Goal: Information Seeking & Learning: Learn about a topic

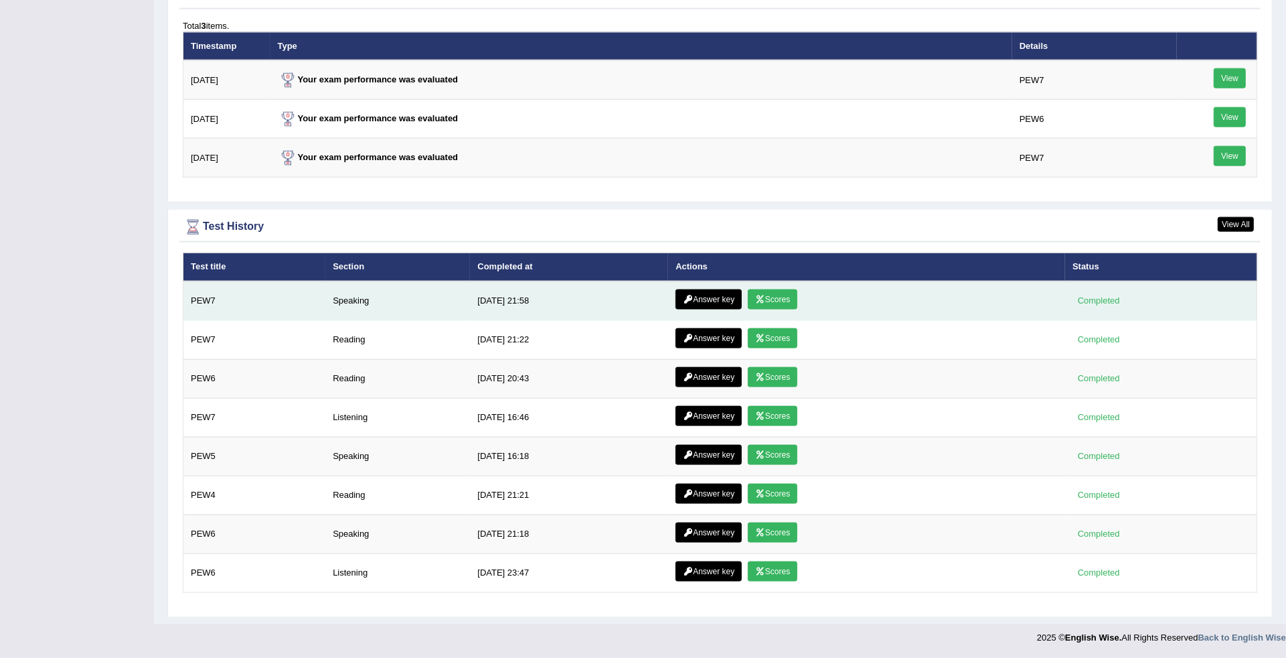
click at [771, 289] on link "Scores" at bounding box center [773, 299] width 50 height 20
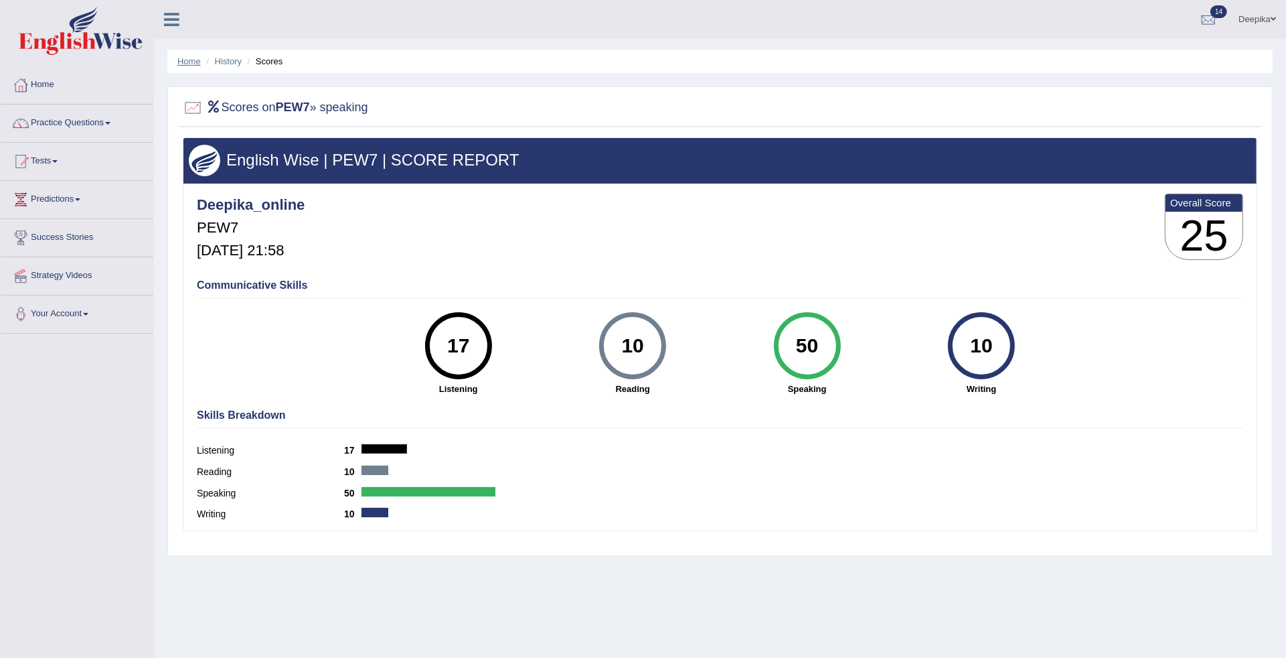
click at [185, 57] on link "Home" at bounding box center [188, 61] width 23 height 10
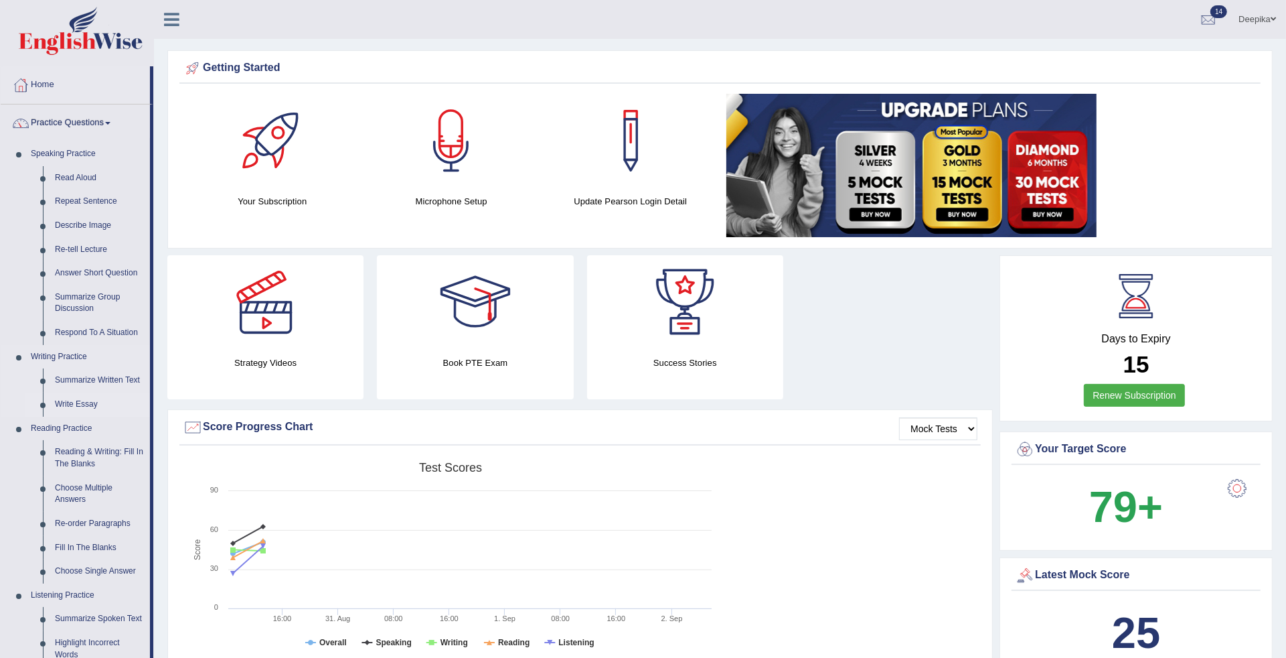
click at [72, 402] on link "Write Essay" at bounding box center [99, 404] width 101 height 24
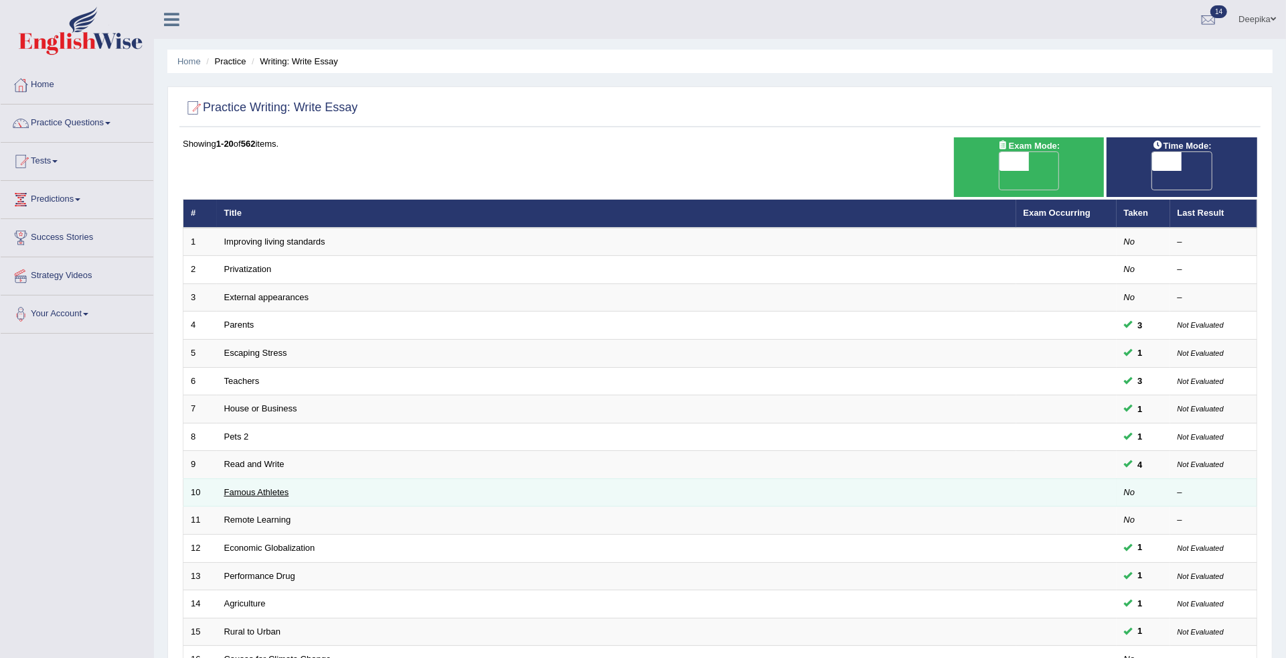
click at [264, 487] on link "Famous Athletes" at bounding box center [256, 492] width 65 height 10
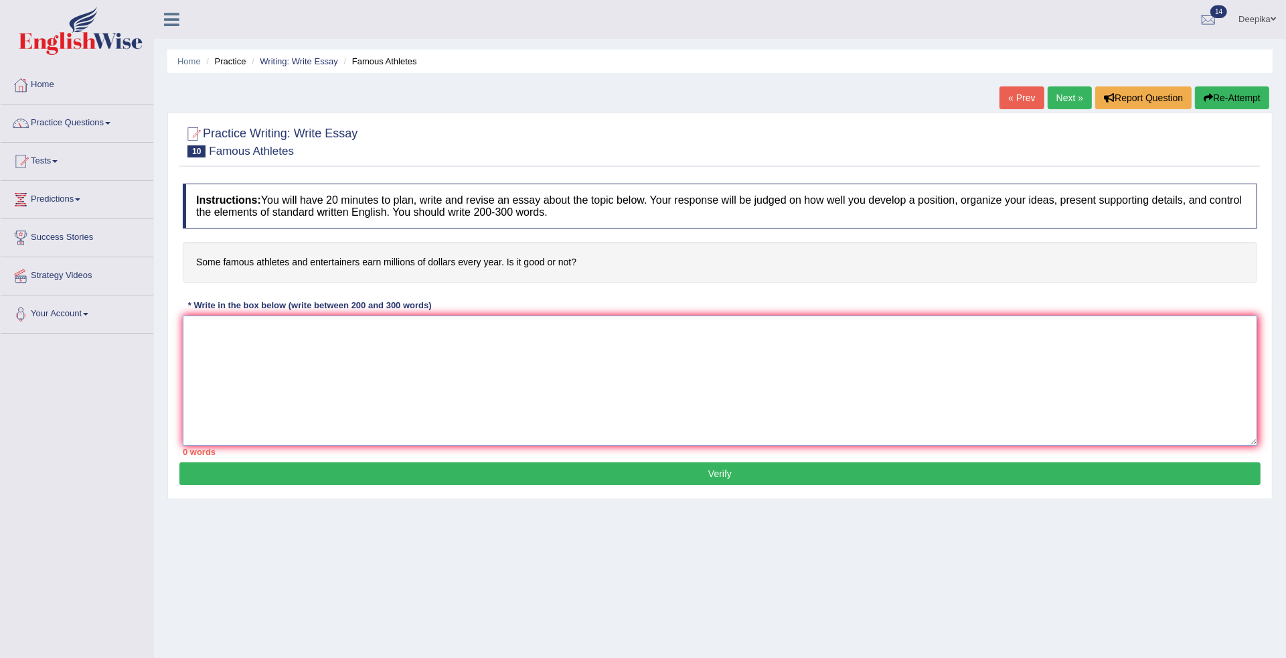
click at [192, 331] on textarea at bounding box center [720, 380] width 1075 height 130
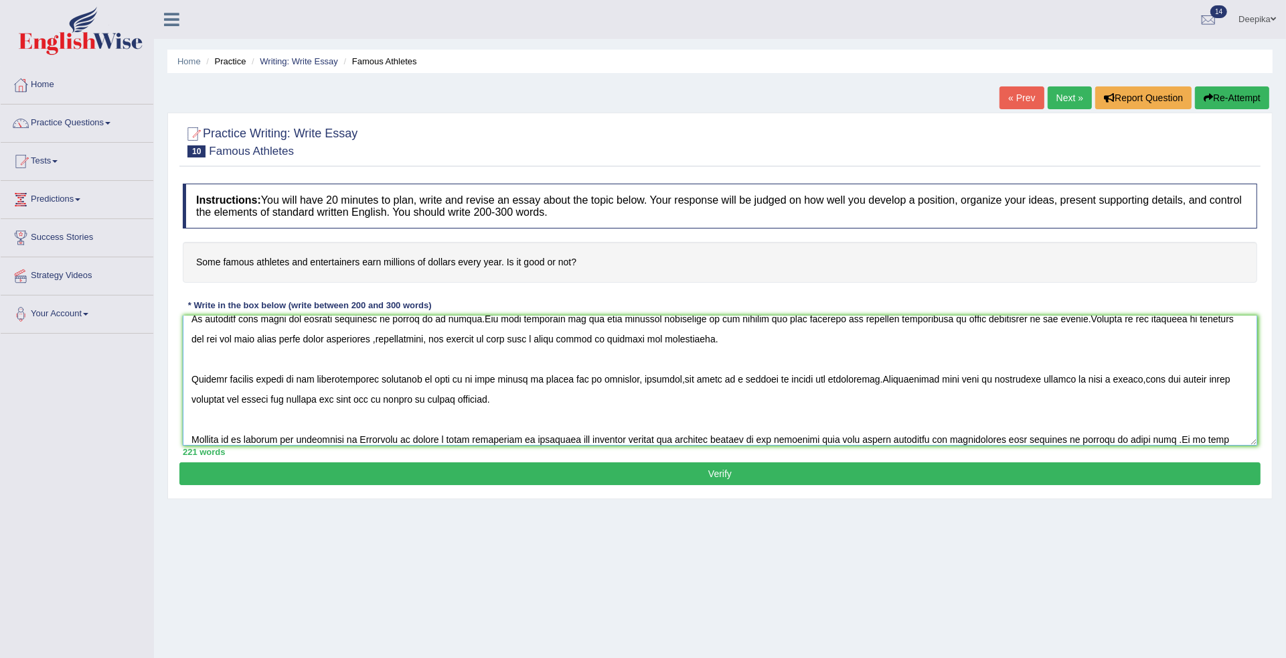
scroll to position [92, 0]
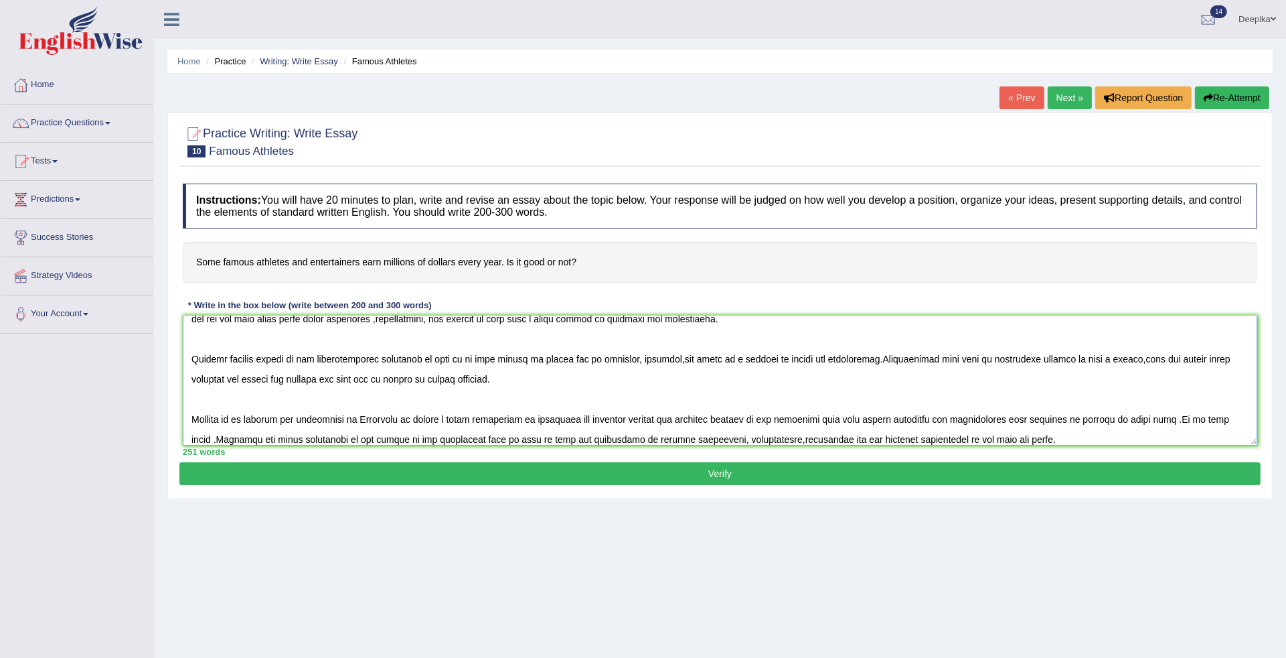
type textarea "One of the most significant trends of today'sworld is the sudden upsurge in the…"
click at [627, 477] on button "Verify" at bounding box center [719, 473] width 1081 height 23
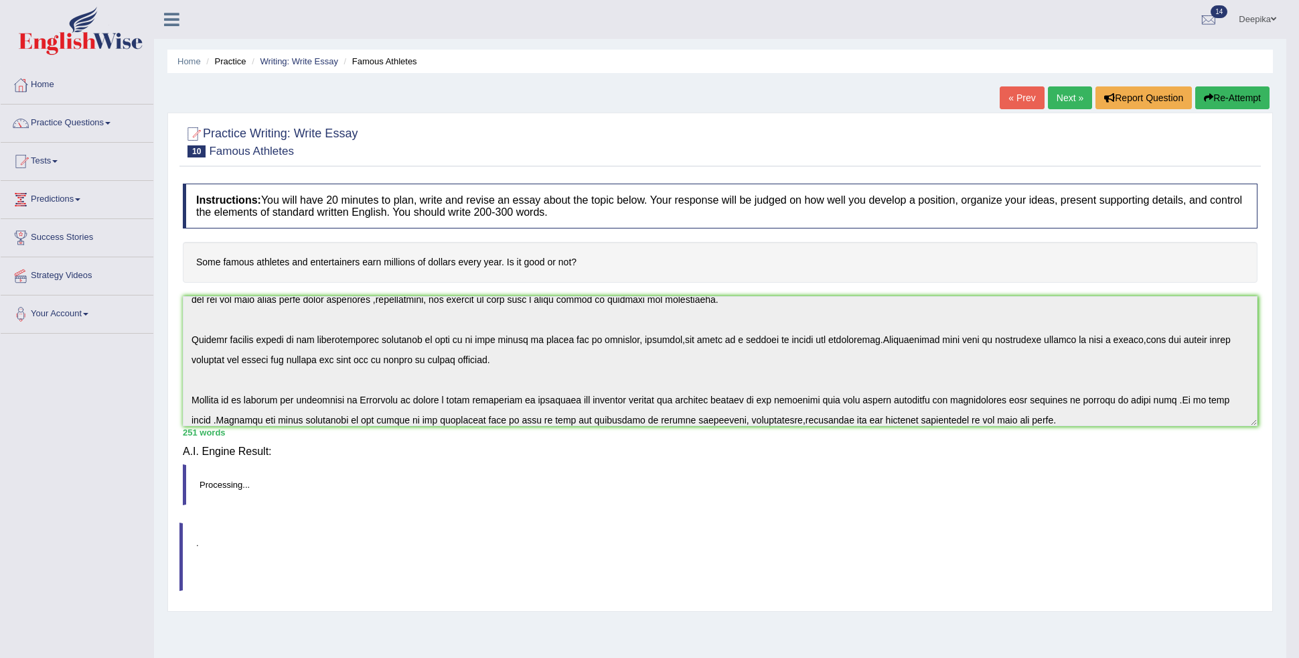
click at [0, 0] on div "Saving your answer..." at bounding box center [0, 0] width 0 height 0
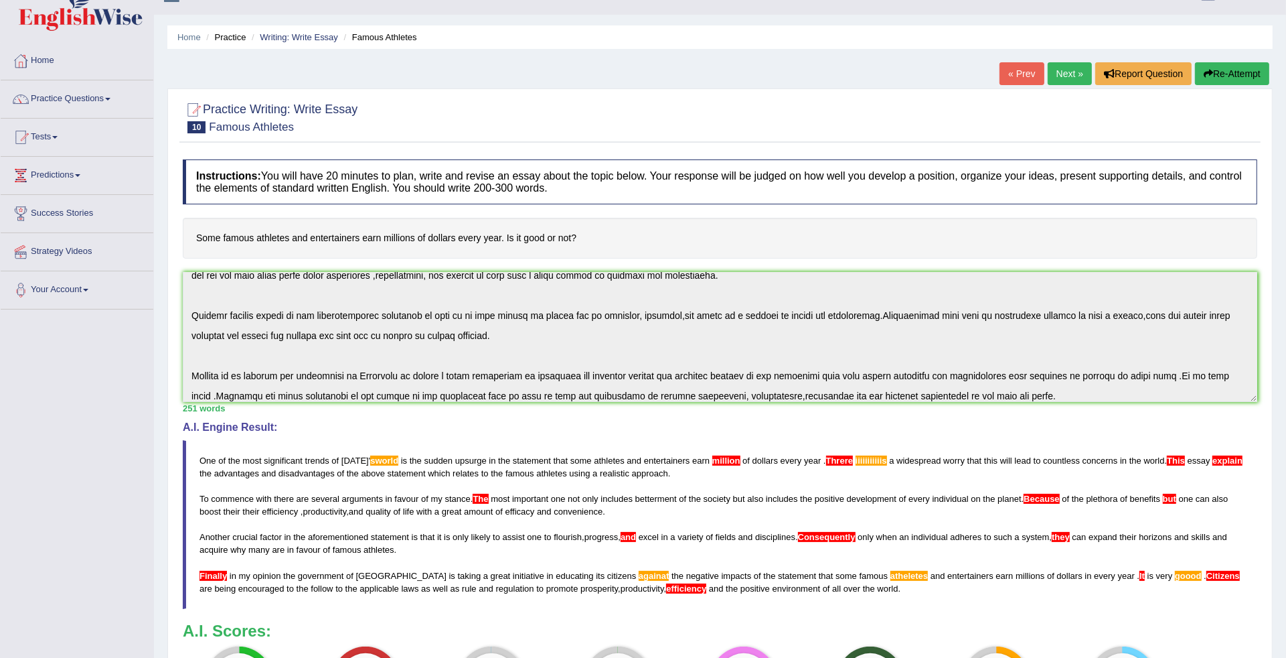
scroll to position [0, 0]
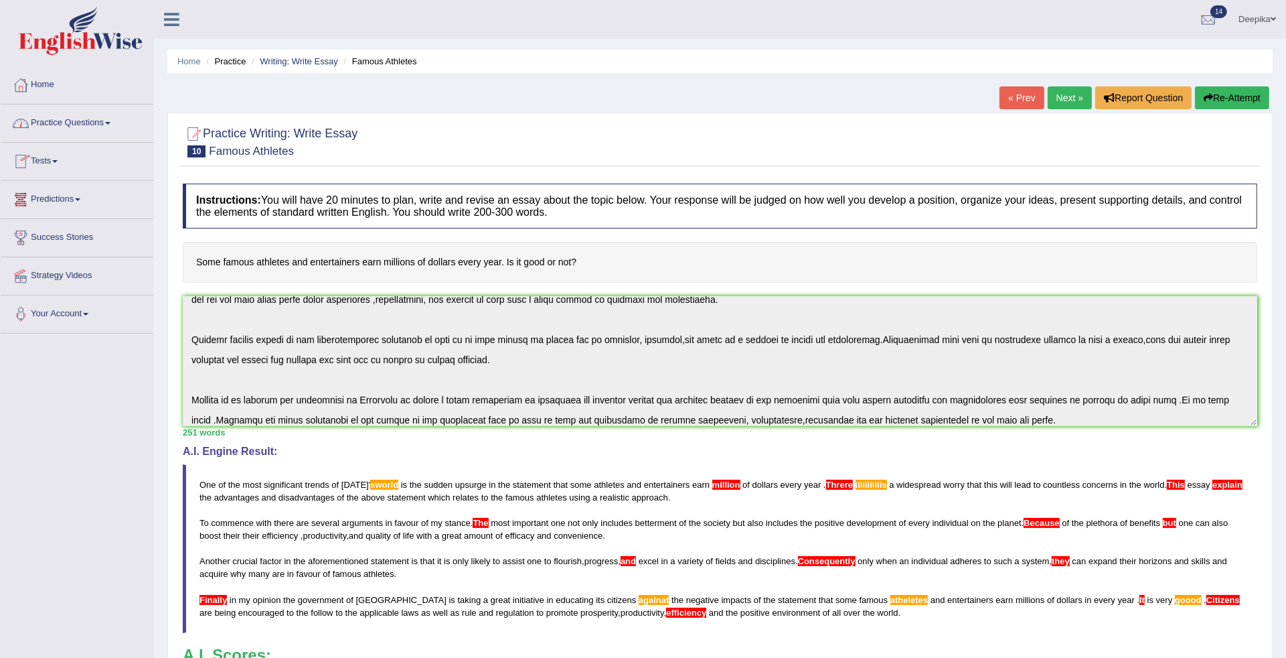
click at [110, 125] on span at bounding box center [107, 123] width 5 height 3
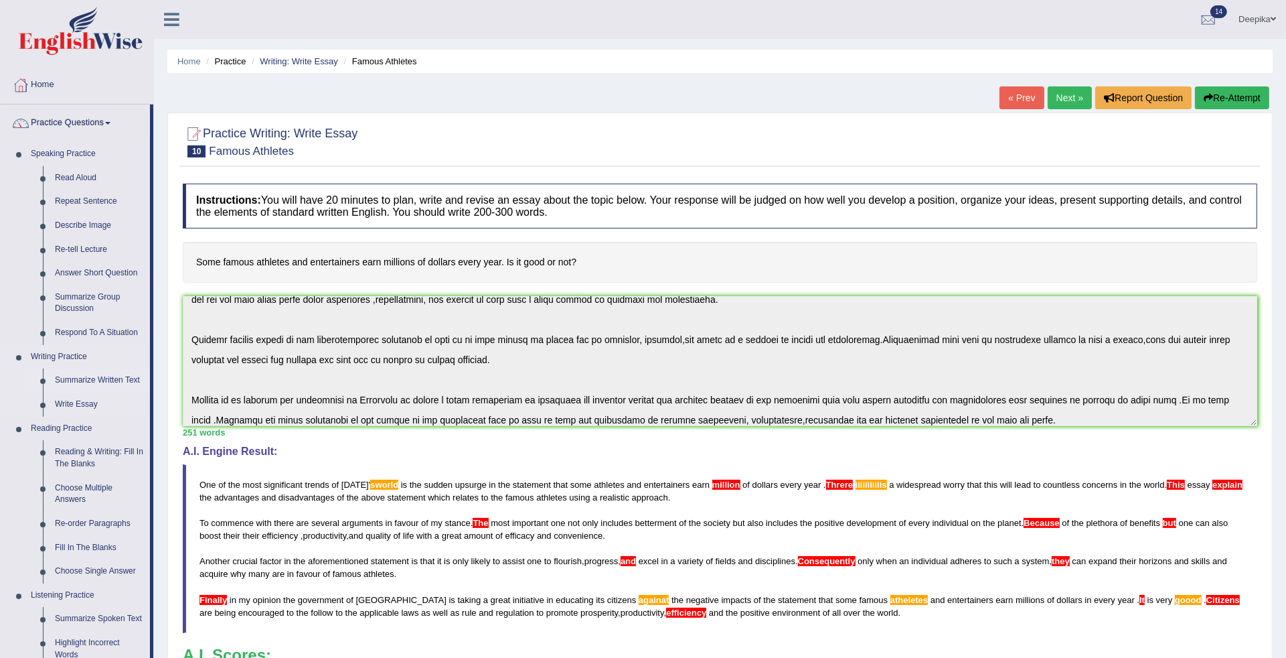
click at [78, 380] on link "Summarize Written Text" at bounding box center [99, 380] width 101 height 24
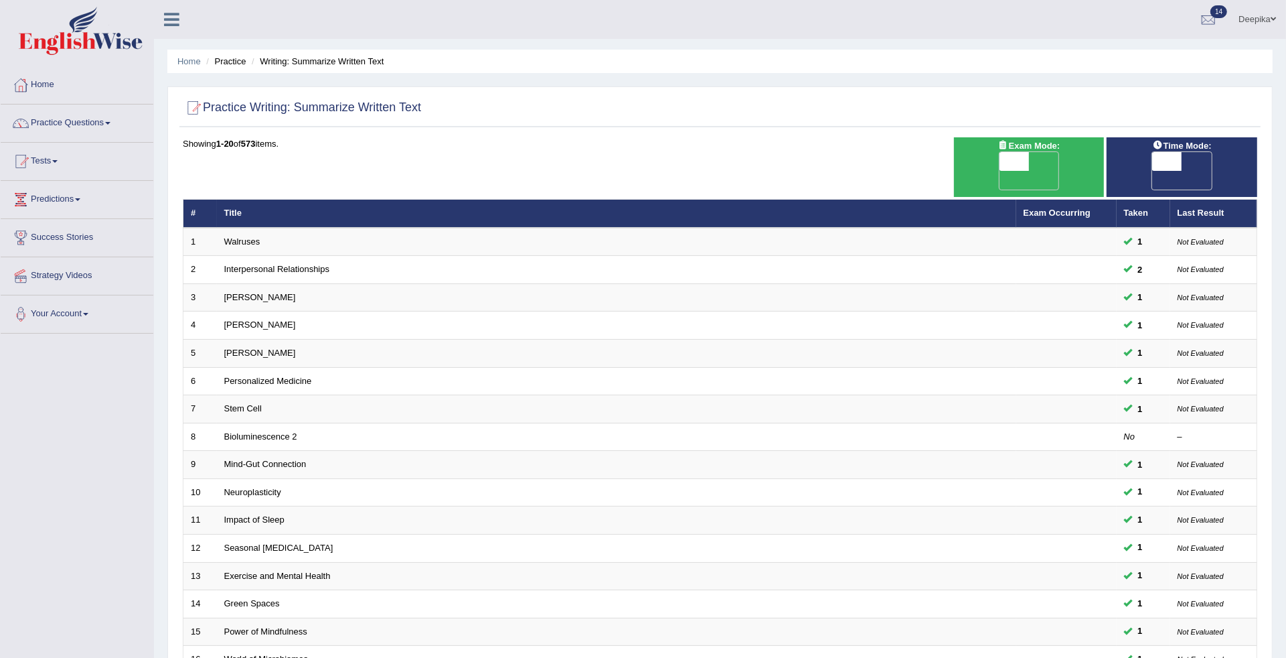
click at [1277, 562] on div "Home Practice Writing: Summarize Written Text Practice Writing: Summarize Writt…" at bounding box center [720, 436] width 1132 height 872
click at [58, 161] on span at bounding box center [54, 161] width 5 height 3
click at [67, 191] on link "Take Practice Sectional Test" at bounding box center [87, 192] width 125 height 24
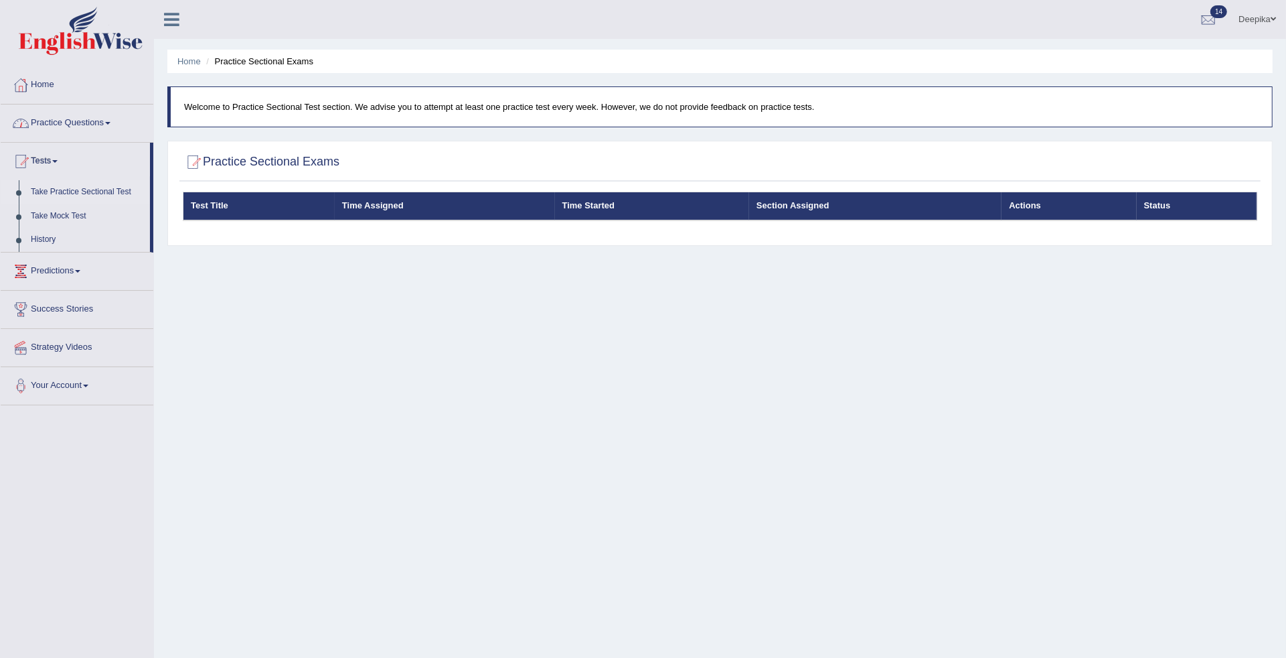
click at [114, 119] on link "Practice Questions" at bounding box center [77, 120] width 153 height 33
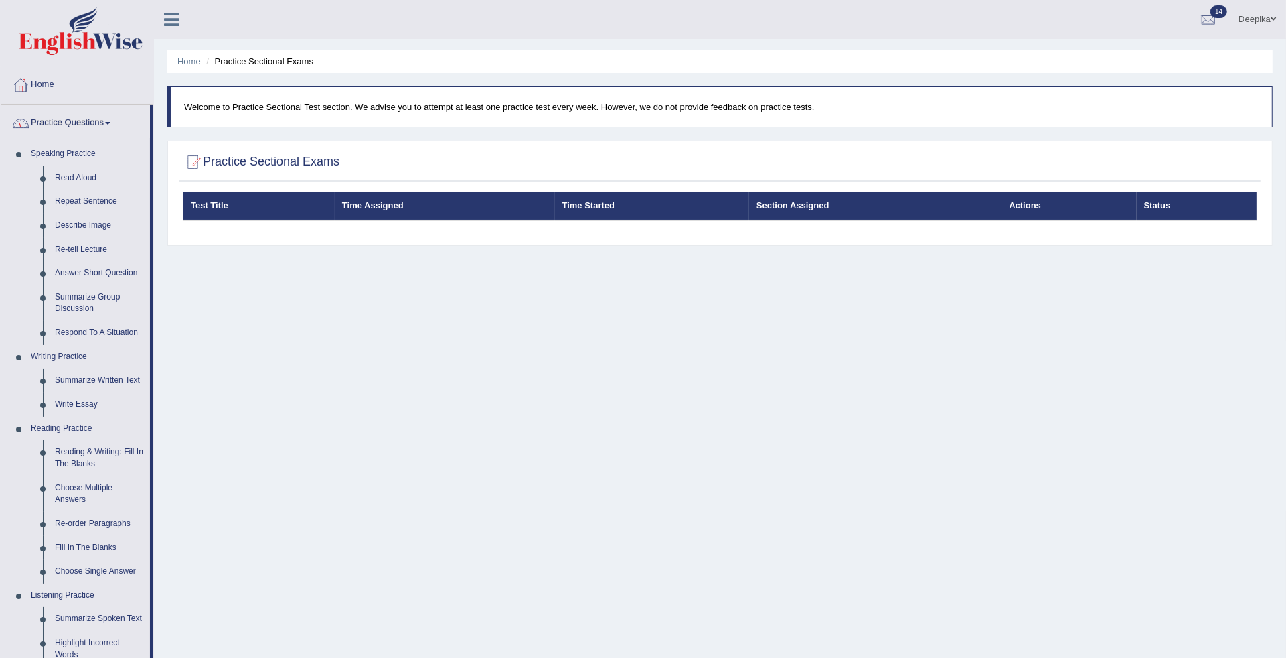
click at [112, 125] on link "Practice Questions" at bounding box center [75, 120] width 149 height 33
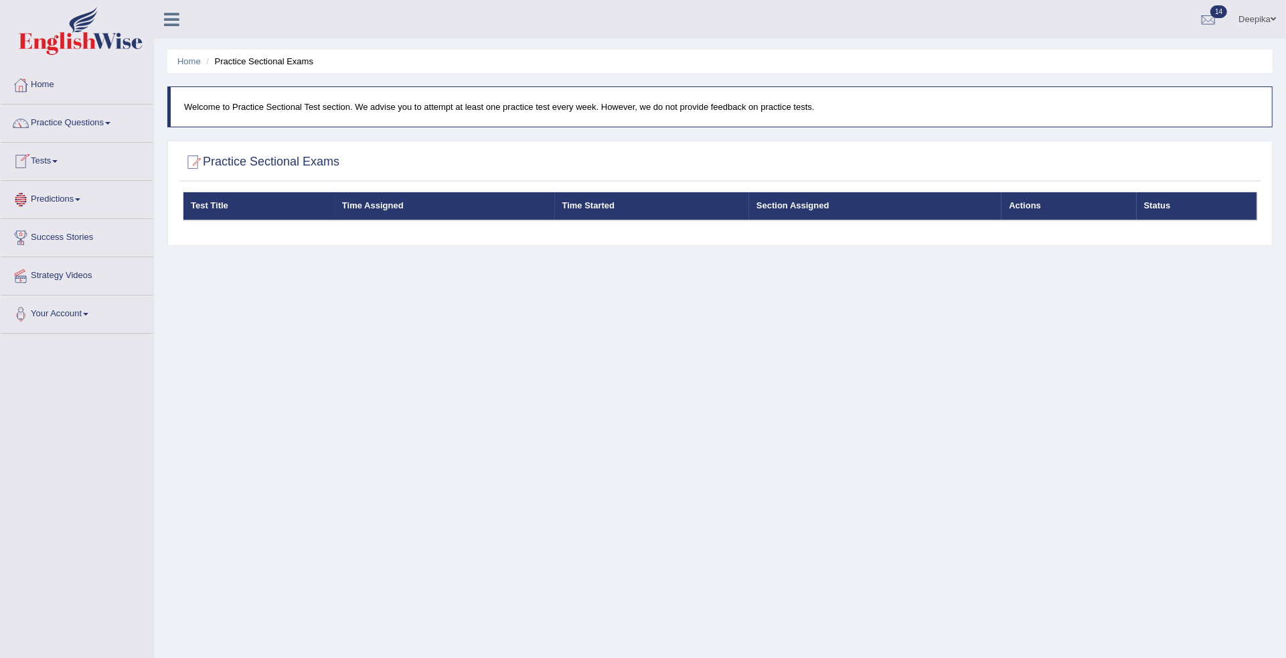
click at [56, 162] on link "Tests" at bounding box center [77, 159] width 153 height 33
click at [56, 187] on link "Take Practice Sectional Test" at bounding box center [87, 192] width 125 height 24
click at [112, 121] on link "Practice Questions" at bounding box center [77, 120] width 153 height 33
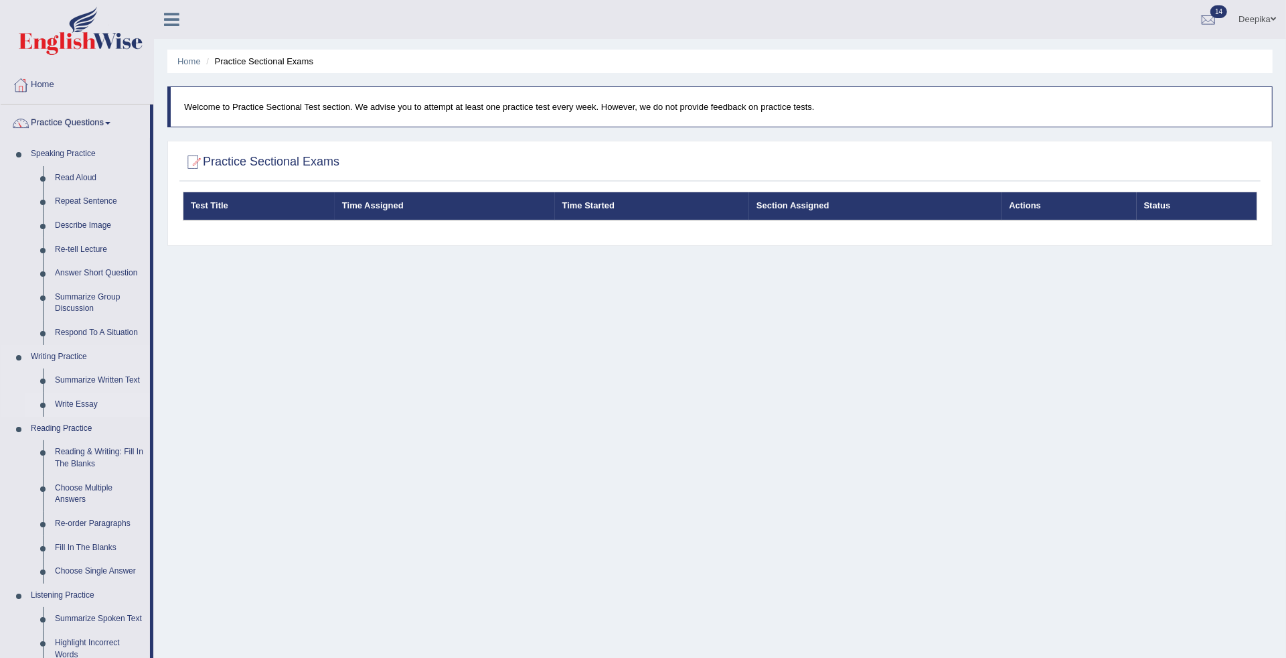
click at [74, 402] on link "Write Essay" at bounding box center [99, 404] width 101 height 24
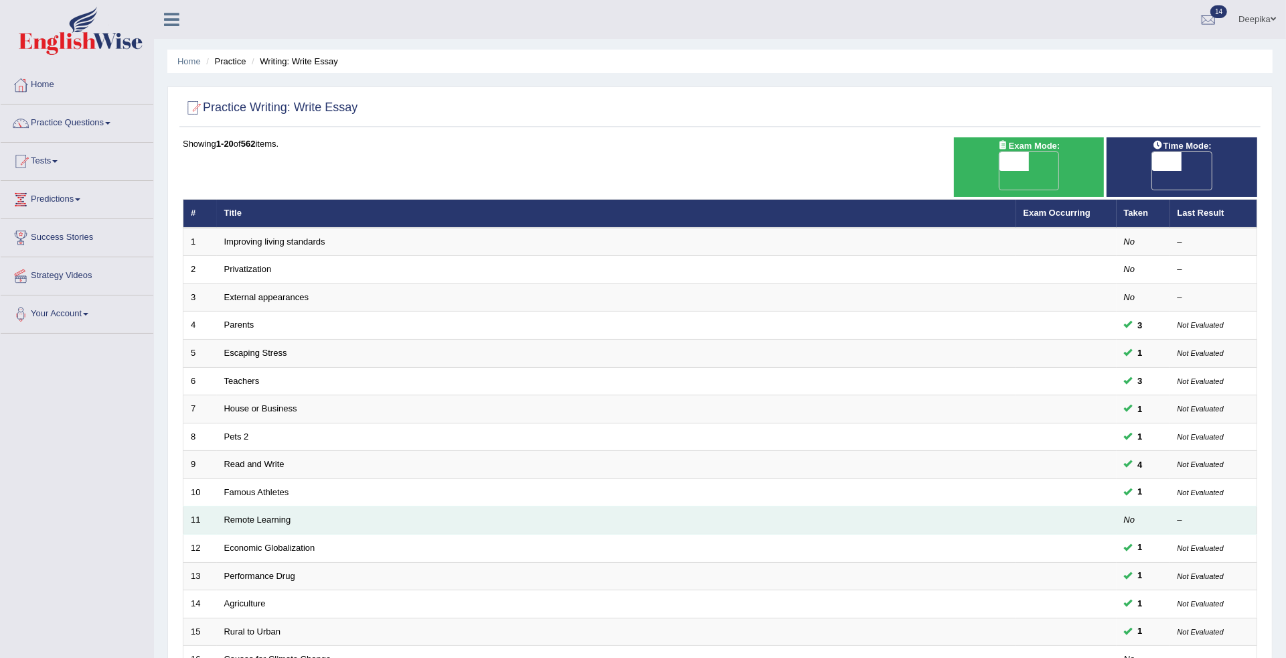
click at [236, 506] on td "Remote Learning" at bounding box center [617, 520] width 800 height 28
click at [236, 514] on link "Remote Learning" at bounding box center [257, 519] width 67 height 10
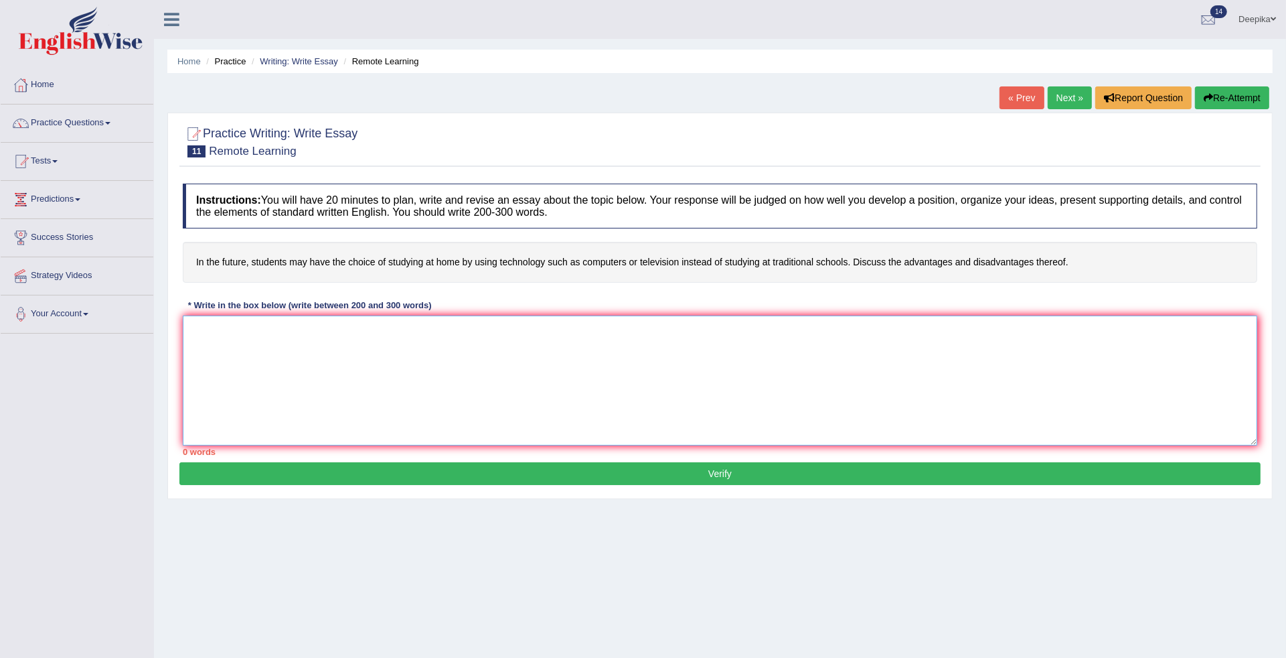
click at [191, 350] on textarea at bounding box center [720, 380] width 1075 height 130
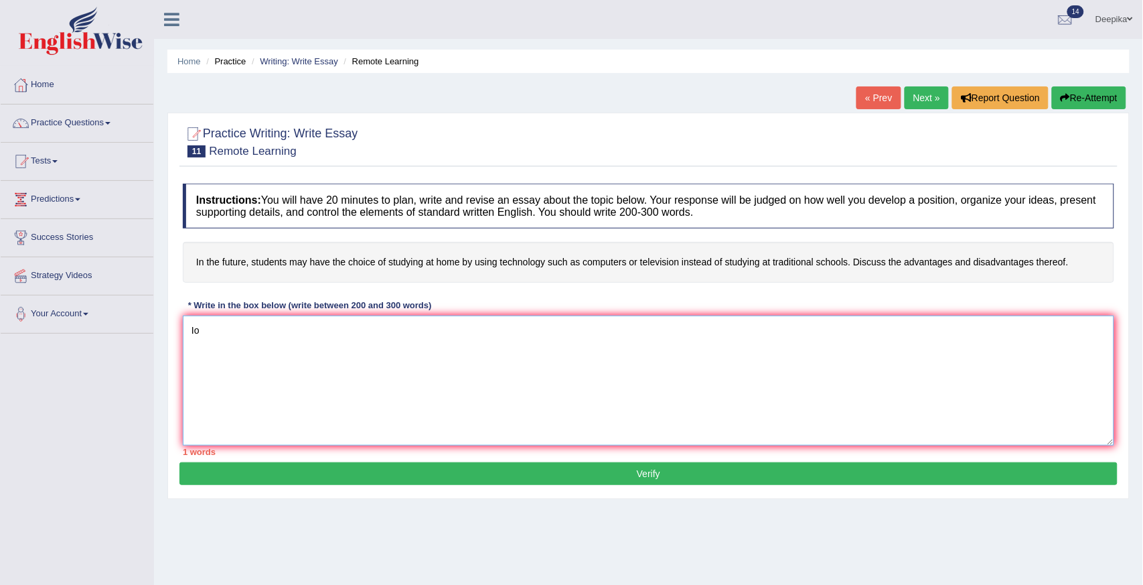
type textarea "I"
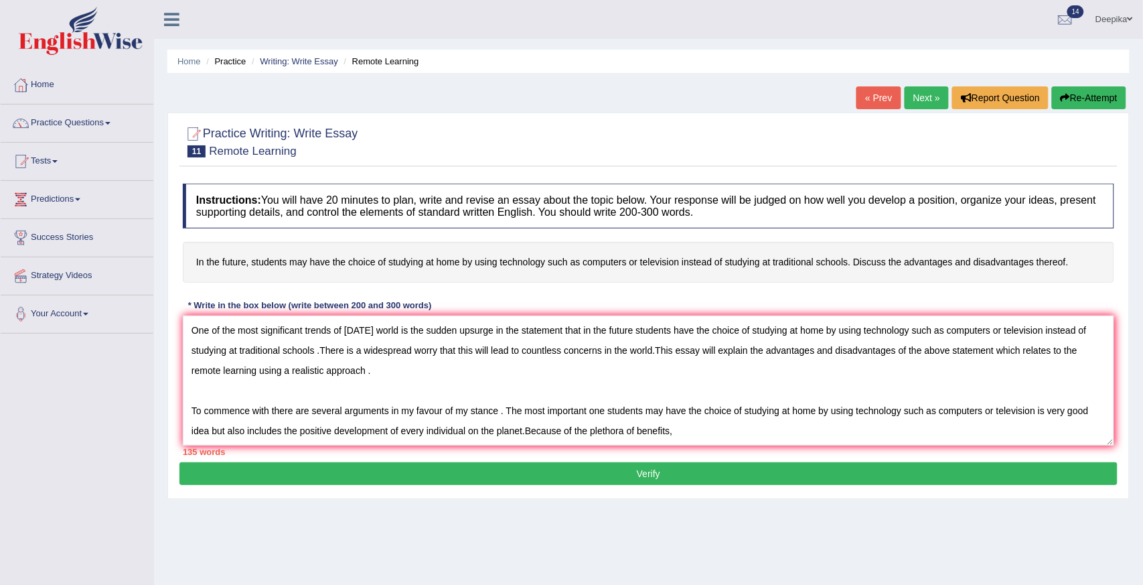
click at [200, 304] on div "* Write in the box below (write between 200 and 300 words)" at bounding box center [310, 305] width 254 height 13
click at [674, 433] on textarea "One of the most significant trends of today's world is the sudden upsurge in th…" at bounding box center [648, 380] width 931 height 130
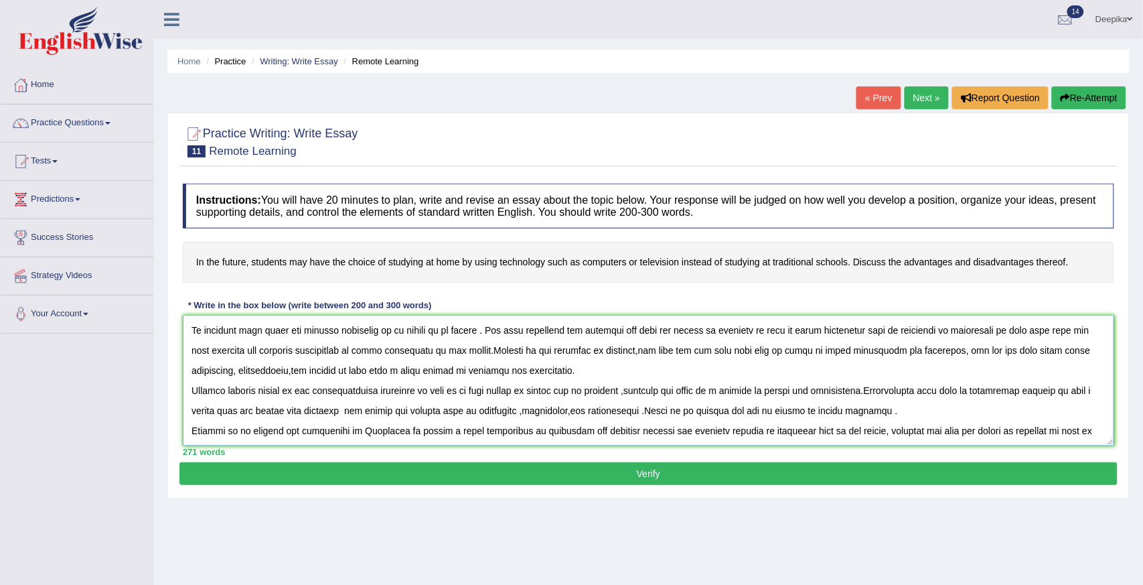
scroll to position [91, 0]
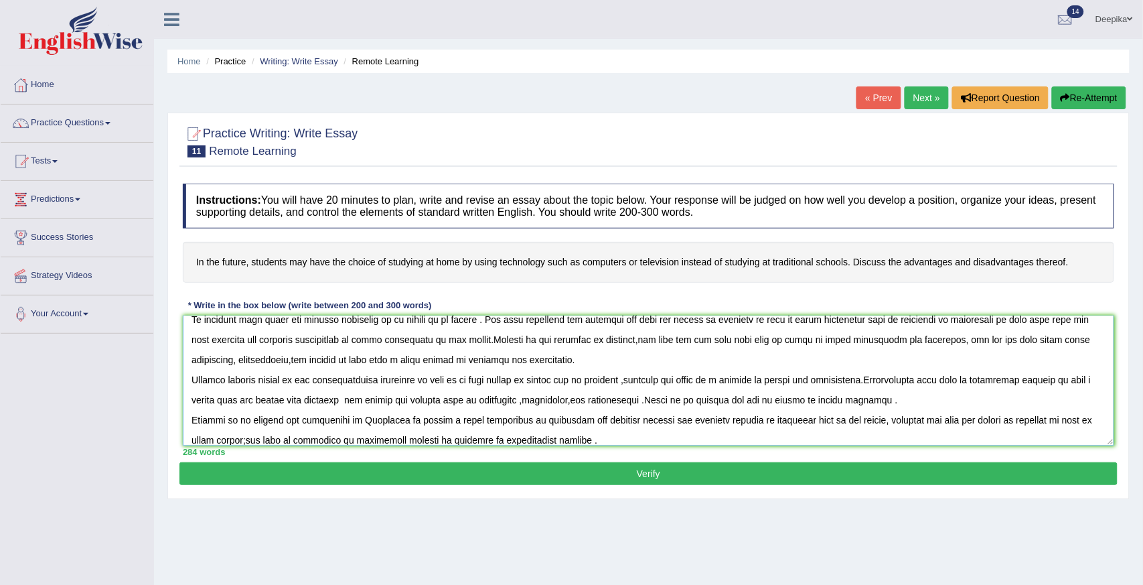
type textarea "One of the most significant trends of today's world is the sudden upsurge in th…"
click at [688, 477] on button "Verify" at bounding box center [648, 473] width 938 height 23
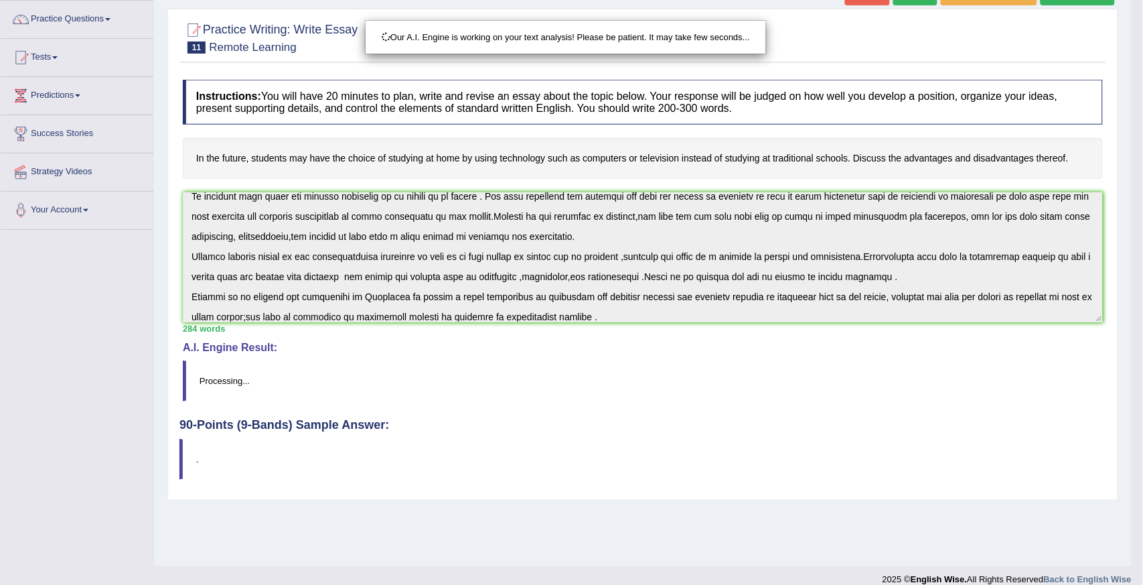
scroll to position [118, 0]
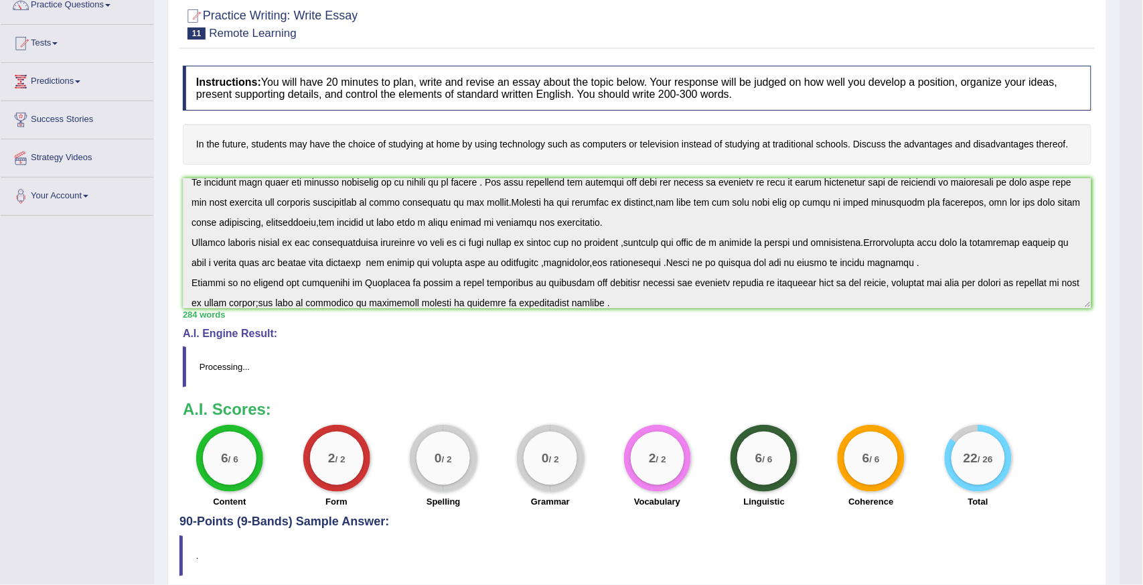
click at [1143, 548] on div "Our A.I. Engine is working on your text analysis! Please be patient. It may tak…" at bounding box center [571, 292] width 1143 height 585
click at [0, 0] on div "Checking spelling/grammar..." at bounding box center [0, 0] width 0 height 0
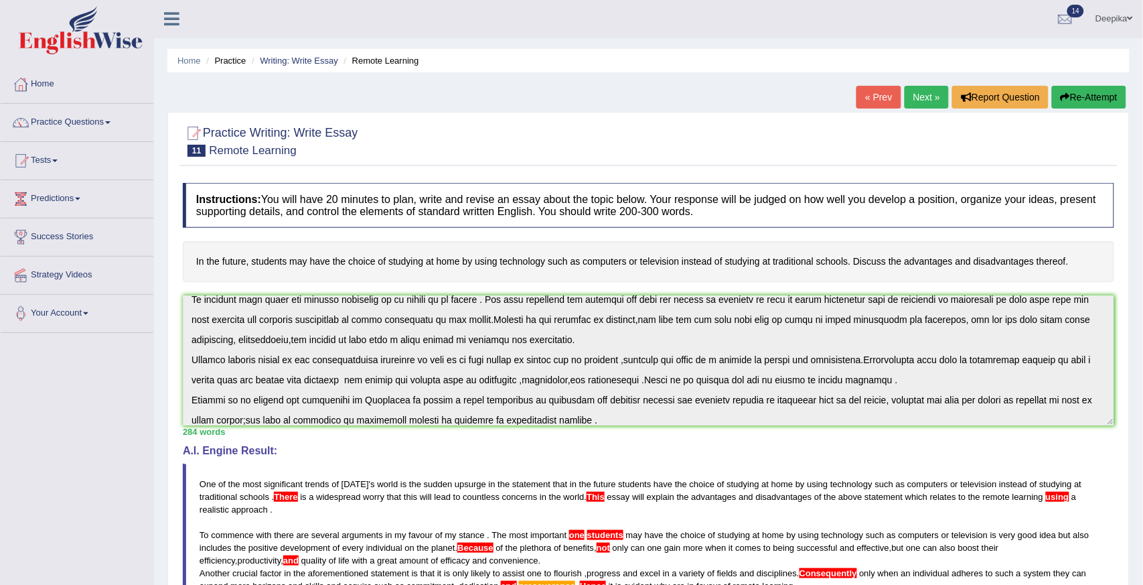
scroll to position [0, 0]
click at [110, 119] on link "Practice Questions" at bounding box center [77, 120] width 153 height 33
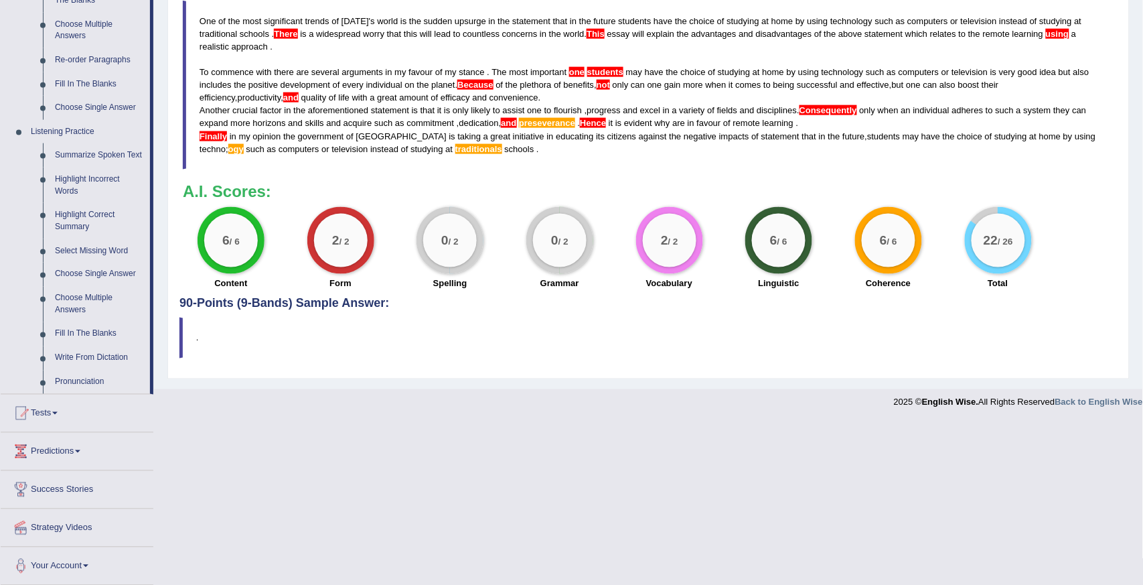
scroll to position [465, 0]
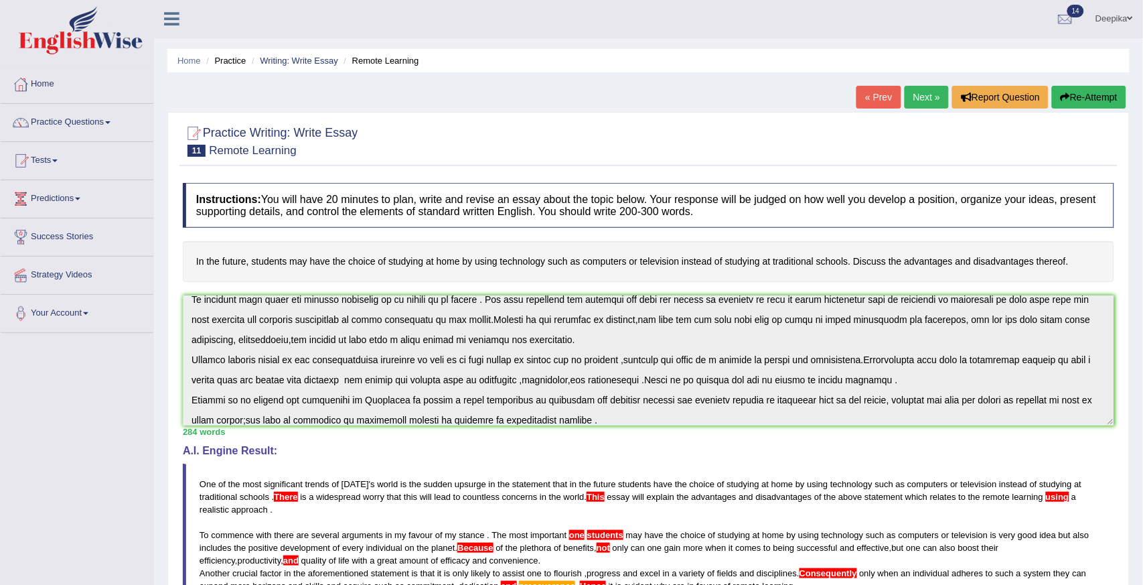
scroll to position [0, 0]
click at [56, 161] on link "Tests" at bounding box center [77, 159] width 153 height 33
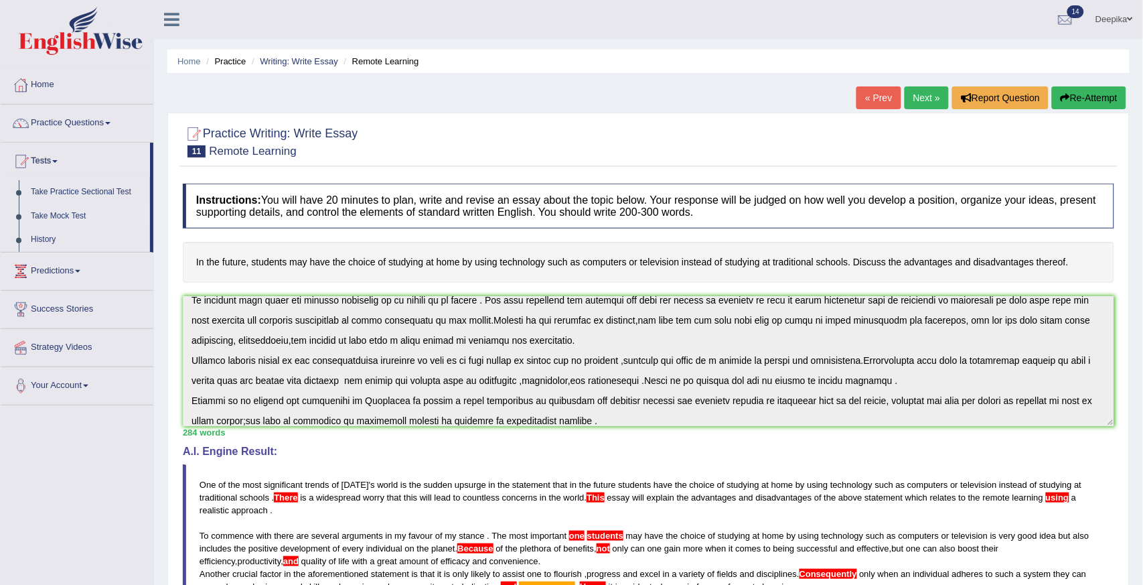
click at [52, 208] on link "Take Mock Test" at bounding box center [87, 216] width 125 height 24
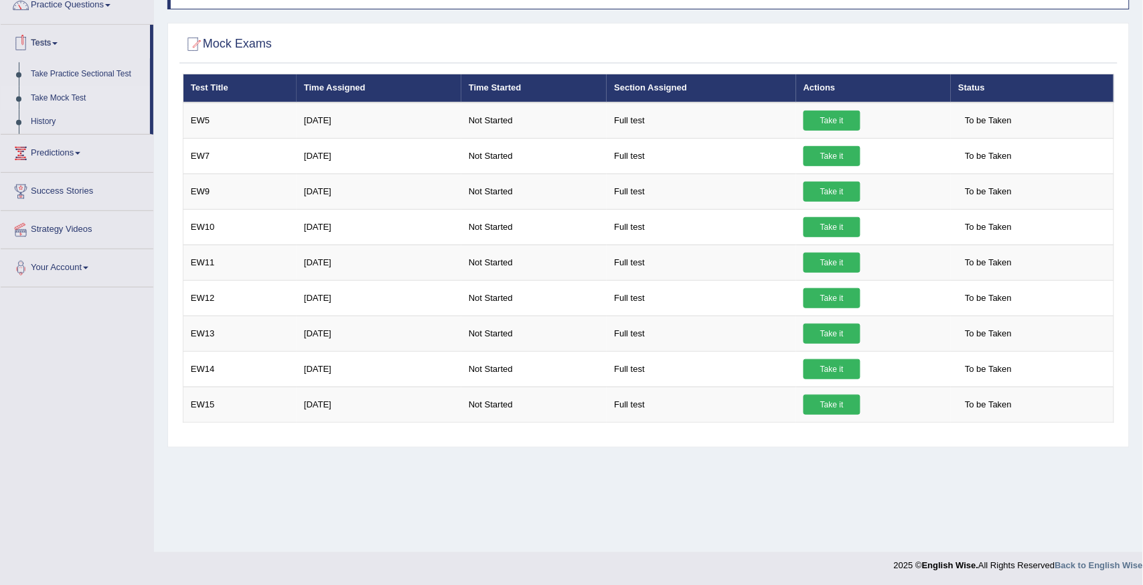
click at [58, 44] on span at bounding box center [54, 43] width 5 height 3
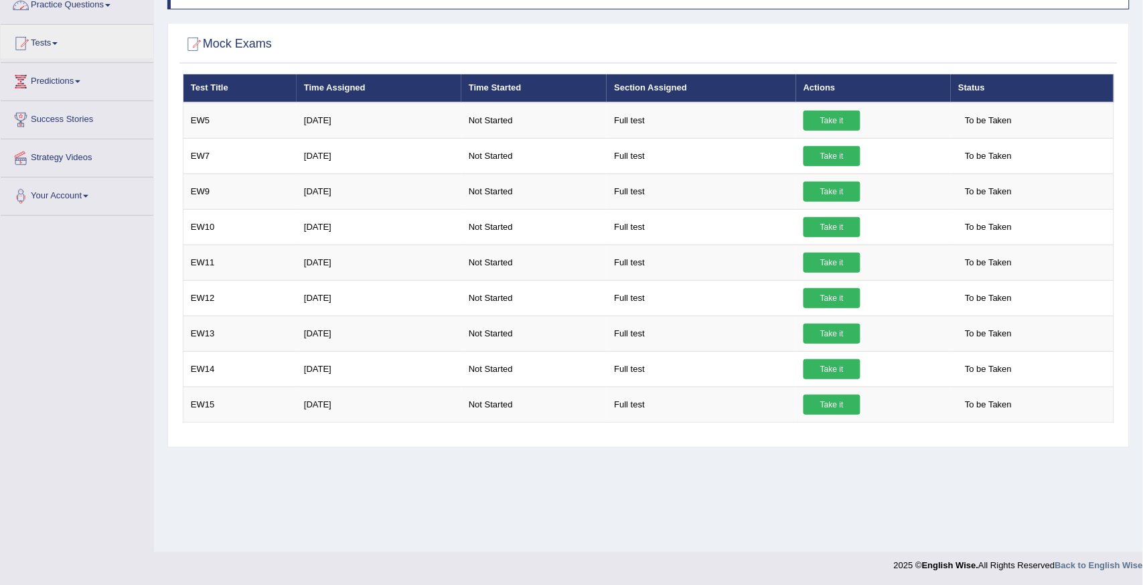
click at [109, 3] on link "Practice Questions" at bounding box center [77, 3] width 153 height 33
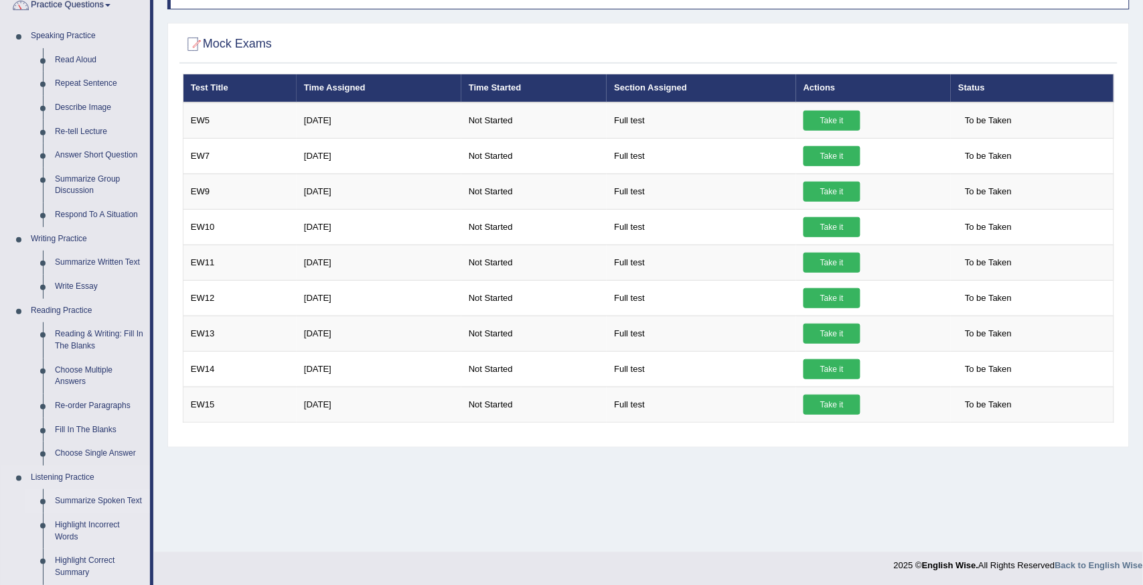
click at [94, 503] on link "Summarize Spoken Text" at bounding box center [99, 501] width 101 height 24
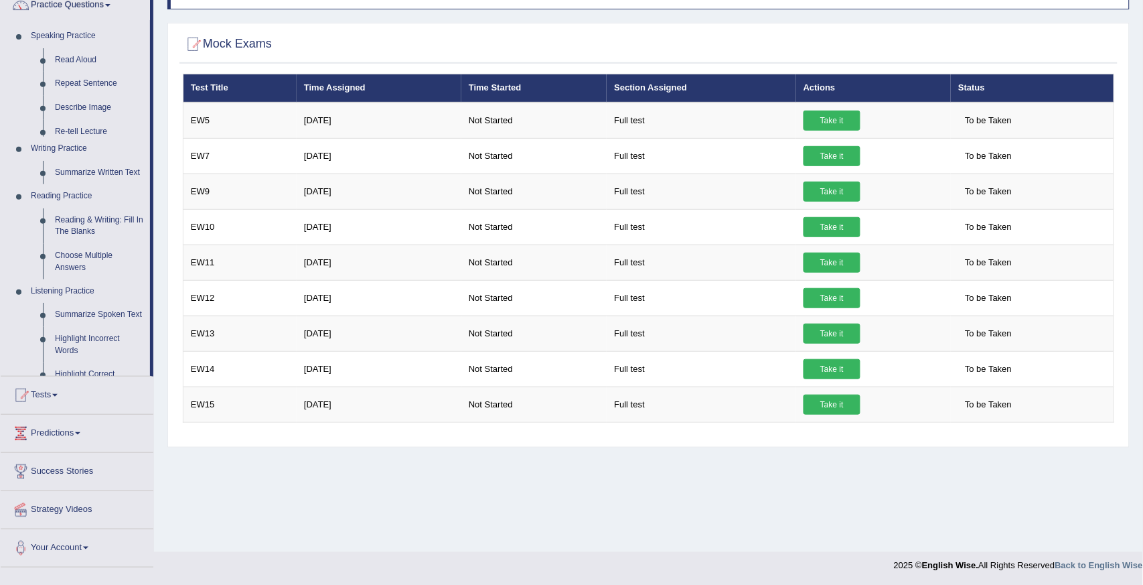
click at [94, 503] on div "Toggle navigation Home Practice Questions Speaking Practice Read Aloud Repeat S…" at bounding box center [571, 230] width 1143 height 696
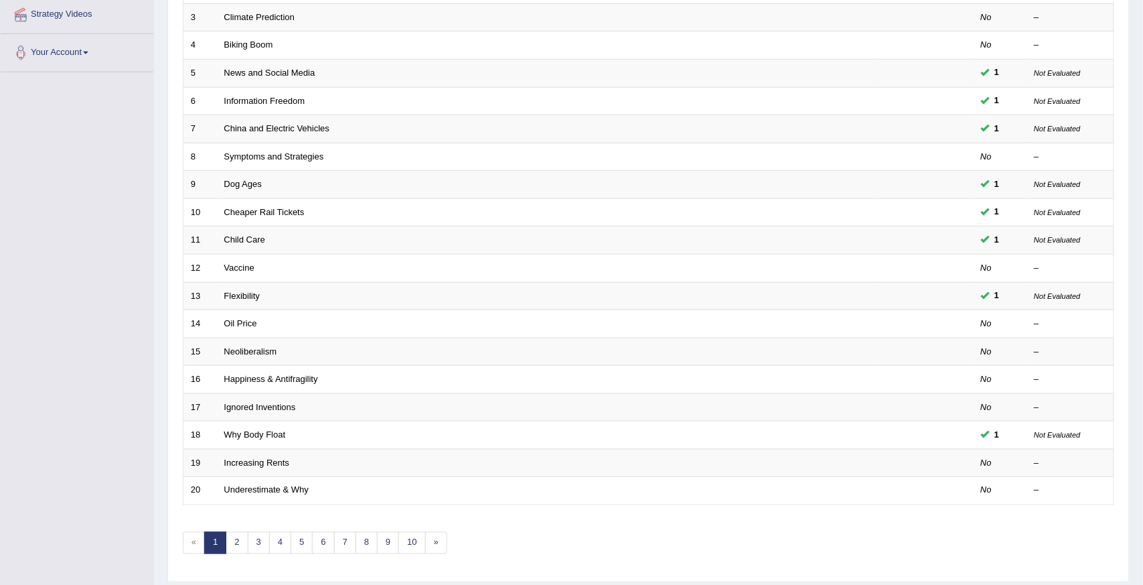
scroll to position [268, 0]
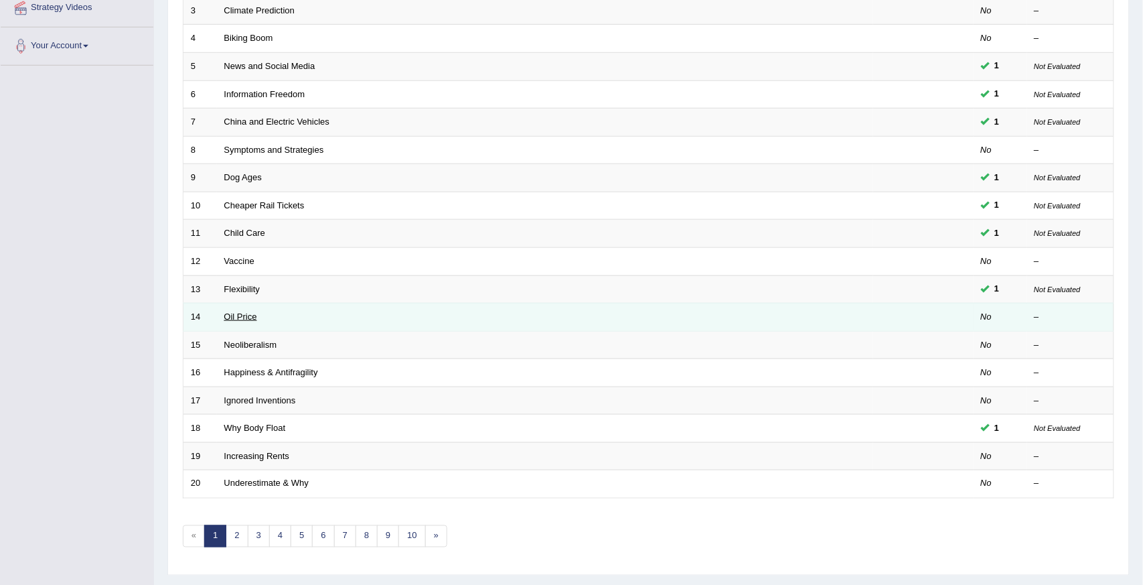
click at [244, 317] on link "Oil Price" at bounding box center [240, 316] width 33 height 10
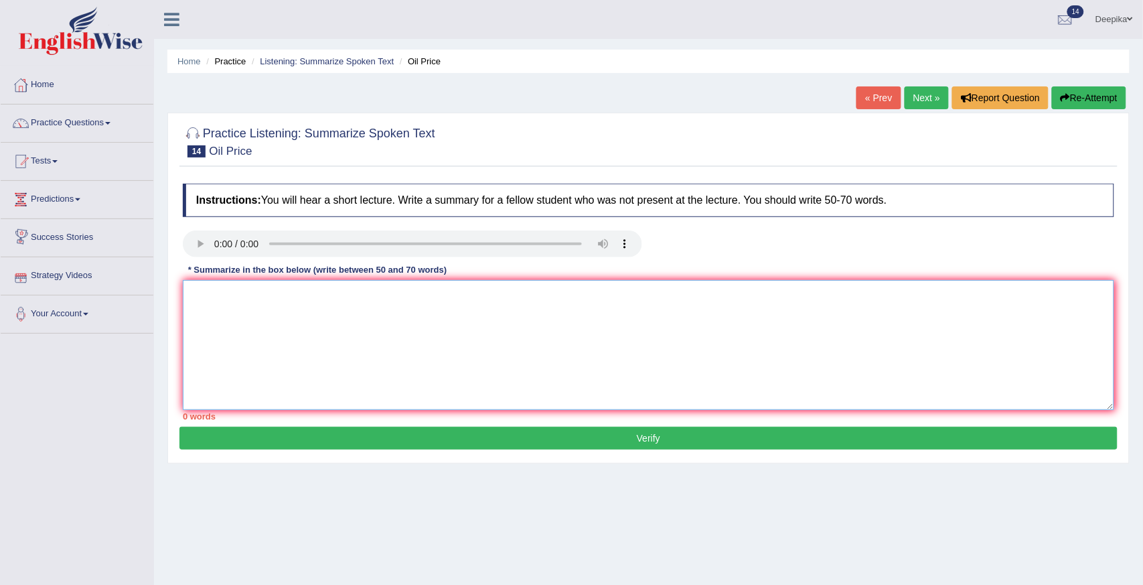
click at [184, 291] on textarea at bounding box center [648, 345] width 931 height 130
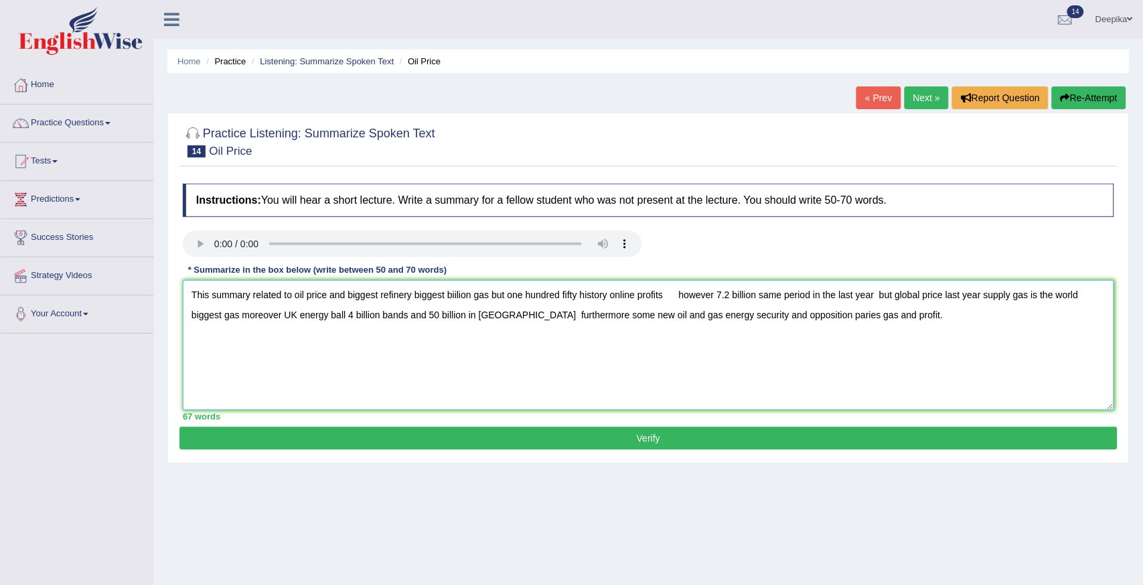
type textarea "This summary related to oil price and biggest refinery biggest biilion gas but …"
click at [353, 438] on button "Verify" at bounding box center [648, 438] width 938 height 23
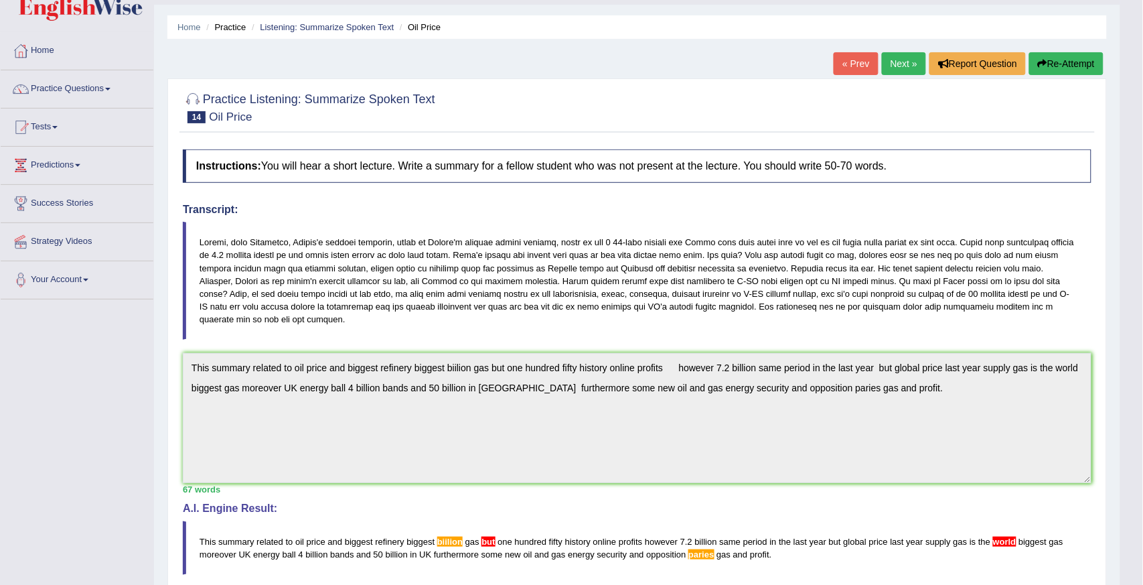
scroll to position [28, 0]
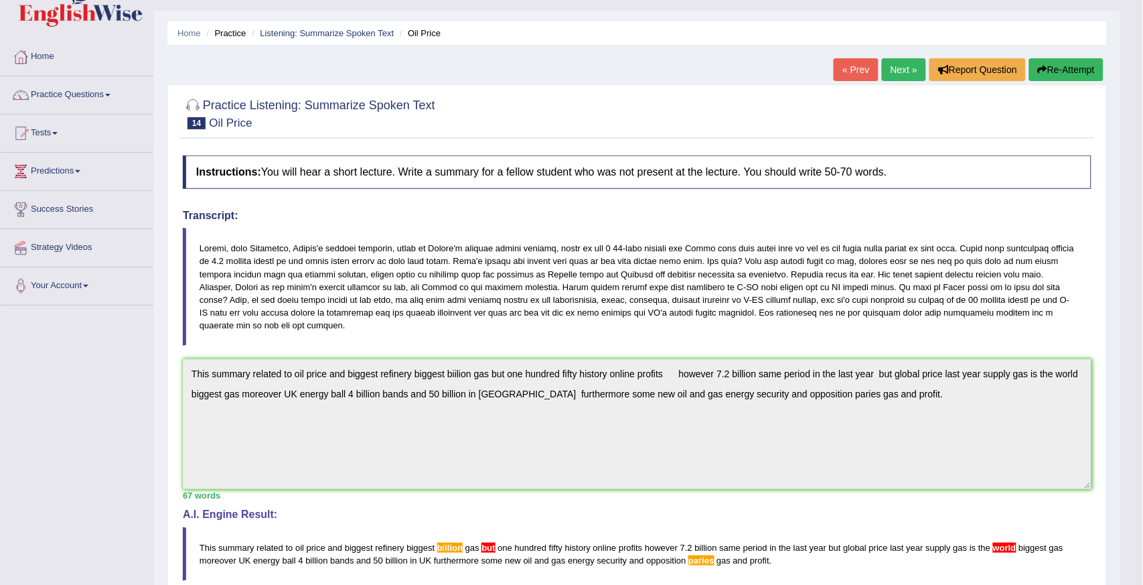
click at [901, 65] on link "Next »" at bounding box center [904, 69] width 44 height 23
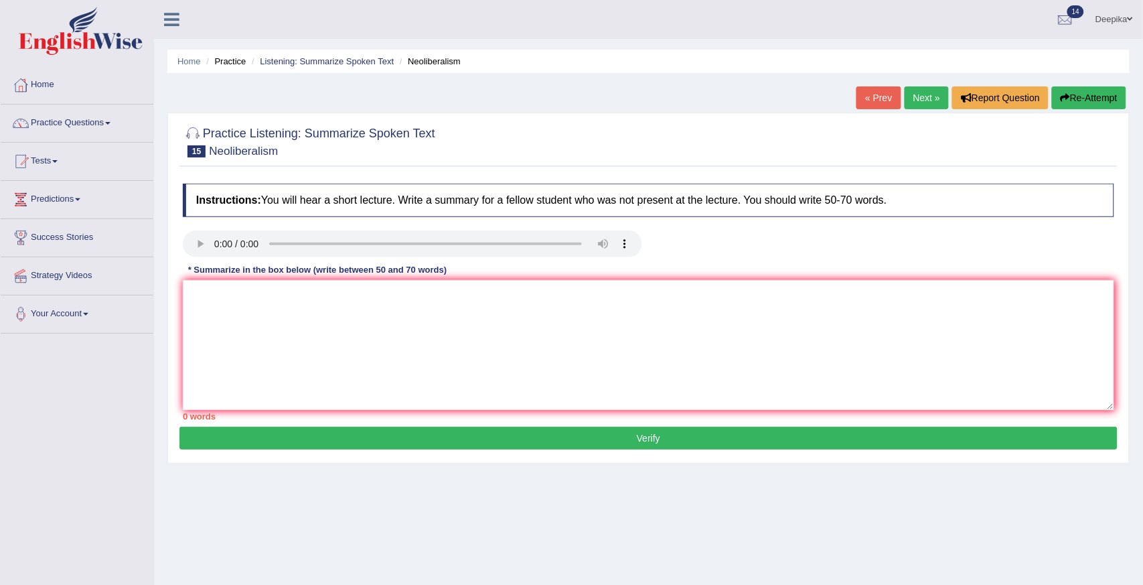
click at [112, 121] on link "Practice Questions" at bounding box center [77, 120] width 153 height 33
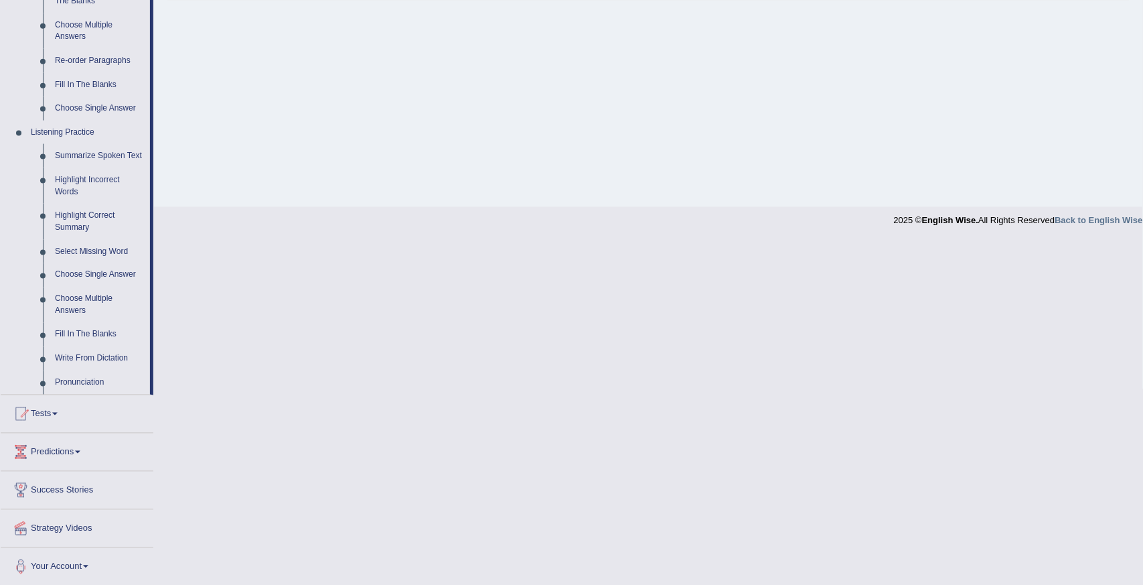
scroll to position [465, 0]
click at [124, 152] on link "Summarize Spoken Text" at bounding box center [99, 154] width 101 height 24
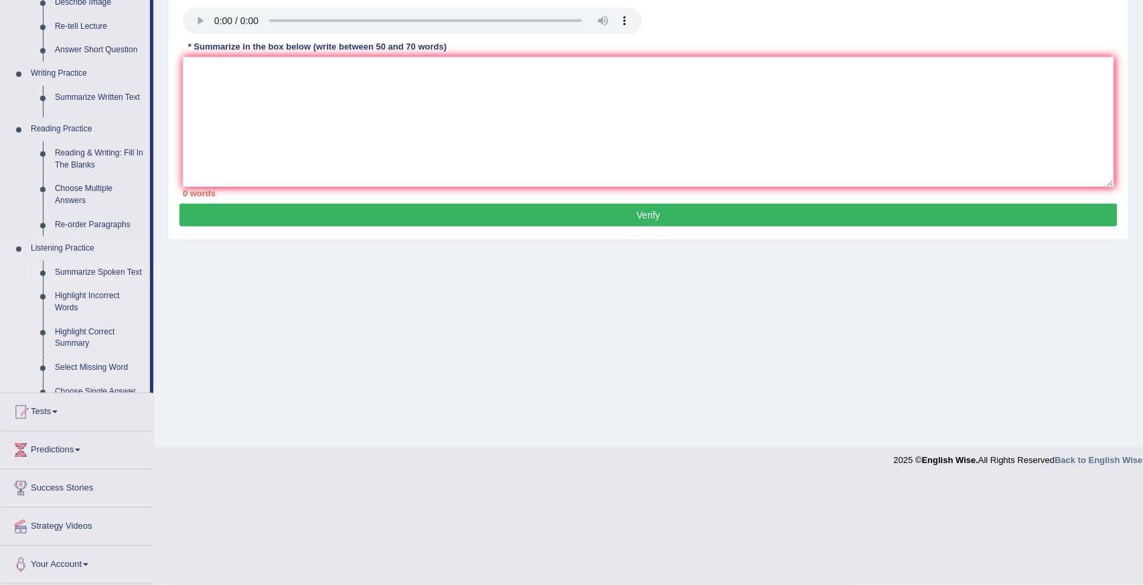
scroll to position [118, 0]
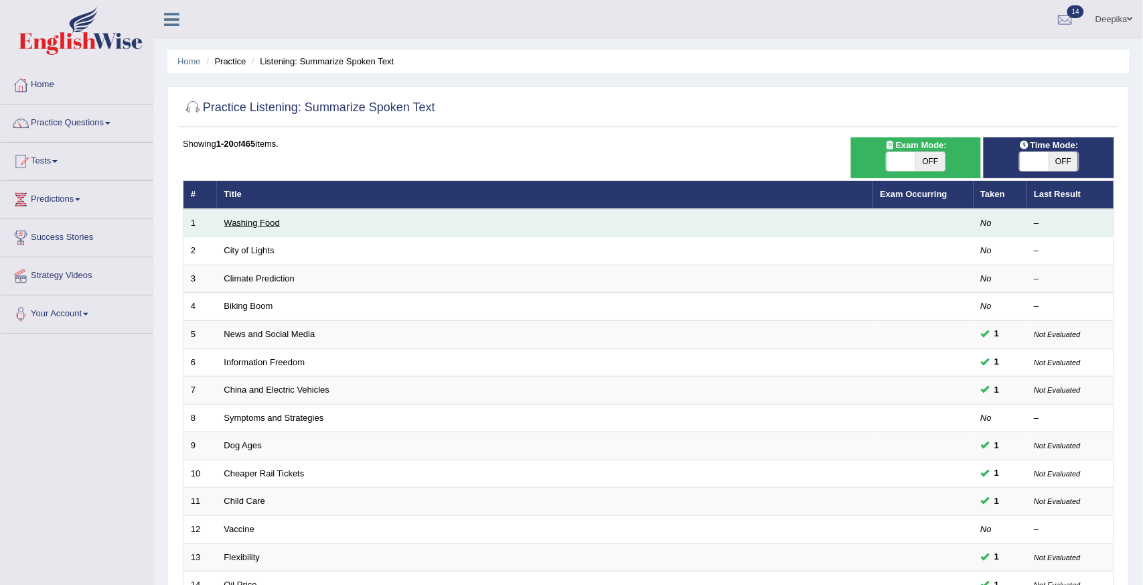
click at [254, 224] on link "Washing Food" at bounding box center [252, 223] width 56 height 10
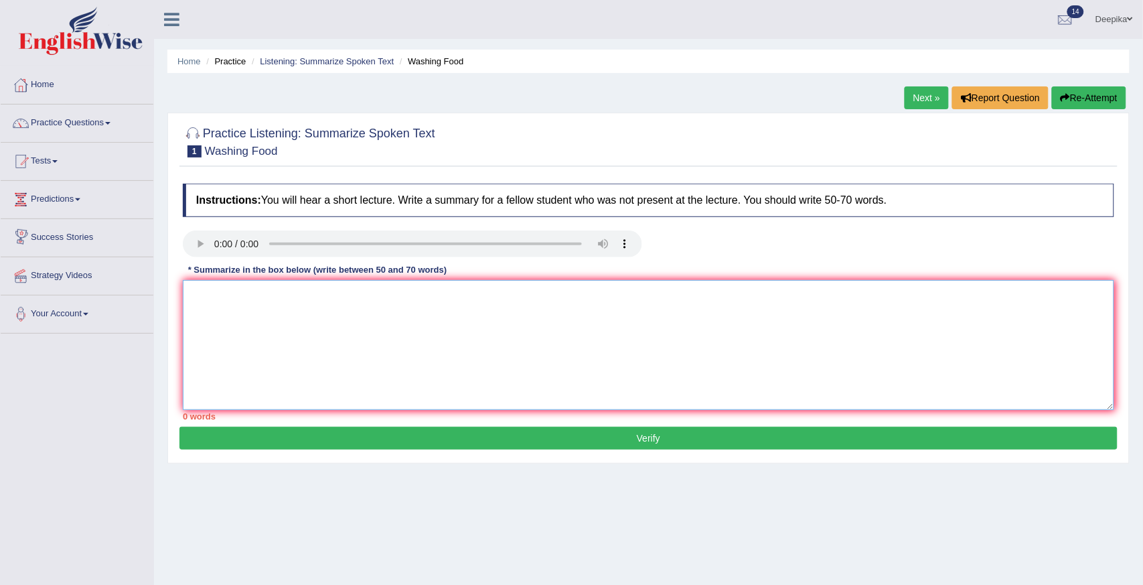
click at [198, 285] on textarea at bounding box center [648, 345] width 931 height 130
click at [243, 293] on textarea "This summar related to washing foodv" at bounding box center [648, 345] width 931 height 130
click at [244, 295] on textarea "This summar related to washing foodv" at bounding box center [648, 345] width 931 height 130
click at [354, 292] on textarea "This summary related to washing foodv" at bounding box center [648, 345] width 931 height 130
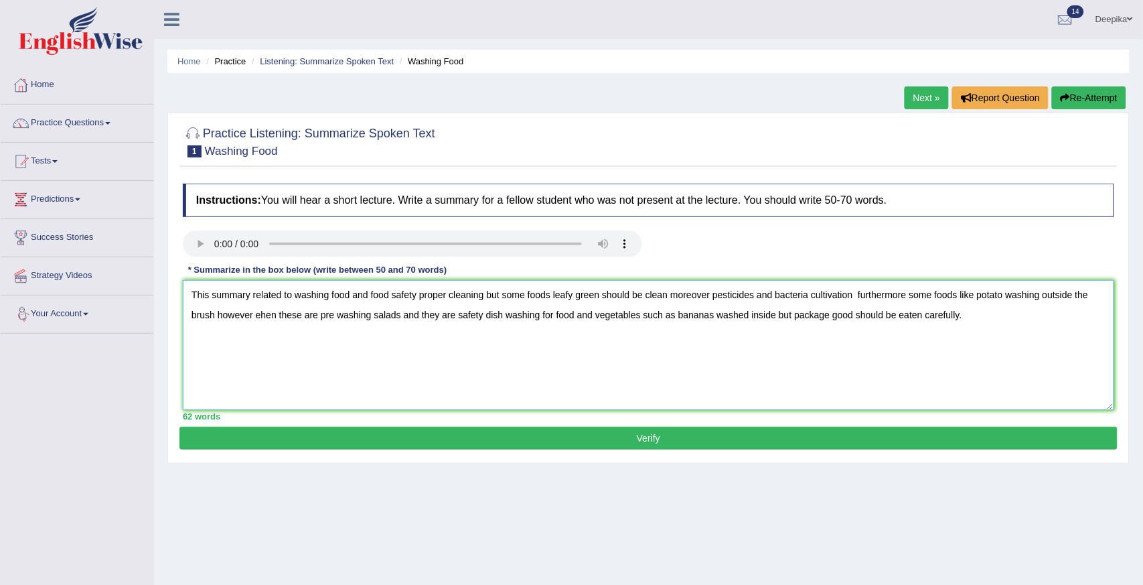
type textarea "This summary related to washing food and food safety proper cleaning but some f…"
click at [455, 437] on button "Verify" at bounding box center [648, 438] width 938 height 23
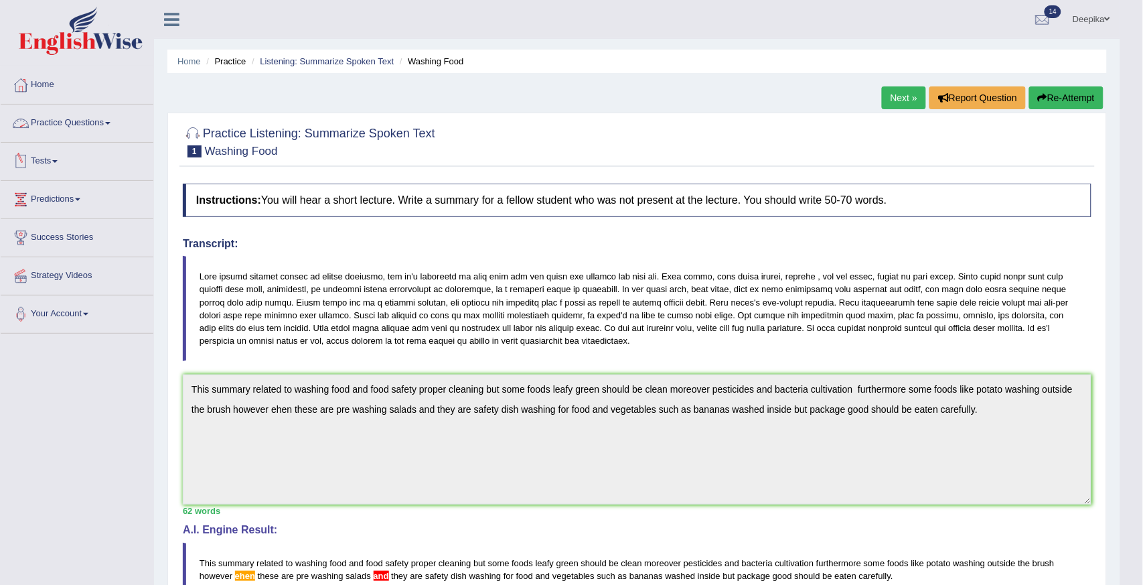
click at [110, 123] on span at bounding box center [107, 123] width 5 height 3
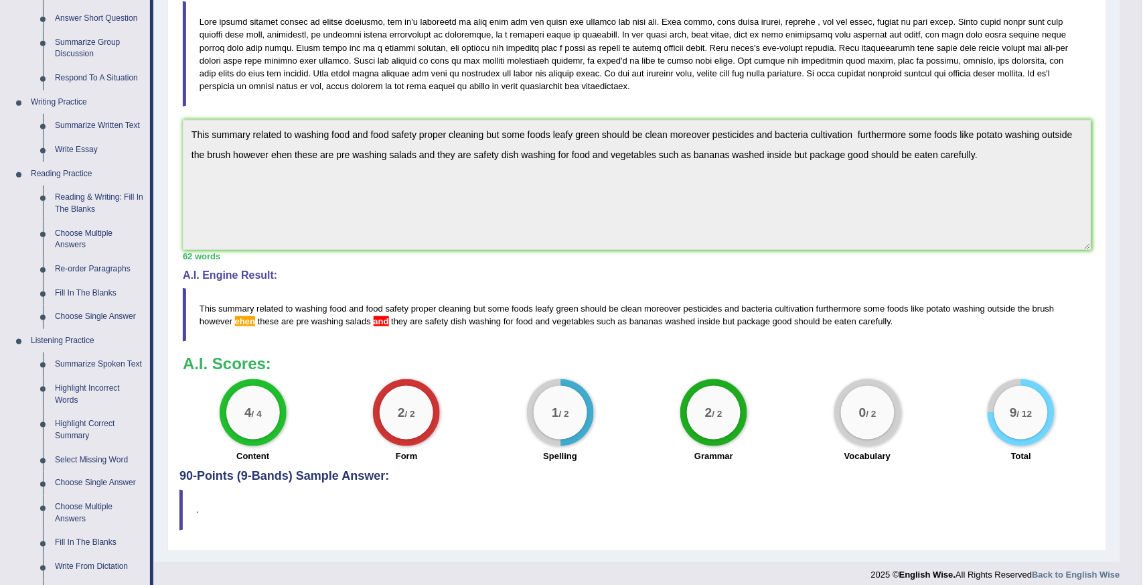
scroll to position [409, 0]
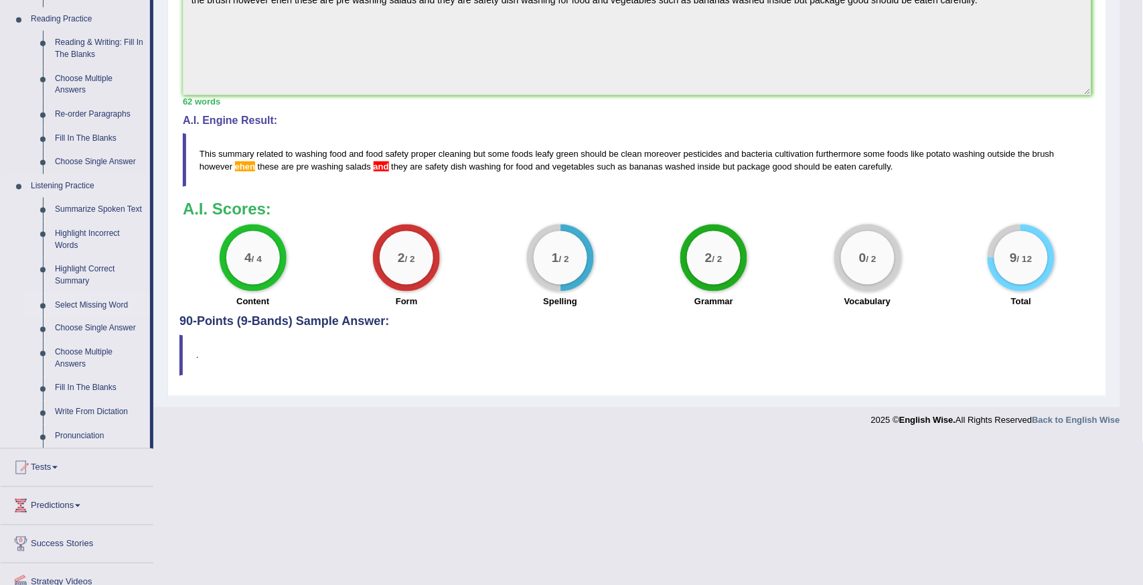
click at [100, 302] on link "Select Missing Word" at bounding box center [99, 305] width 101 height 24
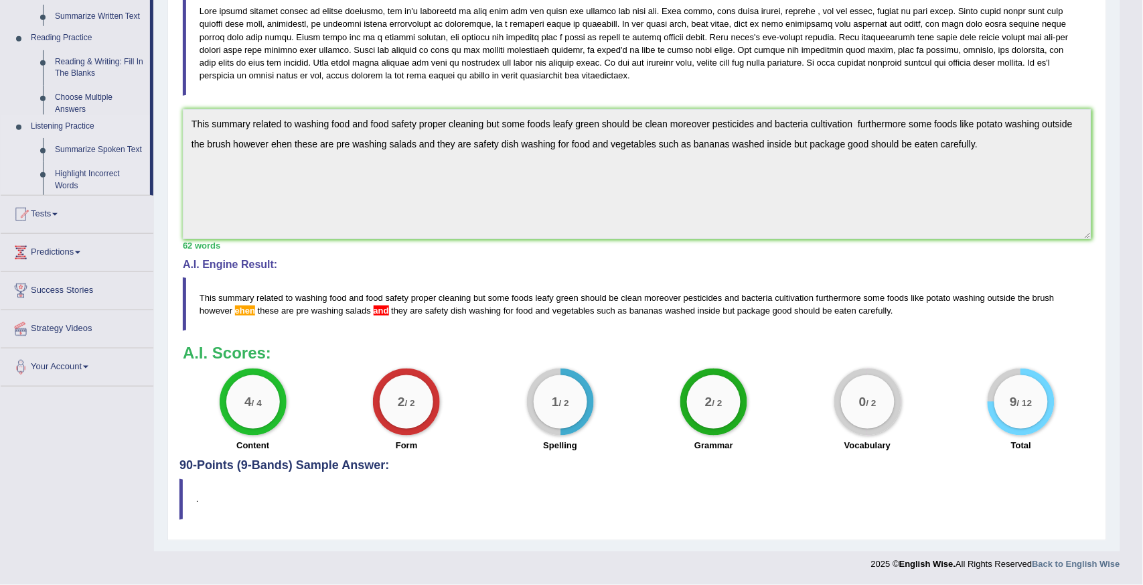
scroll to position [264, 0]
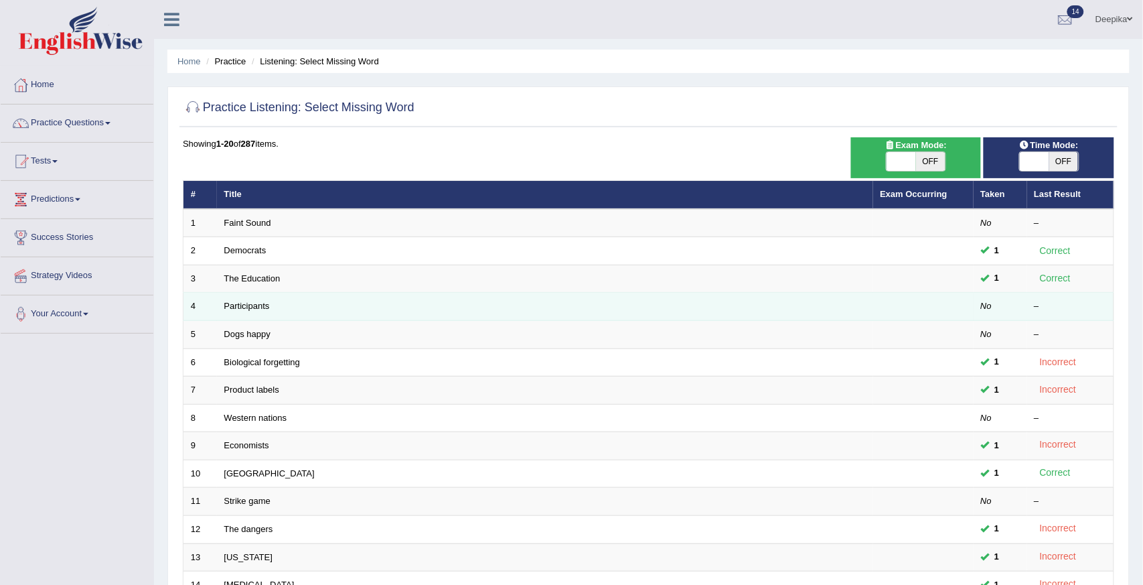
click at [261, 312] on td "Participants" at bounding box center [545, 307] width 656 height 28
click at [253, 304] on link "Participants" at bounding box center [247, 306] width 46 height 10
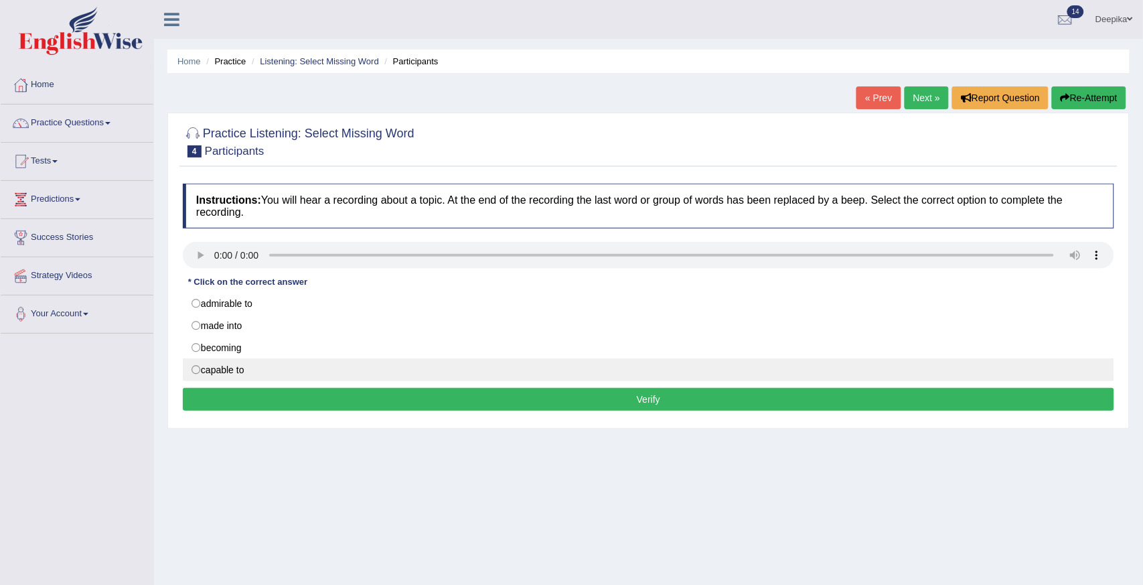
click at [199, 373] on label "capable to" at bounding box center [648, 369] width 931 height 23
radio input "true"
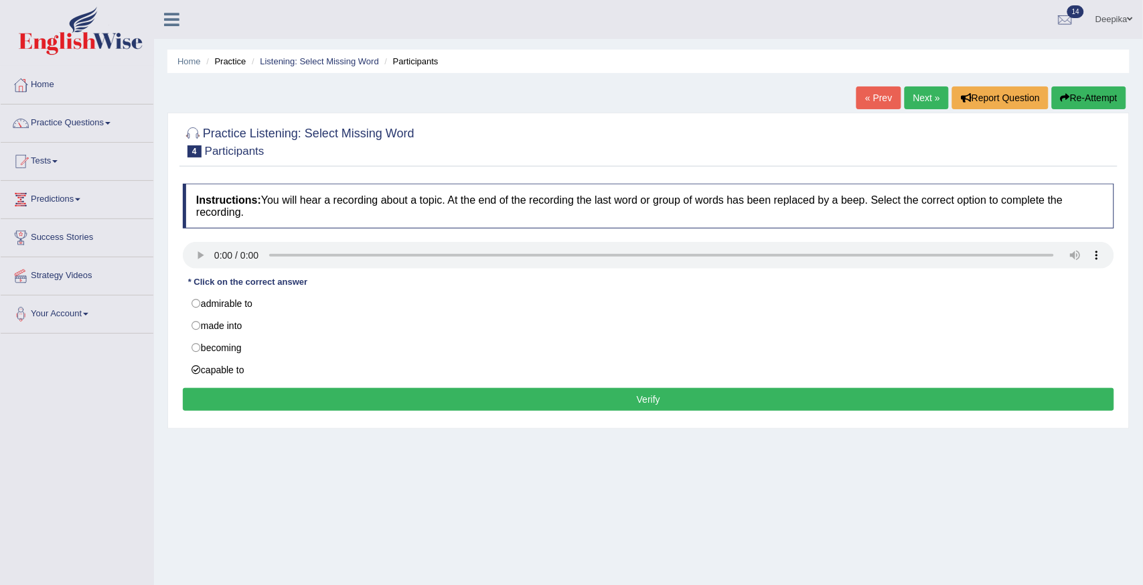
click at [256, 404] on button "Verify" at bounding box center [648, 399] width 931 height 23
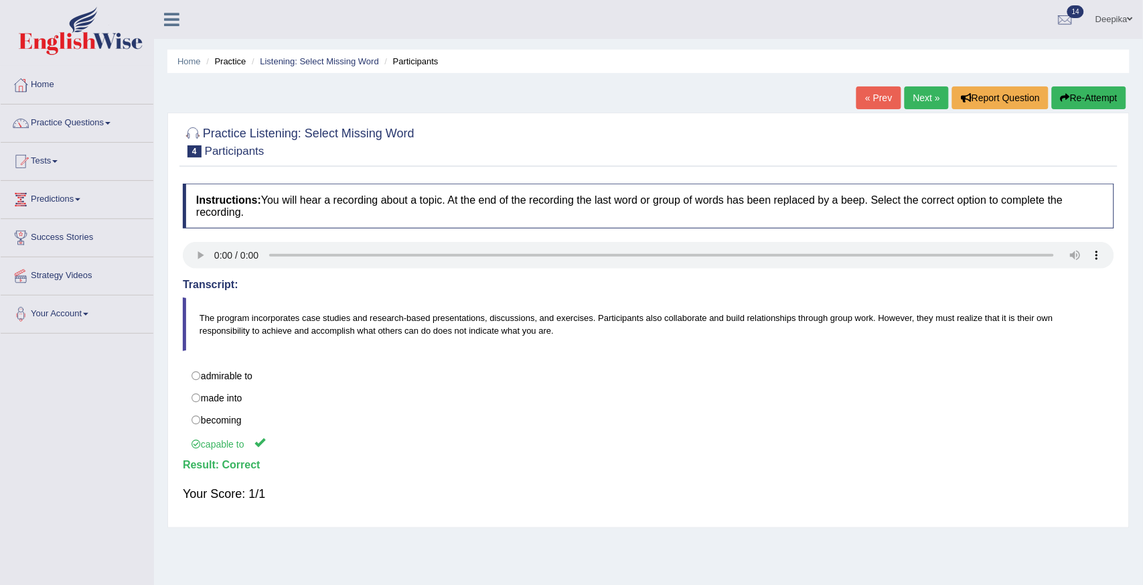
click at [925, 92] on link "Next »" at bounding box center [927, 97] width 44 height 23
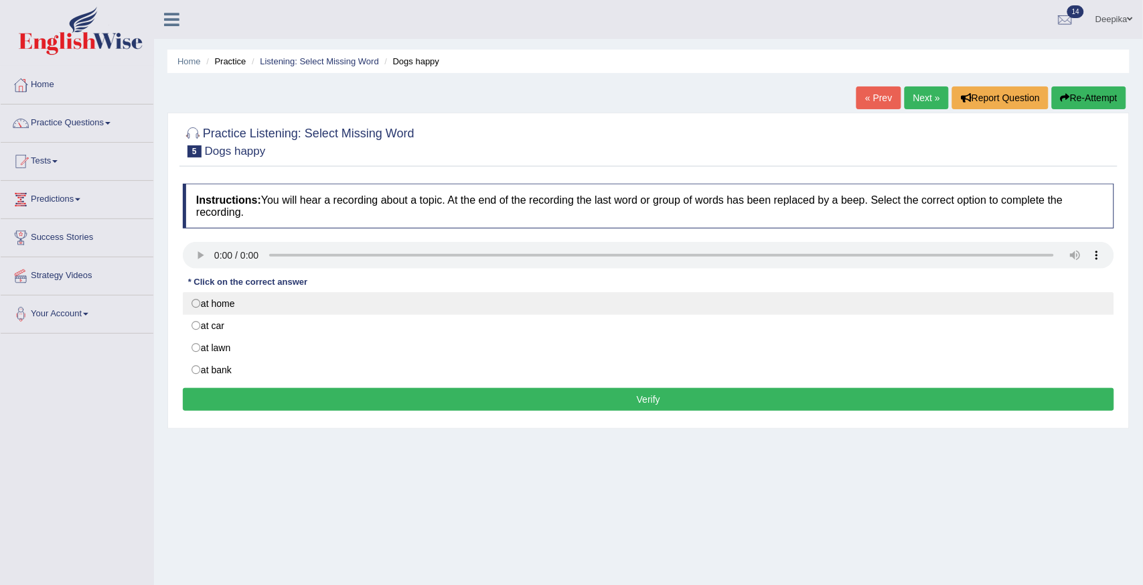
click at [199, 302] on label "at home" at bounding box center [648, 303] width 931 height 23
radio input "true"
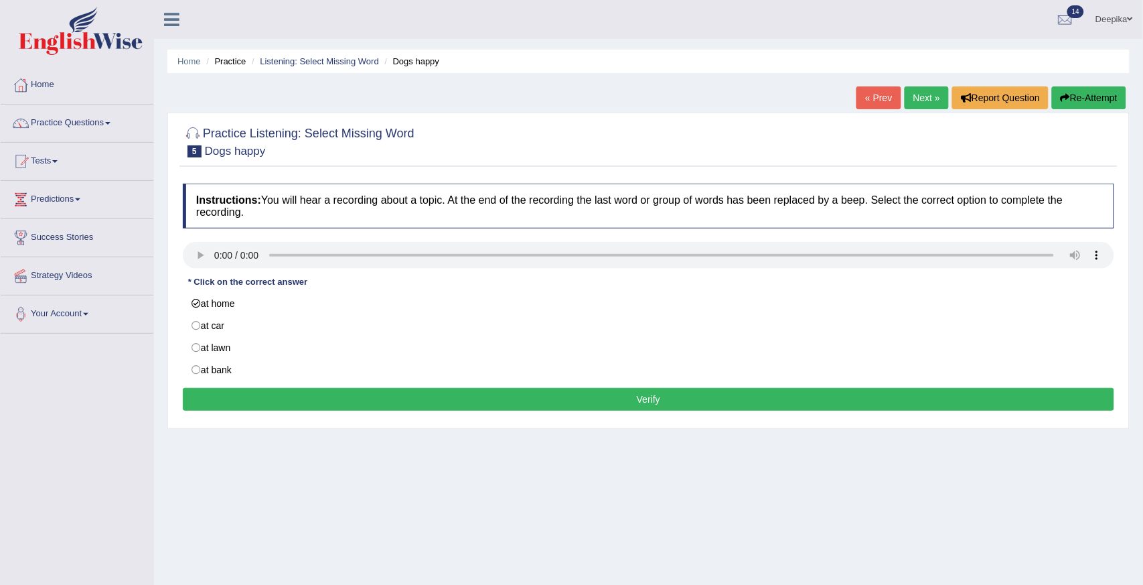
click at [288, 406] on button "Verify" at bounding box center [648, 399] width 931 height 23
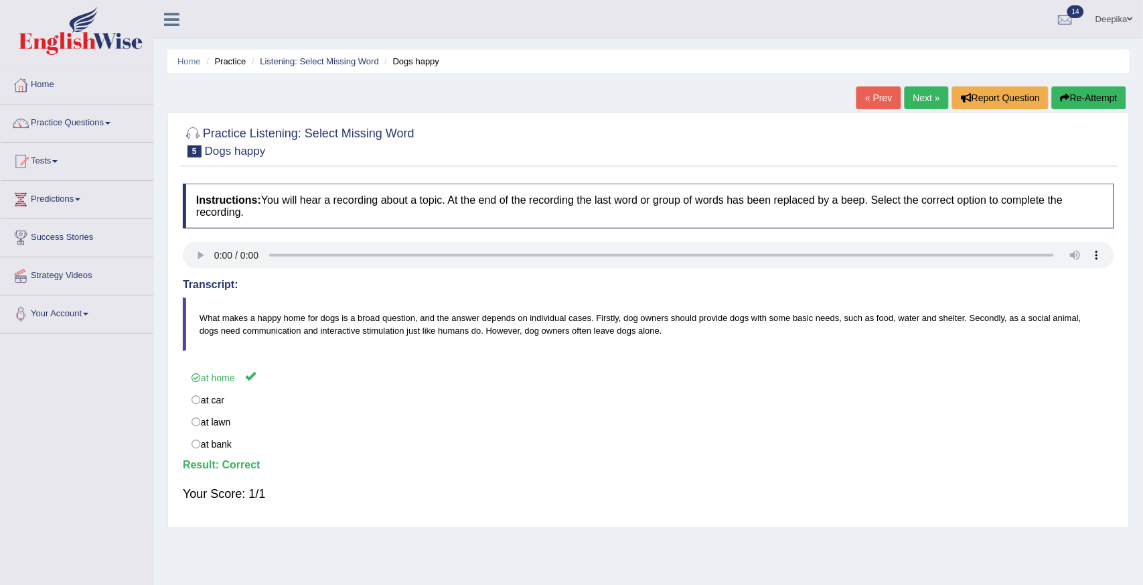
click at [936, 98] on link "Next »" at bounding box center [927, 97] width 44 height 23
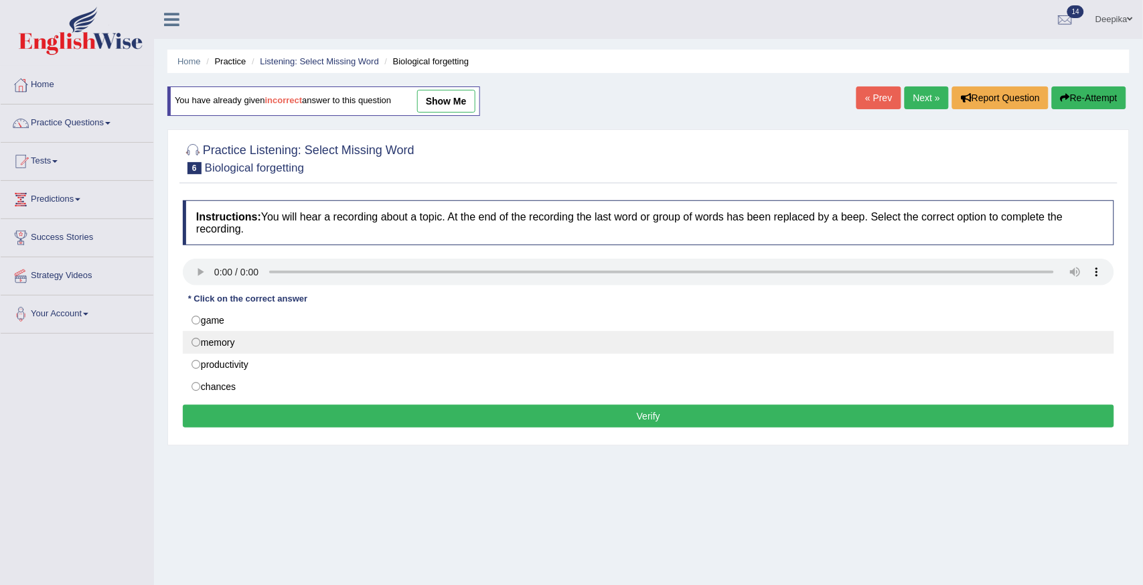
click at [196, 340] on label "memory" at bounding box center [648, 342] width 931 height 23
radio input "true"
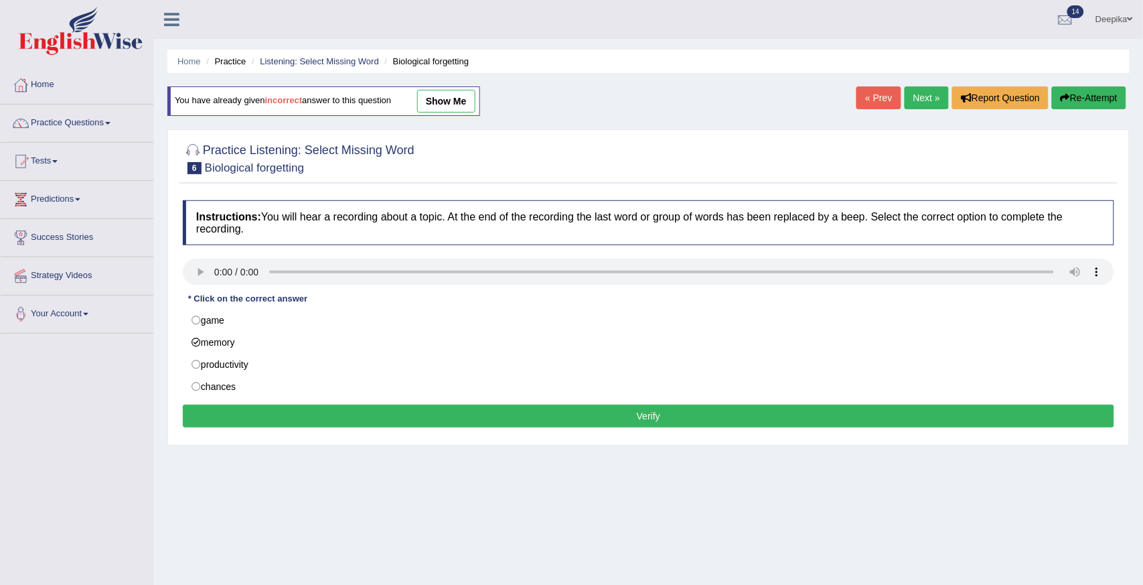
click at [267, 419] on button "Verify" at bounding box center [648, 415] width 931 height 23
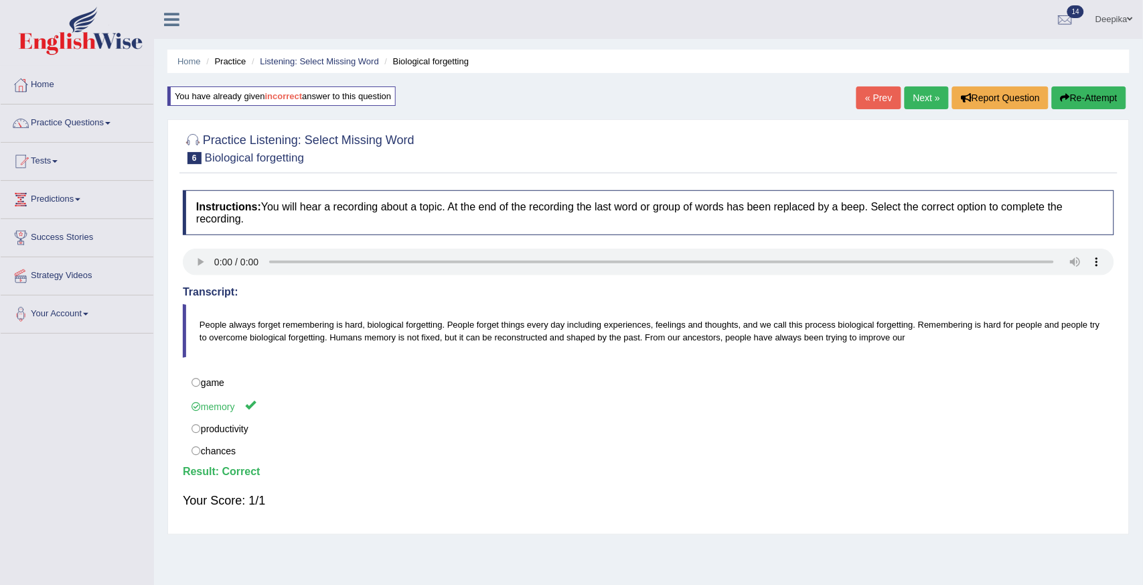
click at [911, 96] on link "Next »" at bounding box center [927, 97] width 44 height 23
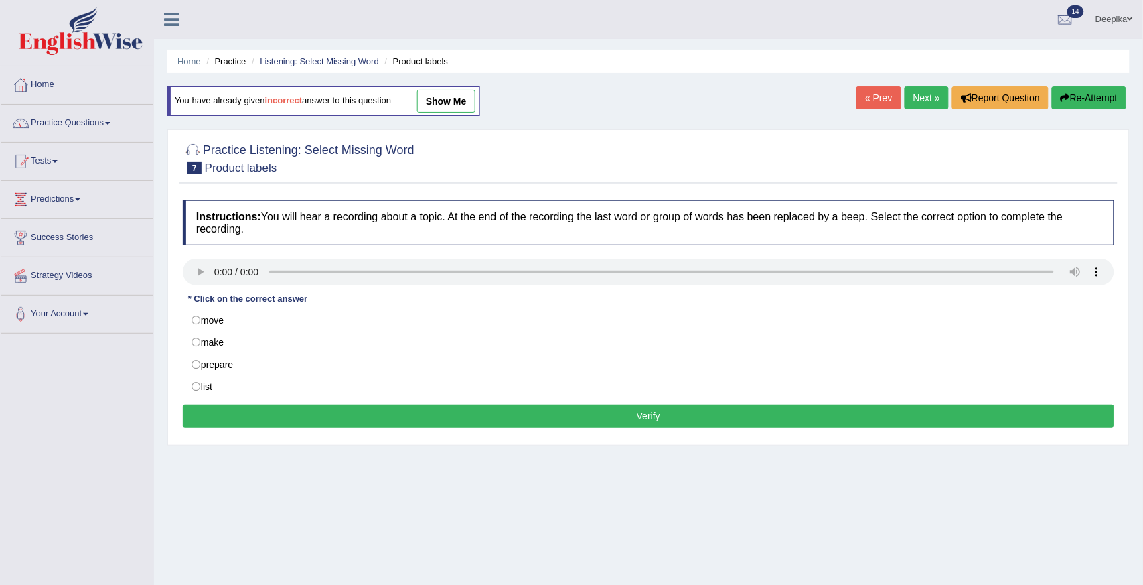
click at [108, 123] on link "Practice Questions" at bounding box center [77, 120] width 153 height 33
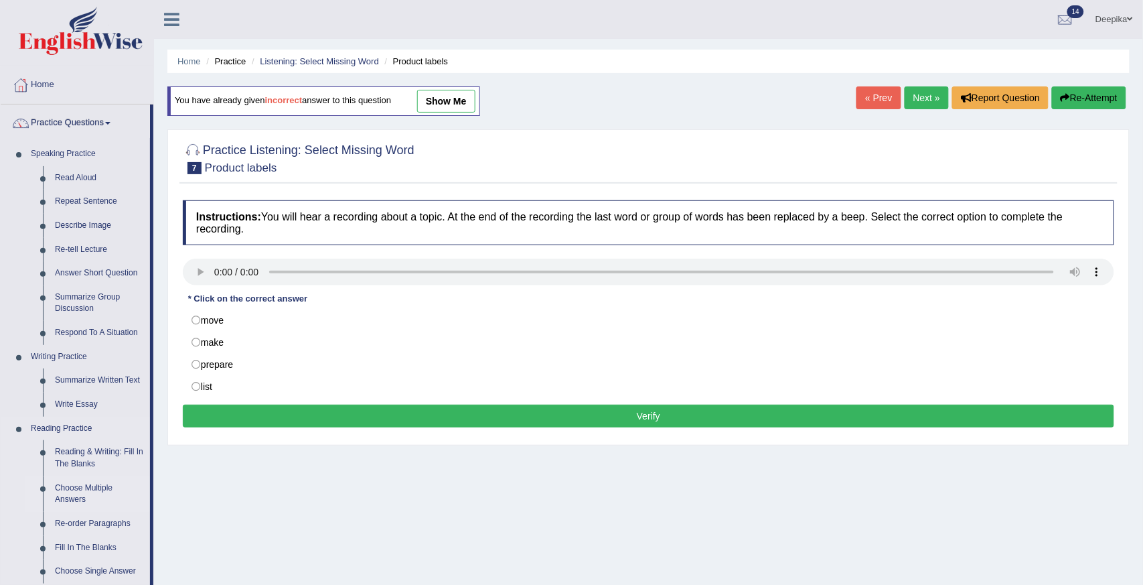
click at [68, 491] on link "Choose Multiple Answers" at bounding box center [99, 493] width 101 height 35
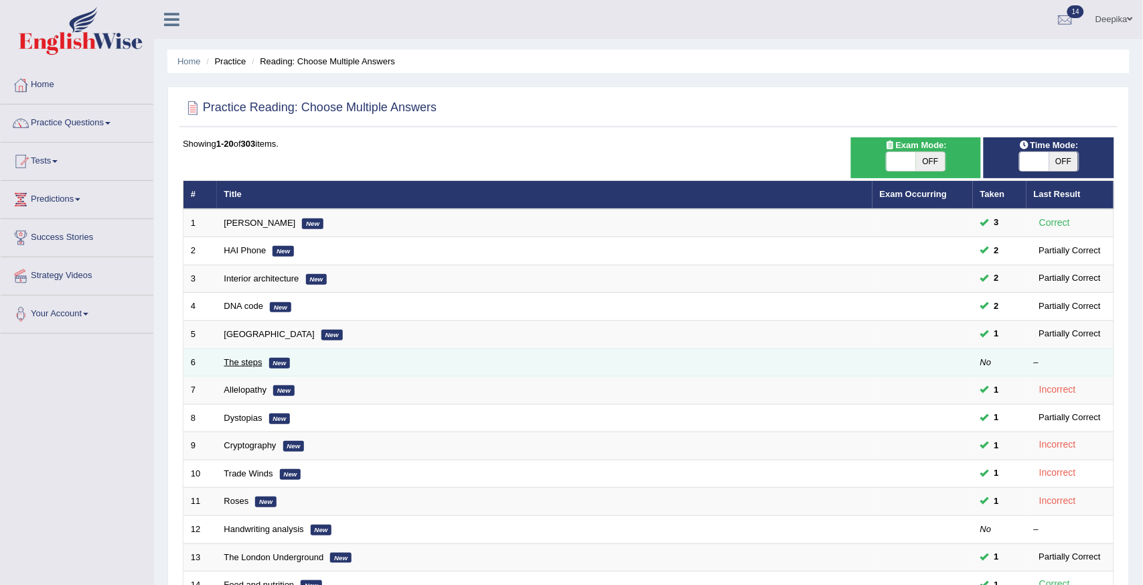
click at [244, 364] on link "The steps" at bounding box center [243, 362] width 38 height 10
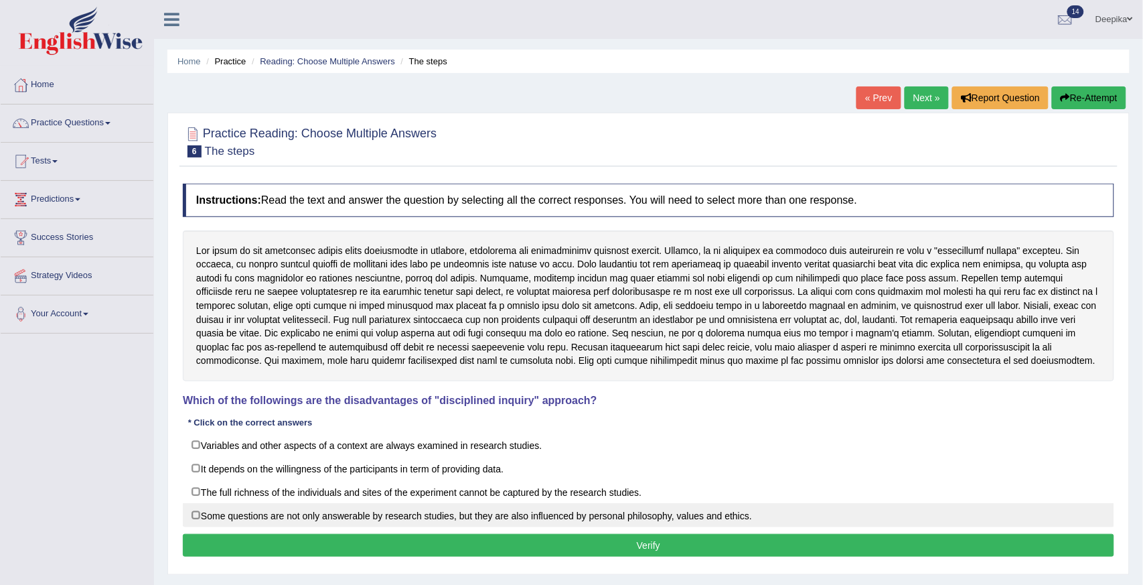
click at [196, 514] on label "Some questions are not only answerable by research studies, but they are also i…" at bounding box center [648, 515] width 931 height 24
checkbox input "true"
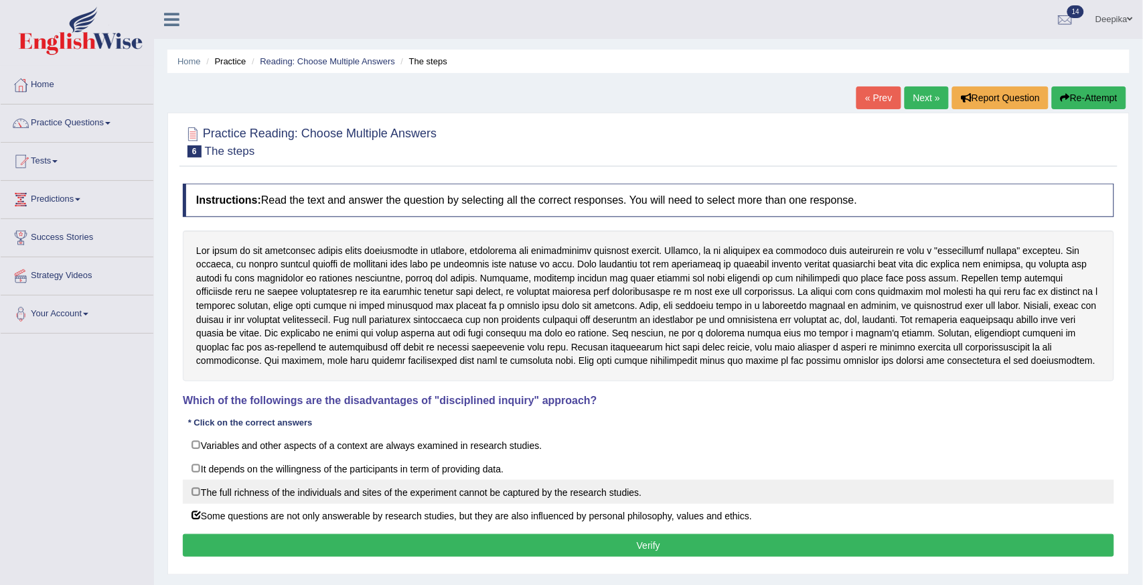
click at [196, 496] on label "The full richness of the individuals and sites of the experiment cannot be capt…" at bounding box center [648, 491] width 931 height 24
checkbox input "true"
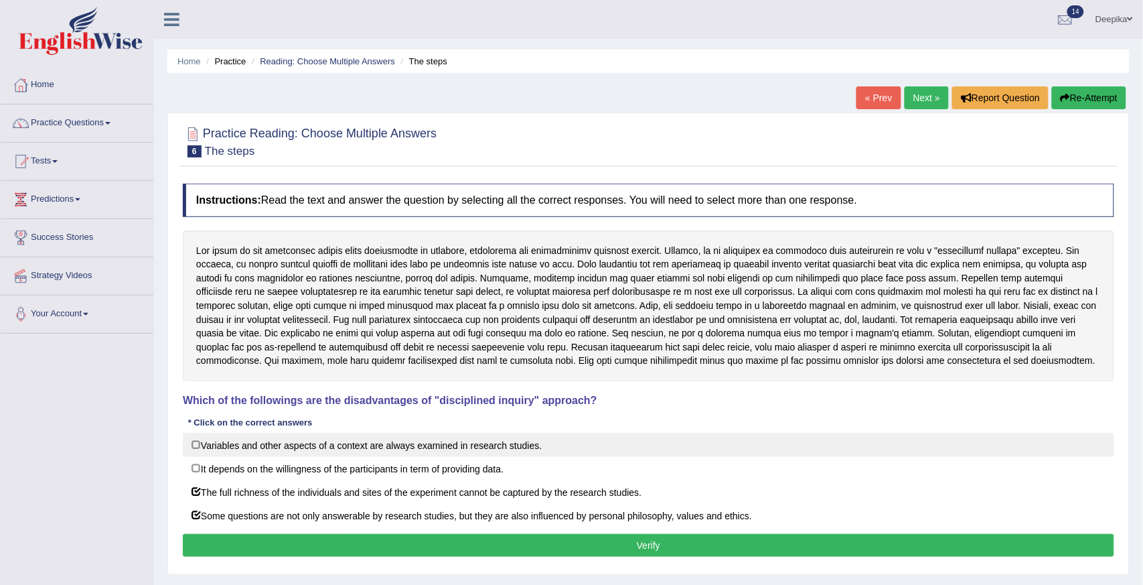
click at [196, 444] on label "Variables and other aspects of a context are always examined in research studie…" at bounding box center [648, 445] width 931 height 24
checkbox input "false"
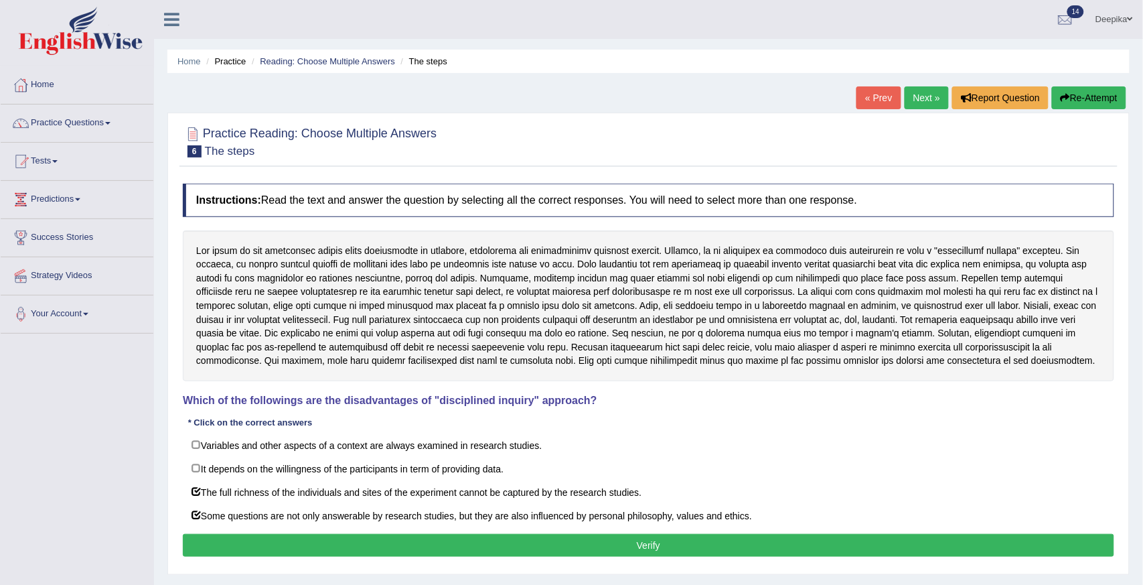
click at [268, 546] on button "Verify" at bounding box center [648, 545] width 931 height 23
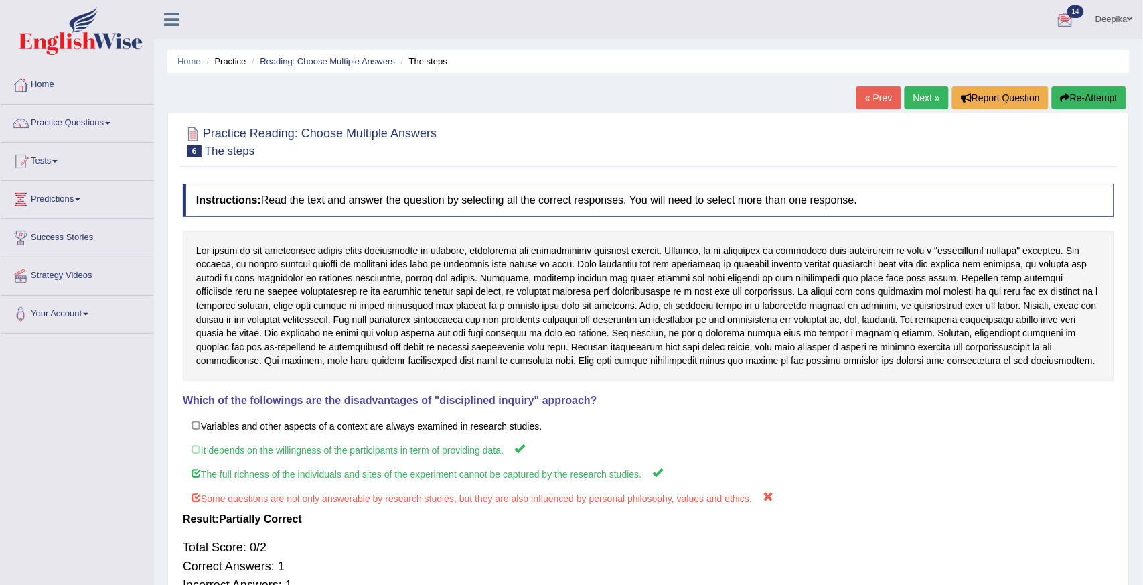
click at [936, 90] on link "Next »" at bounding box center [927, 97] width 44 height 23
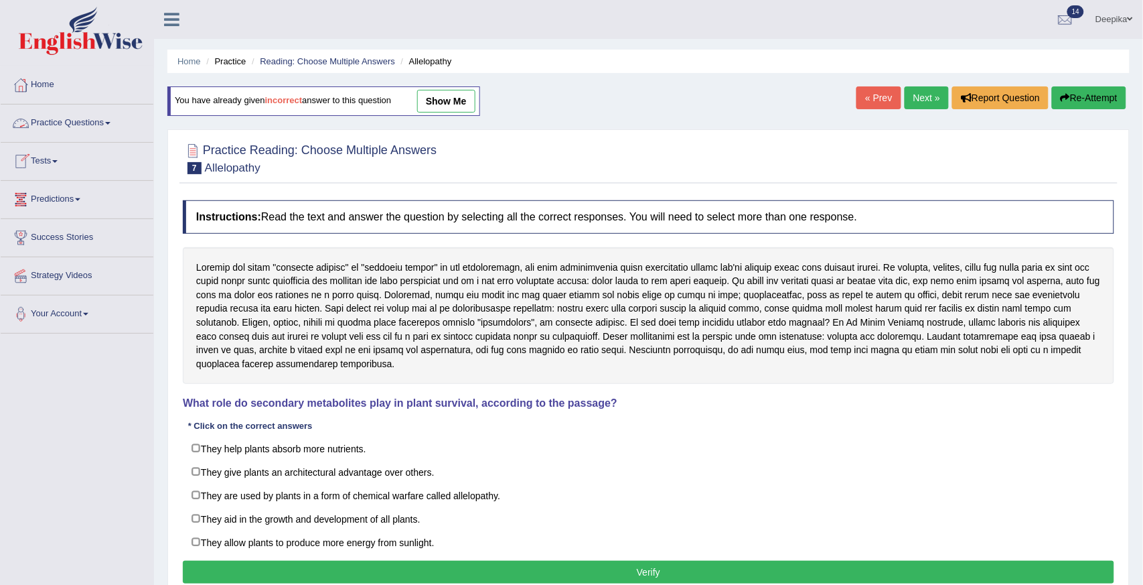
click at [108, 118] on link "Practice Questions" at bounding box center [77, 120] width 153 height 33
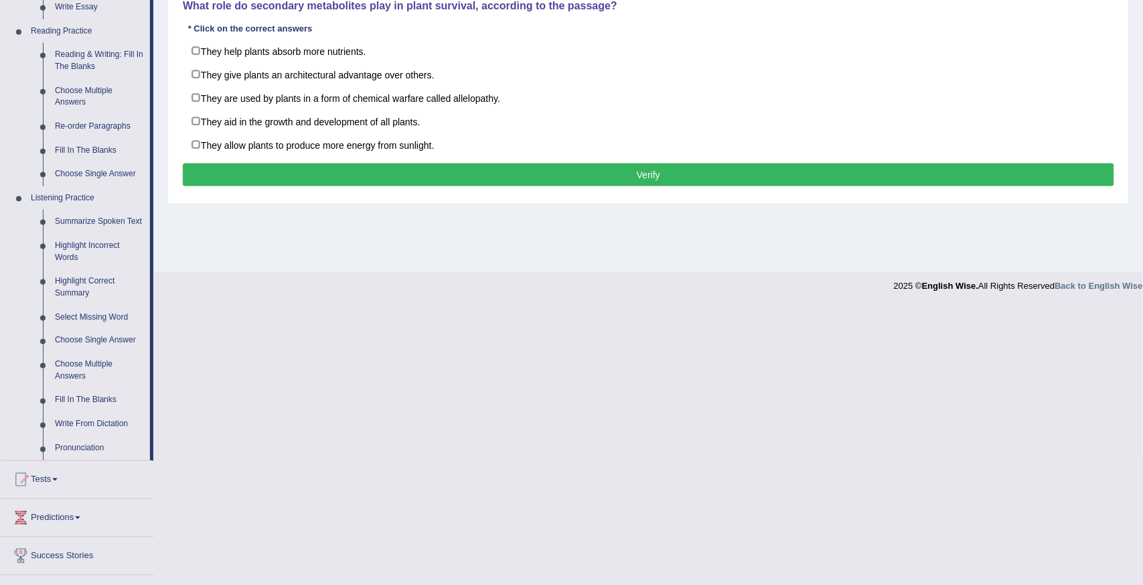
scroll to position [417, 0]
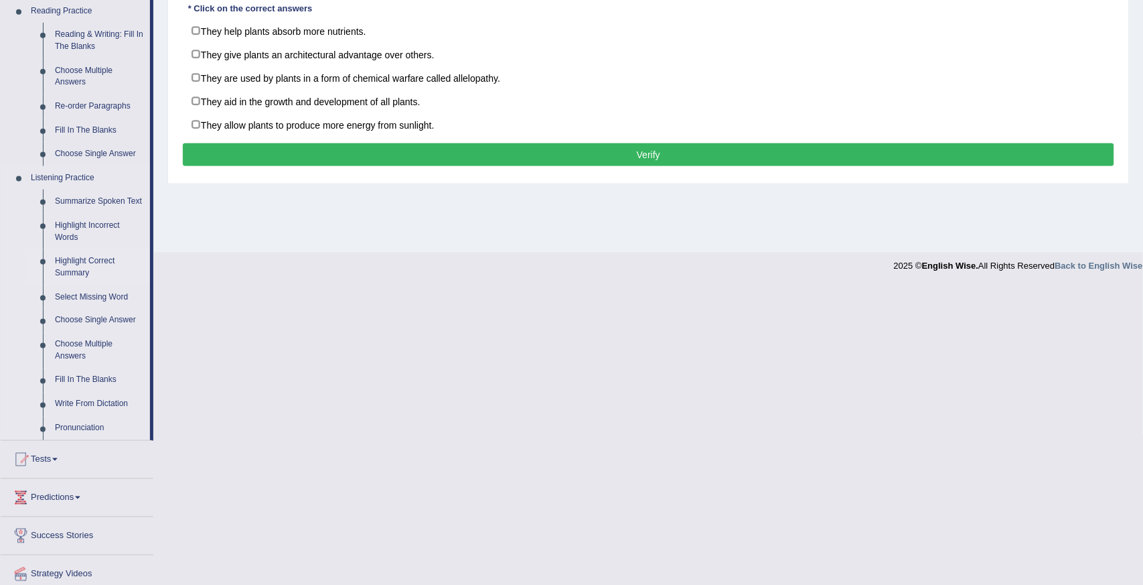
click at [84, 271] on link "Highlight Correct Summary" at bounding box center [99, 266] width 101 height 35
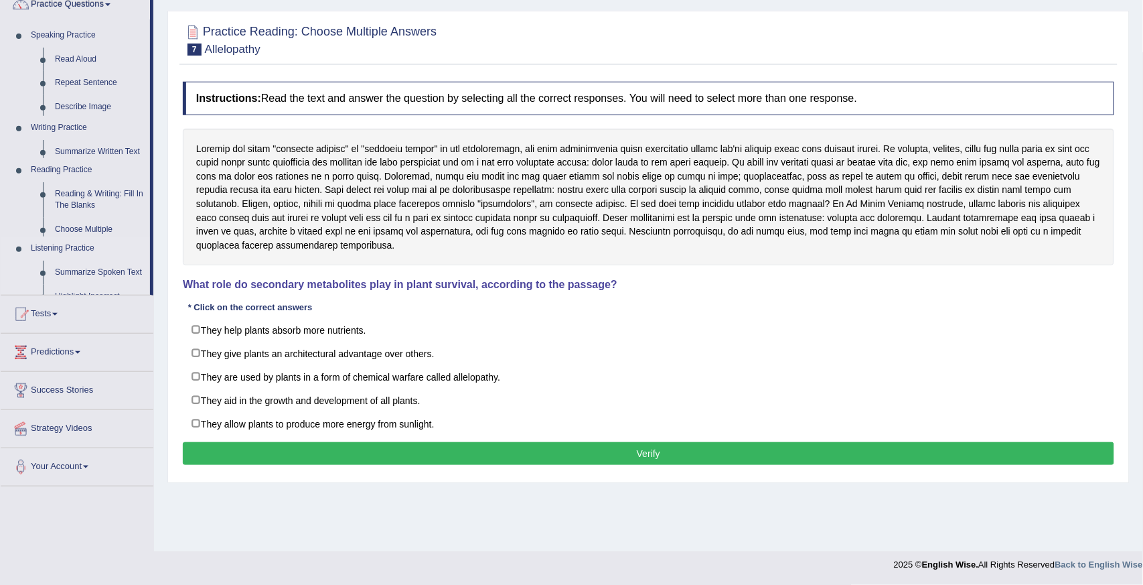
scroll to position [118, 0]
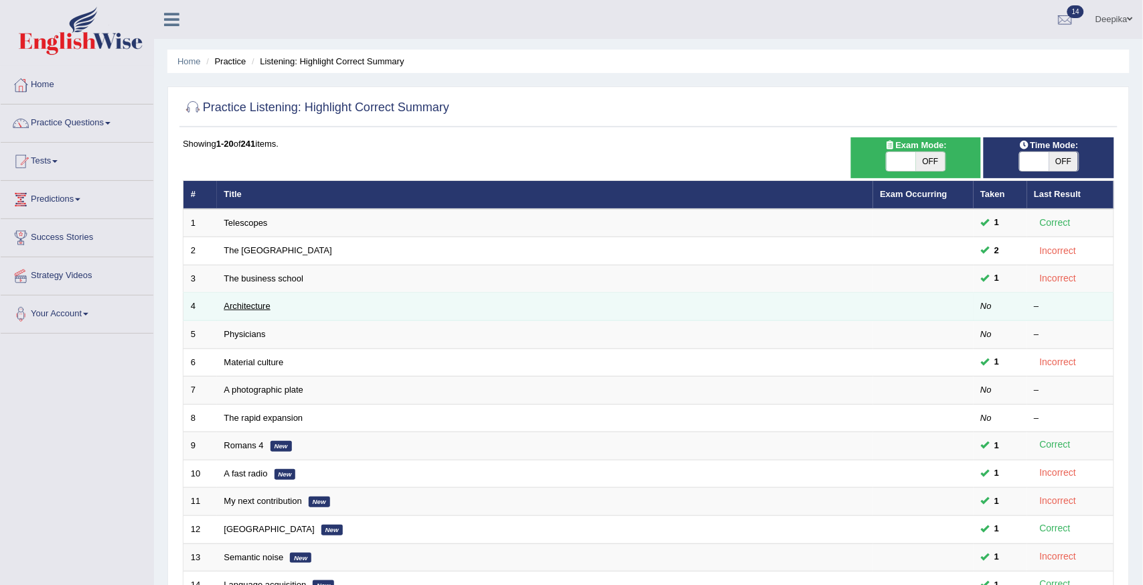
click at [264, 301] on link "Architecture" at bounding box center [247, 306] width 46 height 10
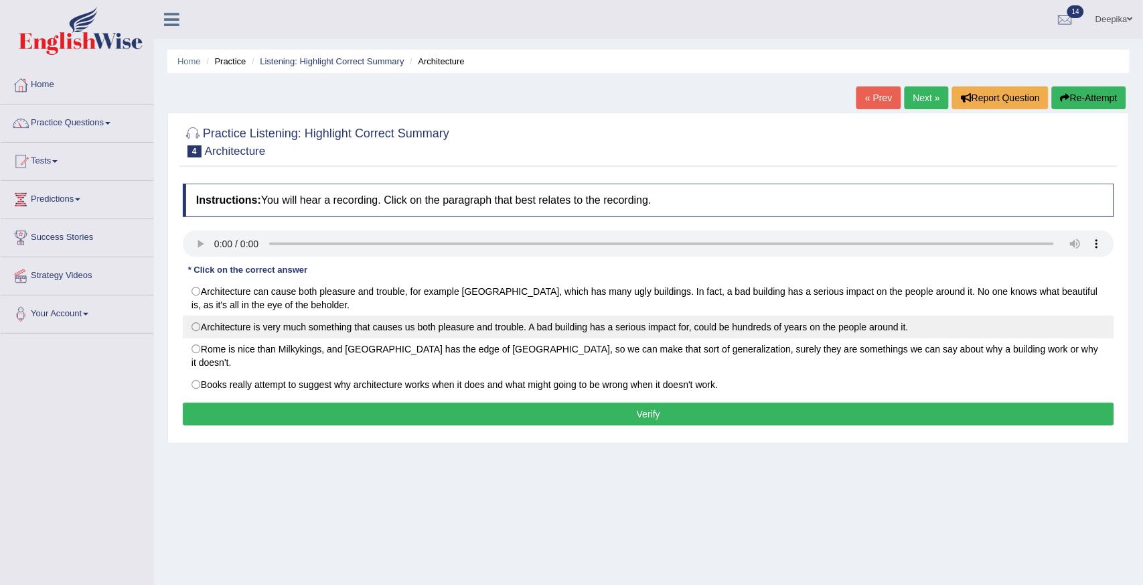
click at [198, 328] on label "Architecture is very much something that causes us both pleasure and trouble. A…" at bounding box center [648, 326] width 931 height 23
radio input "true"
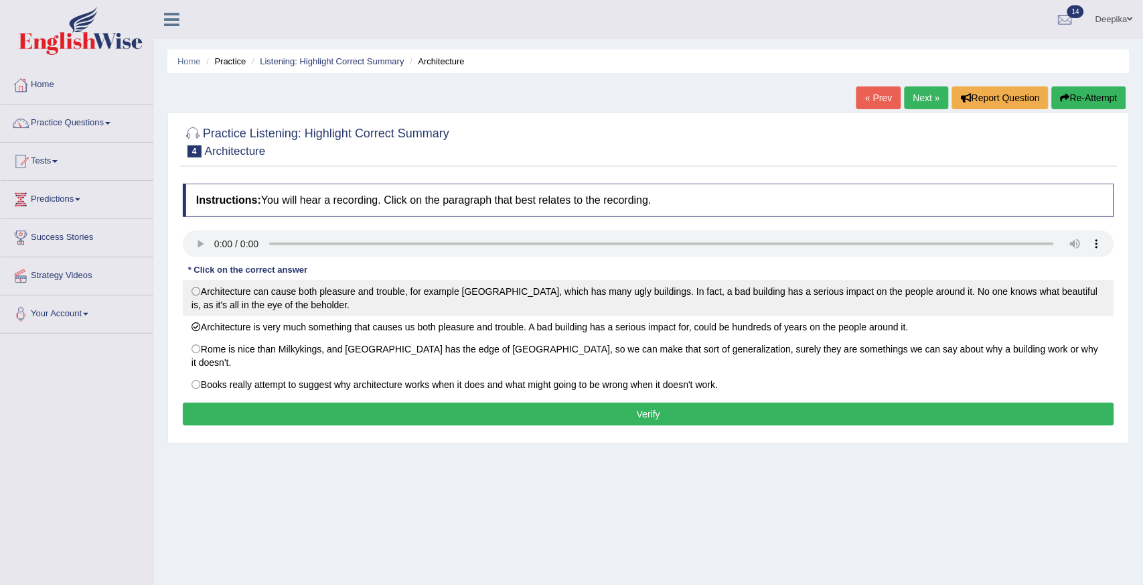
click at [193, 291] on label "Architecture can cause both pleasure and trouble, for example London, which has…" at bounding box center [648, 298] width 931 height 36
radio input "true"
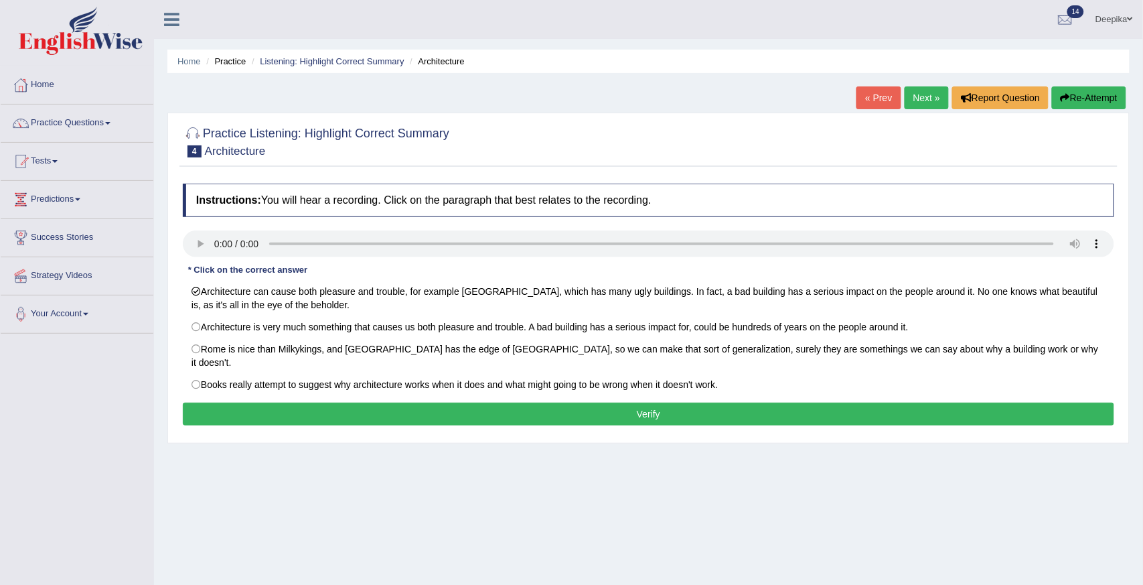
click at [358, 402] on button "Verify" at bounding box center [648, 413] width 931 height 23
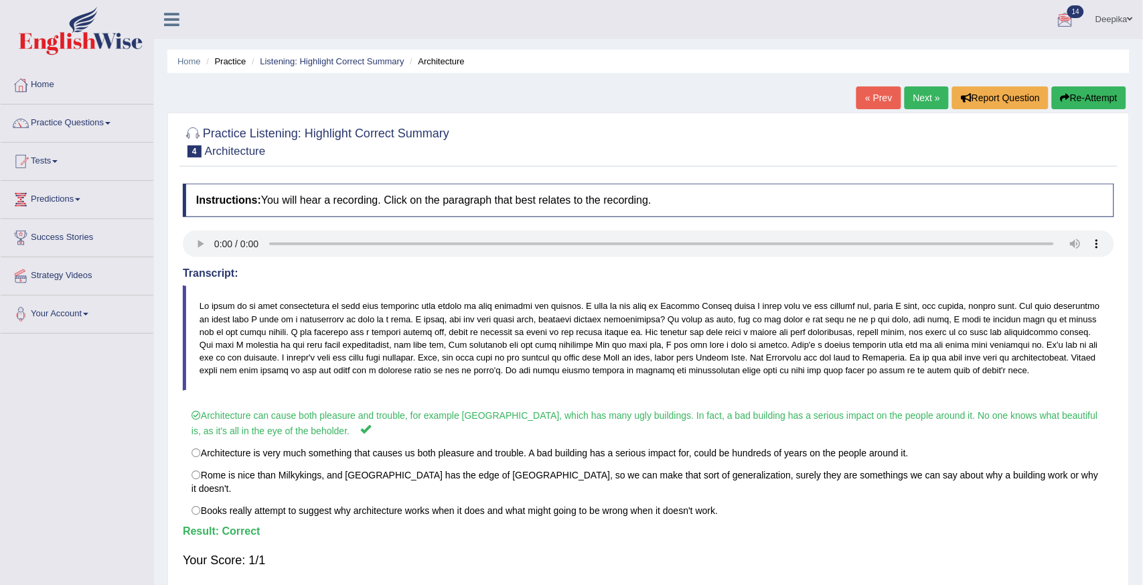
click at [939, 90] on link "Next »" at bounding box center [927, 97] width 44 height 23
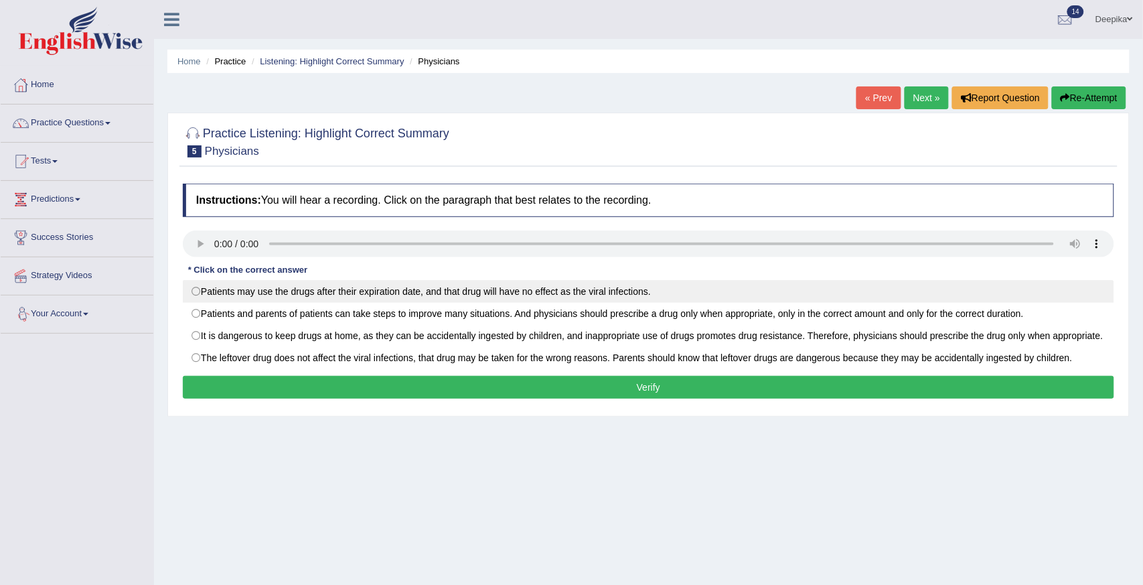
click at [192, 285] on label "Patients may use the drugs after their expiration date, and that drug will have…" at bounding box center [648, 291] width 931 height 23
radio input "true"
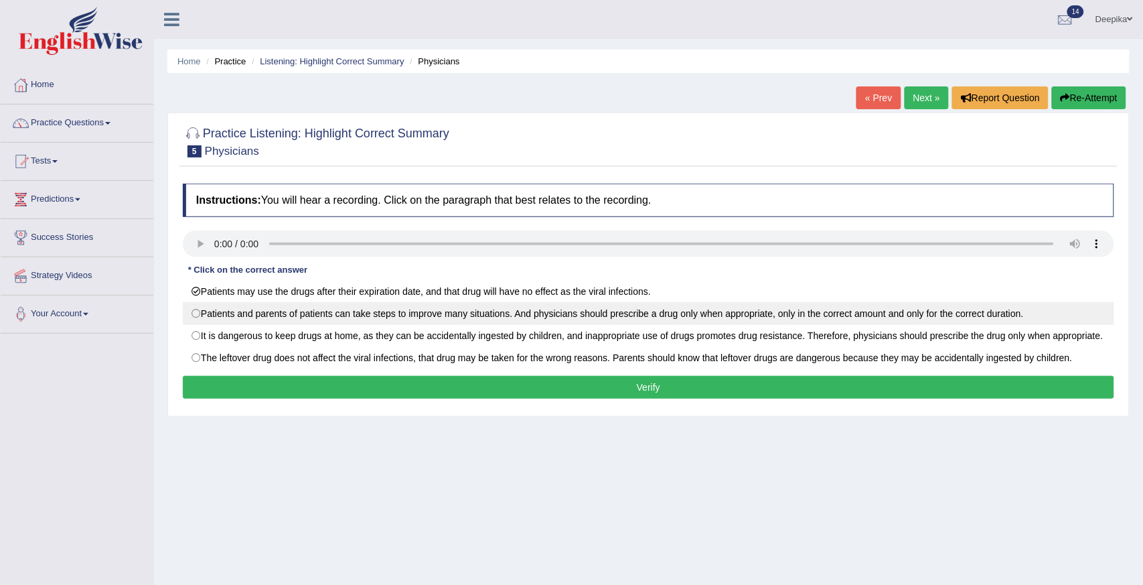
click at [192, 315] on label "Patients and parents of patients can take steps to improve many situations. And…" at bounding box center [648, 313] width 931 height 23
radio input "true"
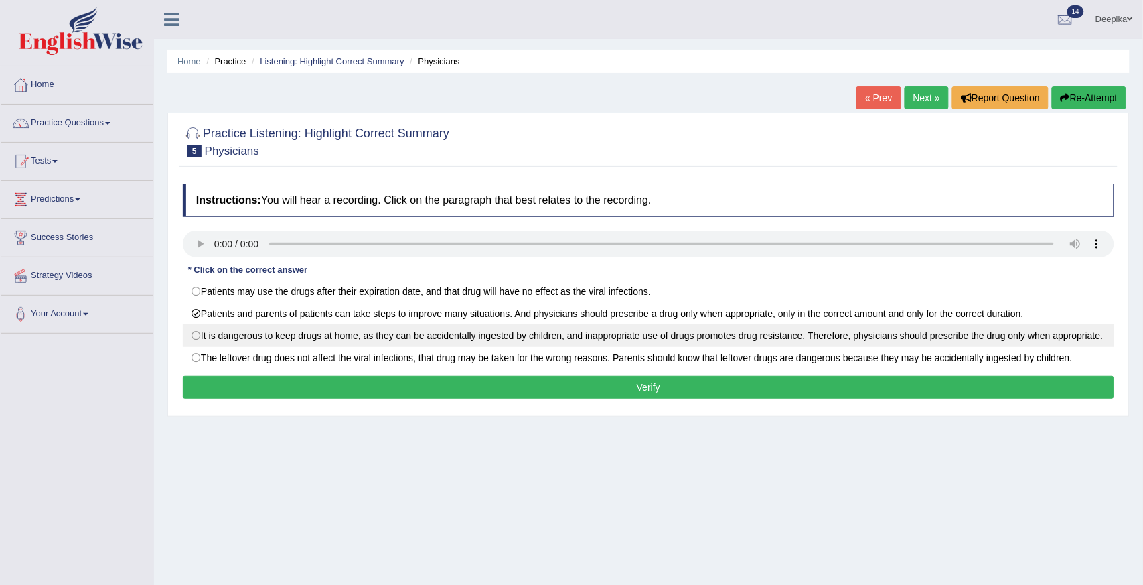
click at [196, 339] on label "It is dangerous to keep drugs at home, as they can be accidentally ingested by …" at bounding box center [648, 335] width 931 height 23
radio input "true"
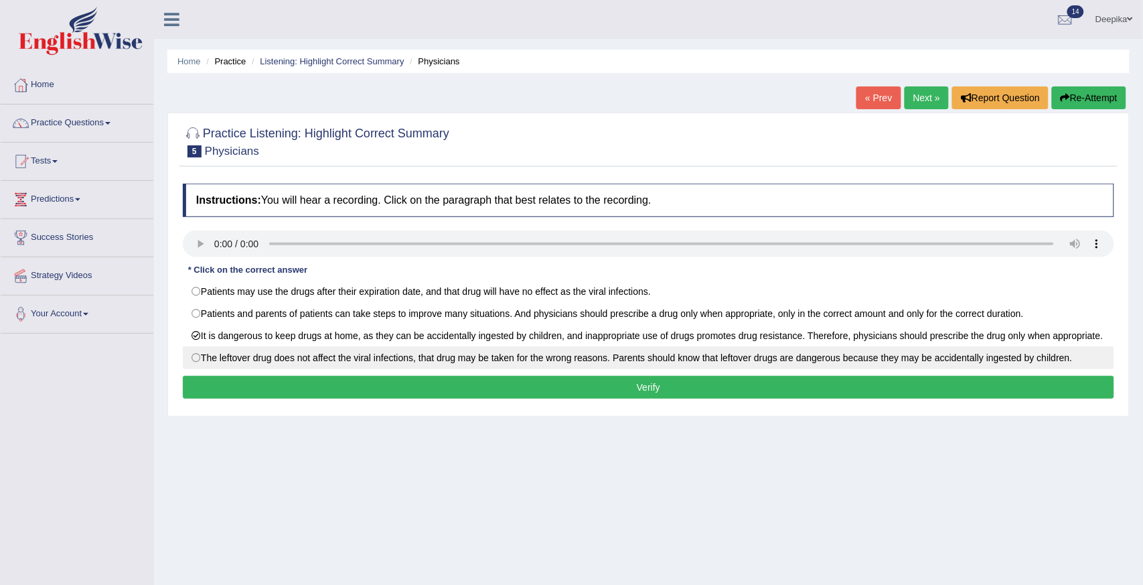
click at [193, 369] on label "The leftover drug does not affect the viral infections, that drug may be taken …" at bounding box center [648, 357] width 931 height 23
radio input "true"
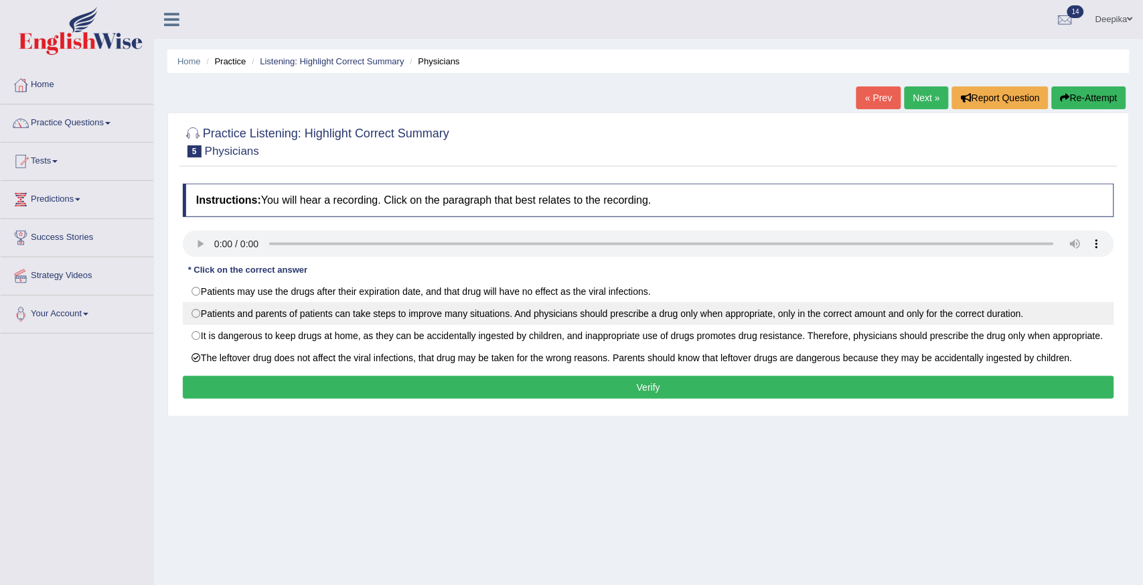
click at [203, 317] on label "Patients and parents of patients can take steps to improve many situations. And…" at bounding box center [648, 313] width 931 height 23
radio input "true"
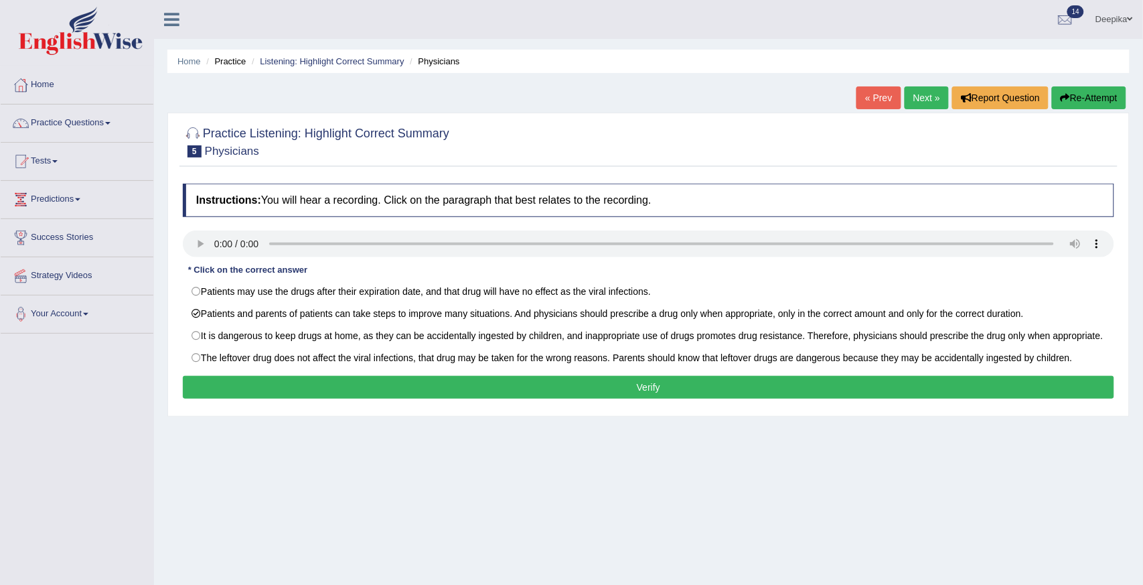
click at [269, 393] on button "Verify" at bounding box center [648, 387] width 931 height 23
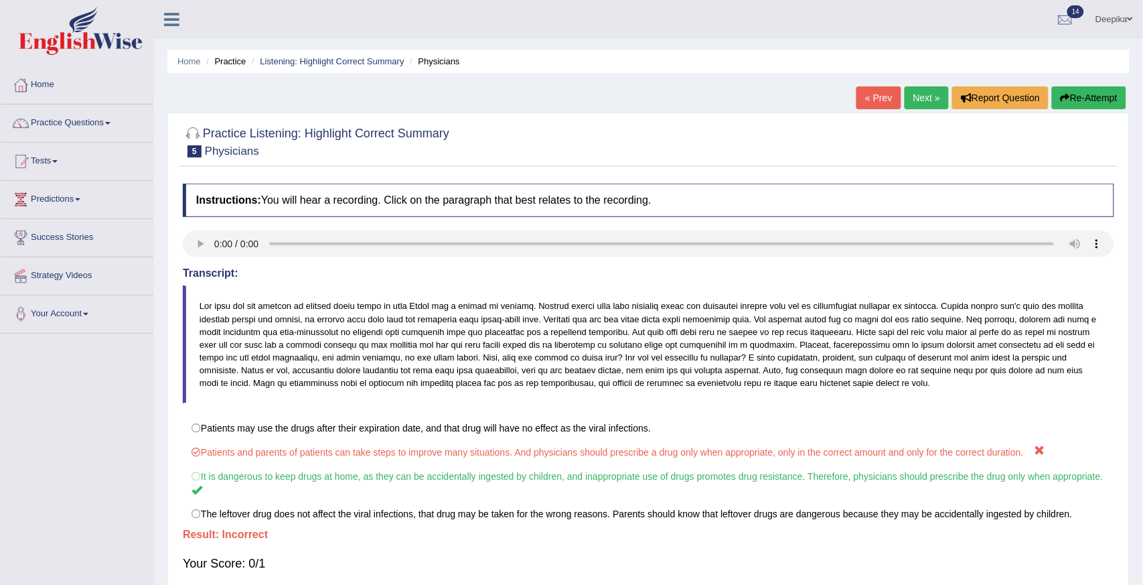
click at [110, 123] on span at bounding box center [107, 123] width 5 height 3
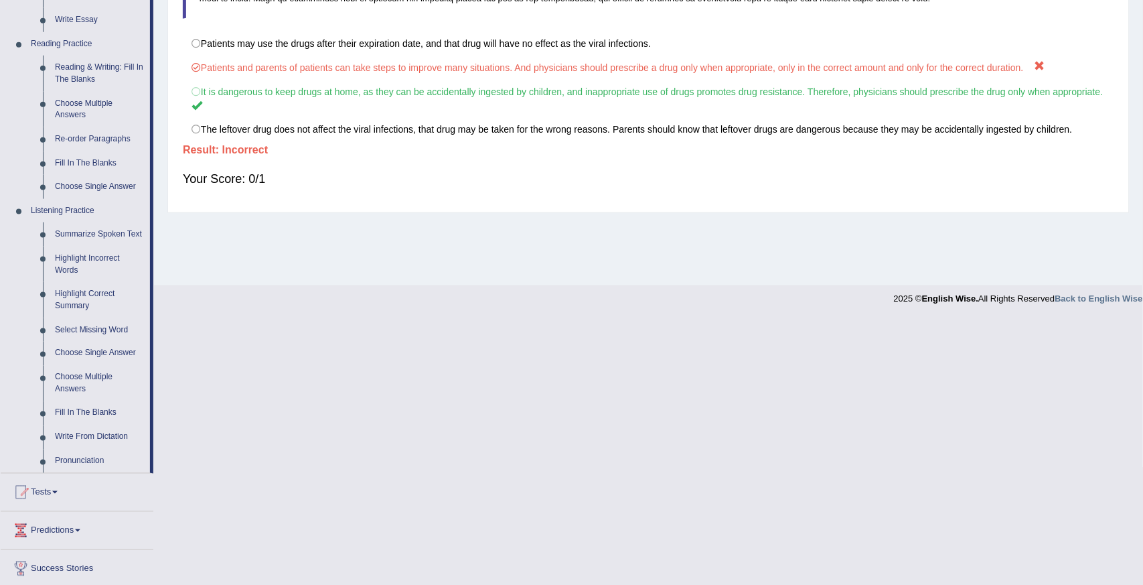
scroll to position [465, 0]
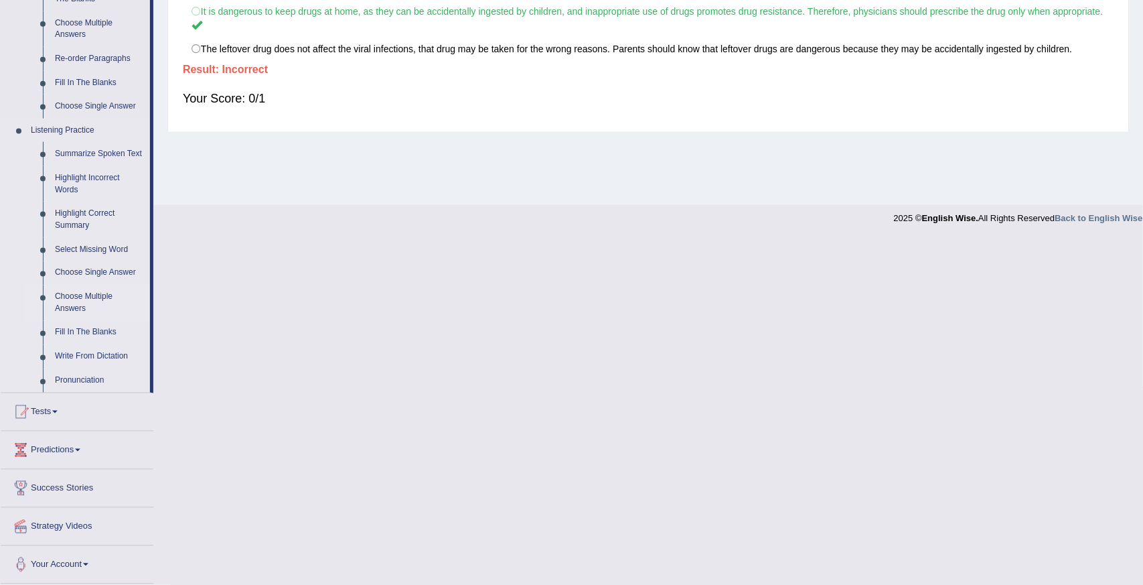
click at [89, 304] on link "Choose Multiple Answers" at bounding box center [99, 302] width 101 height 35
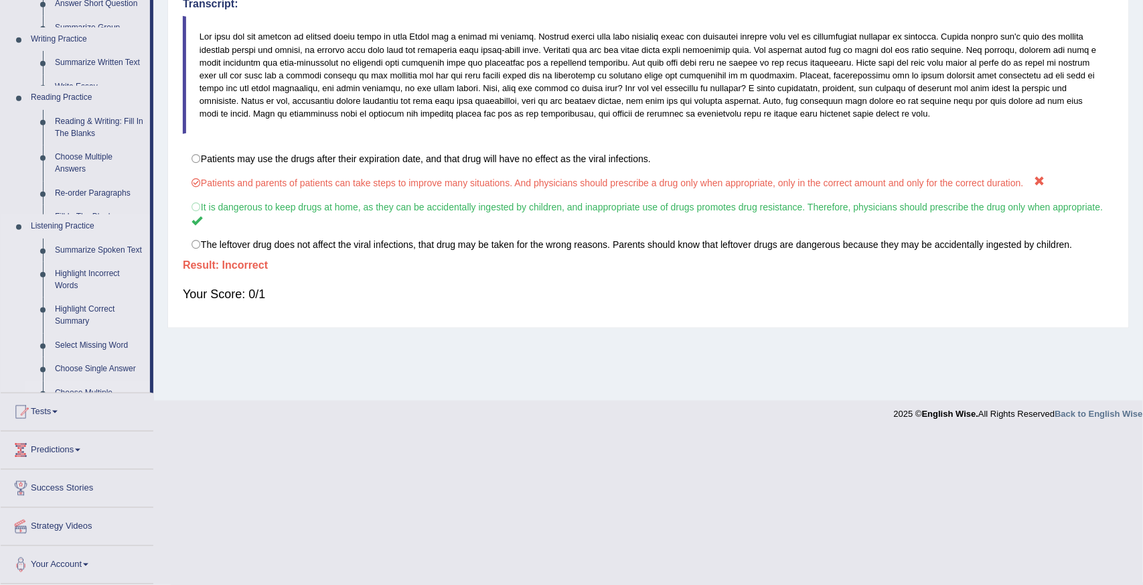
scroll to position [118, 0]
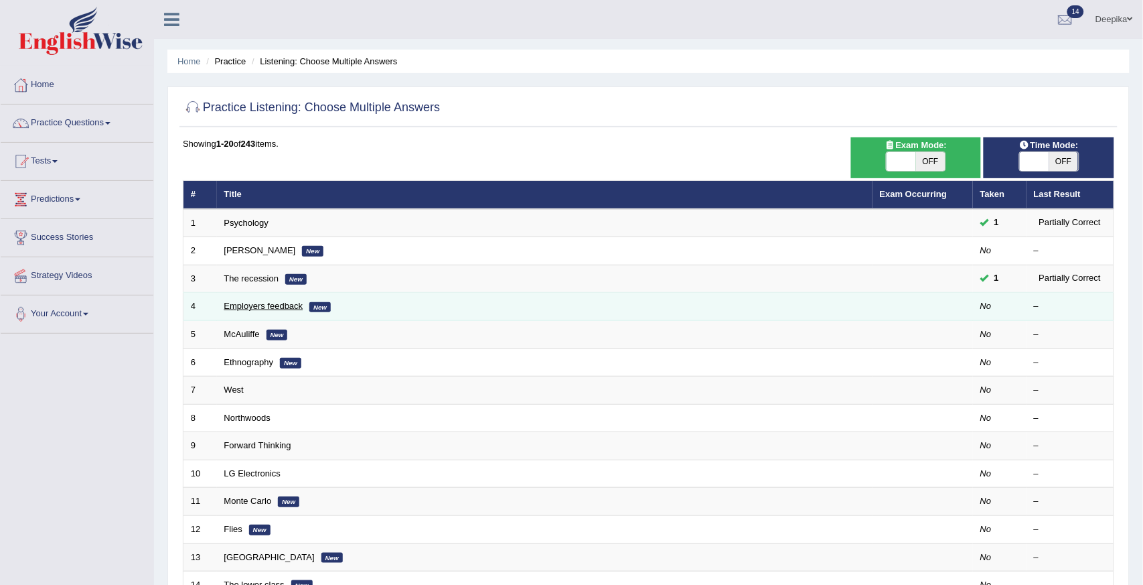
click at [266, 301] on link "Employers feedback" at bounding box center [263, 306] width 79 height 10
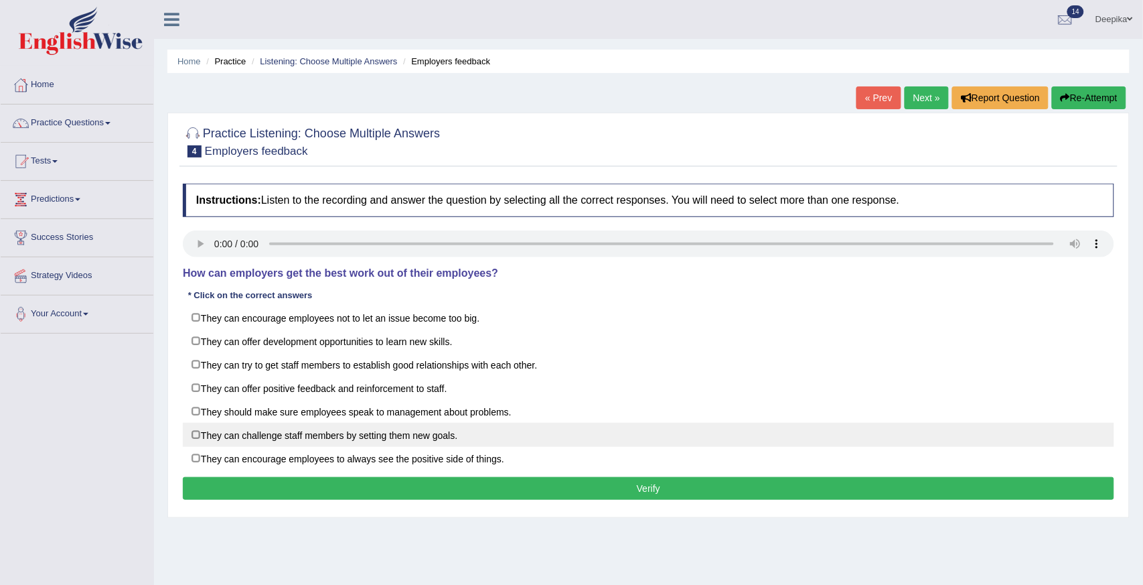
click at [196, 430] on label "They can challenge staff members by setting them new goals." at bounding box center [648, 435] width 931 height 24
checkbox input "true"
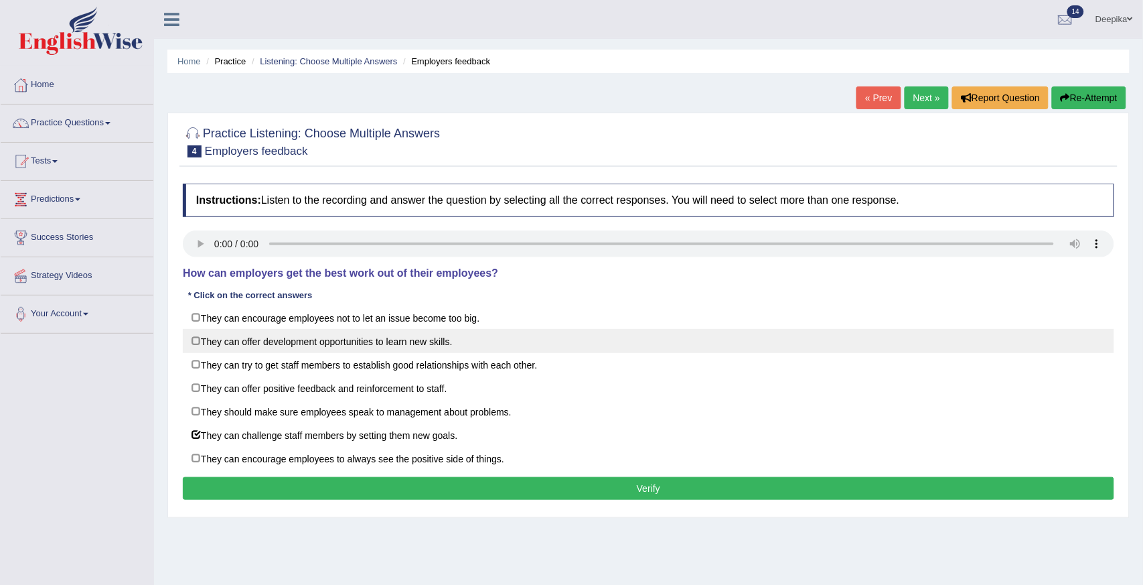
click at [196, 343] on label "They can offer development opportunities to learn new skills." at bounding box center [648, 341] width 931 height 24
checkbox input "true"
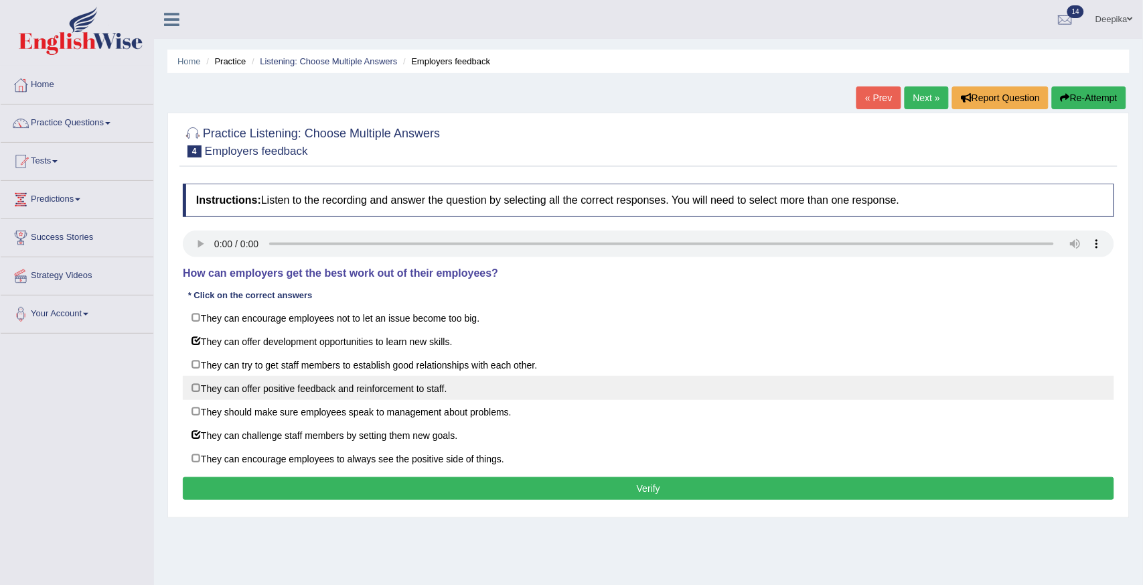
click at [196, 391] on label "They can offer positive feedback and reinforcement to staff." at bounding box center [648, 388] width 931 height 24
checkbox input "true"
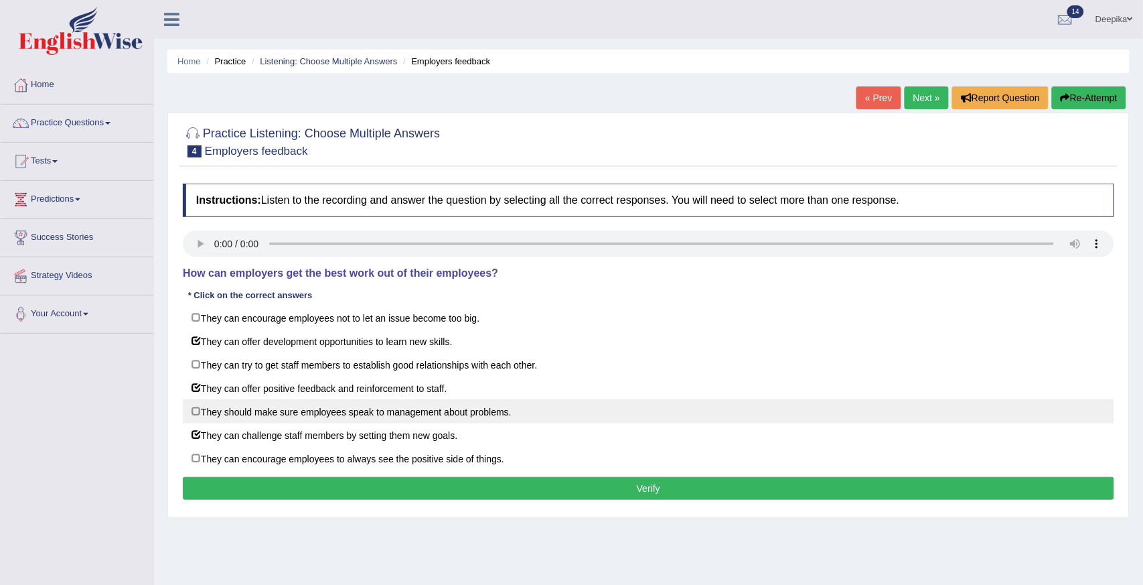
click at [195, 415] on label "They should make sure employees speak to management about problems." at bounding box center [648, 411] width 931 height 24
checkbox input "true"
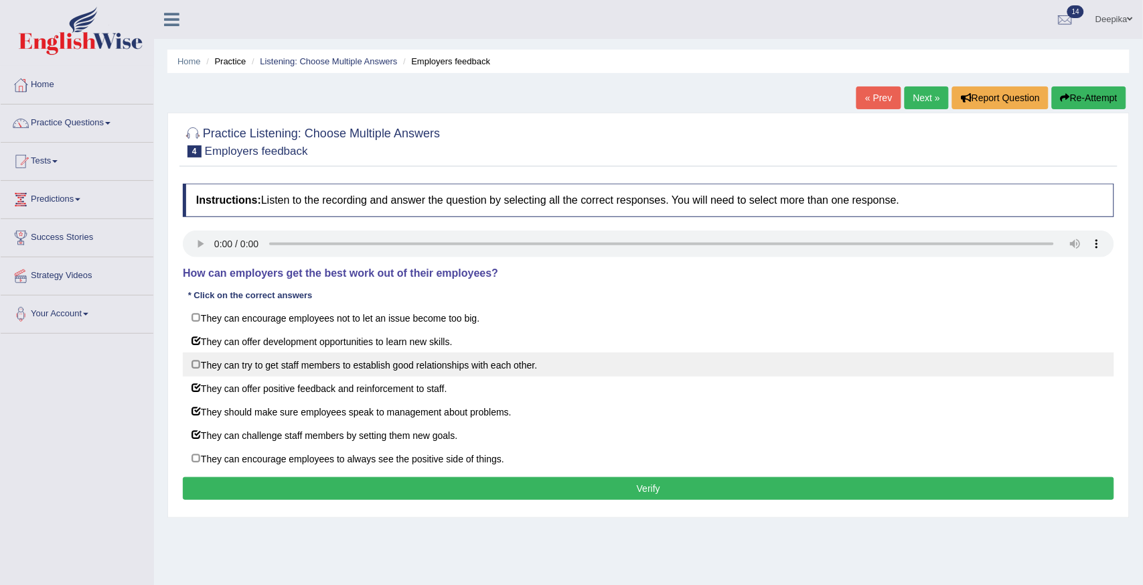
click at [194, 365] on label "They can try to get staff members to establish good relationships with each oth…" at bounding box center [648, 364] width 931 height 24
checkbox input "true"
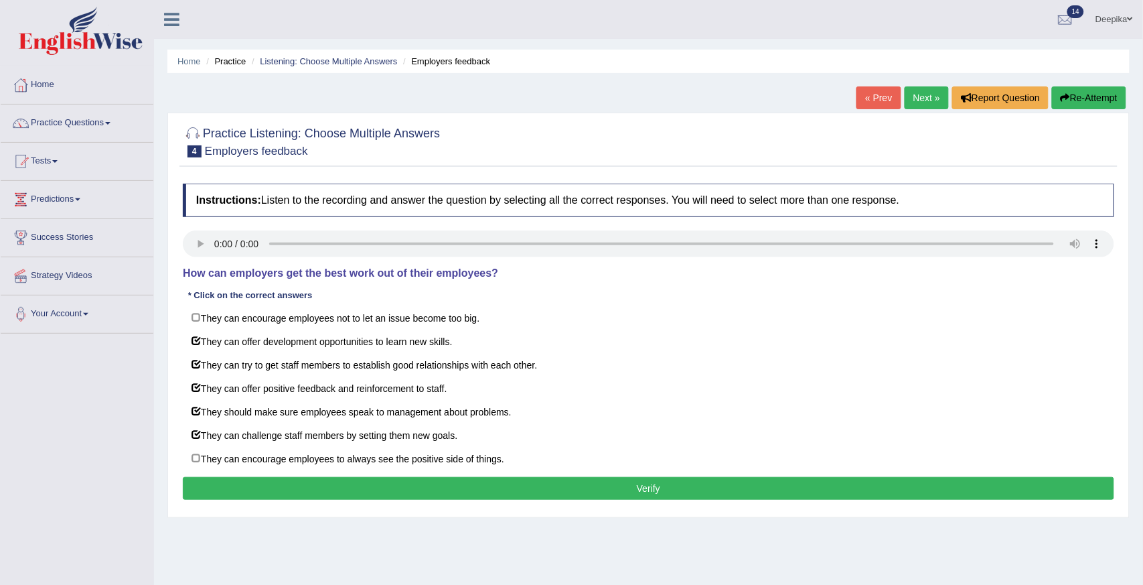
click at [290, 491] on button "Verify" at bounding box center [648, 488] width 931 height 23
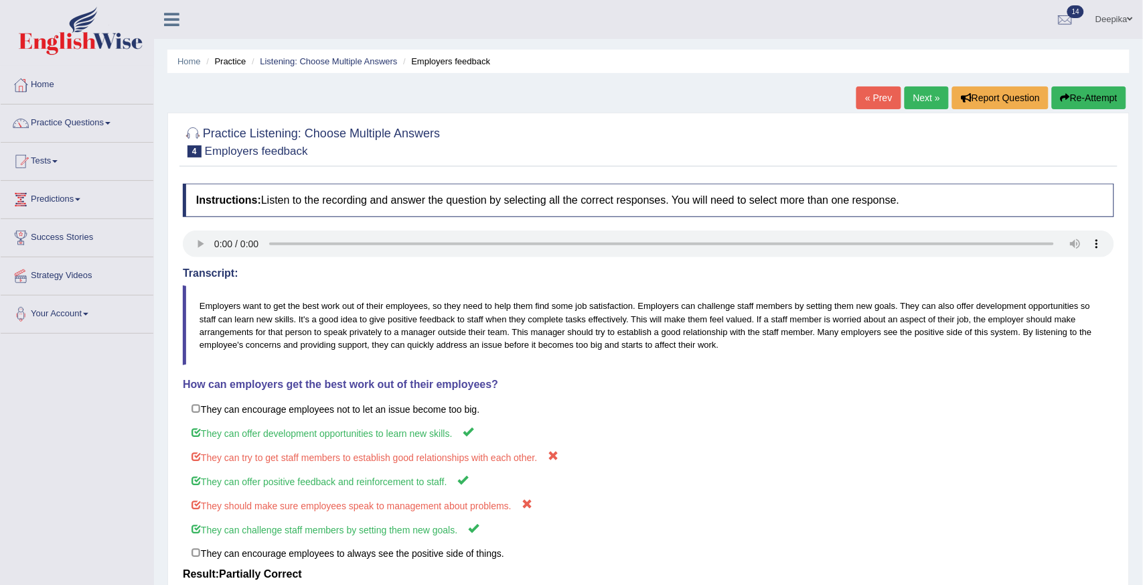
click at [110, 122] on span at bounding box center [107, 123] width 5 height 3
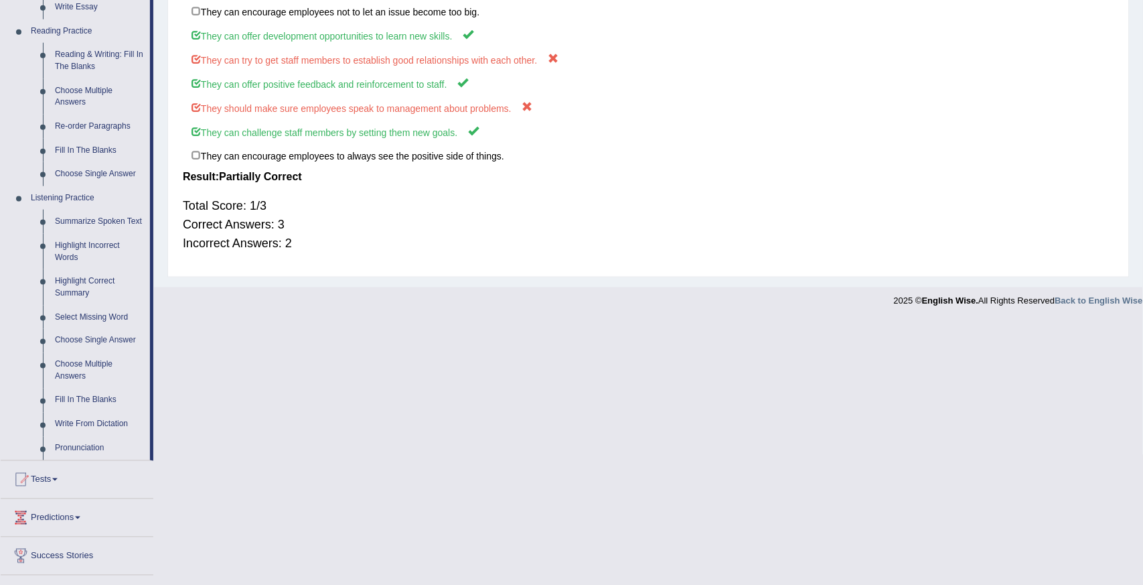
scroll to position [425, 0]
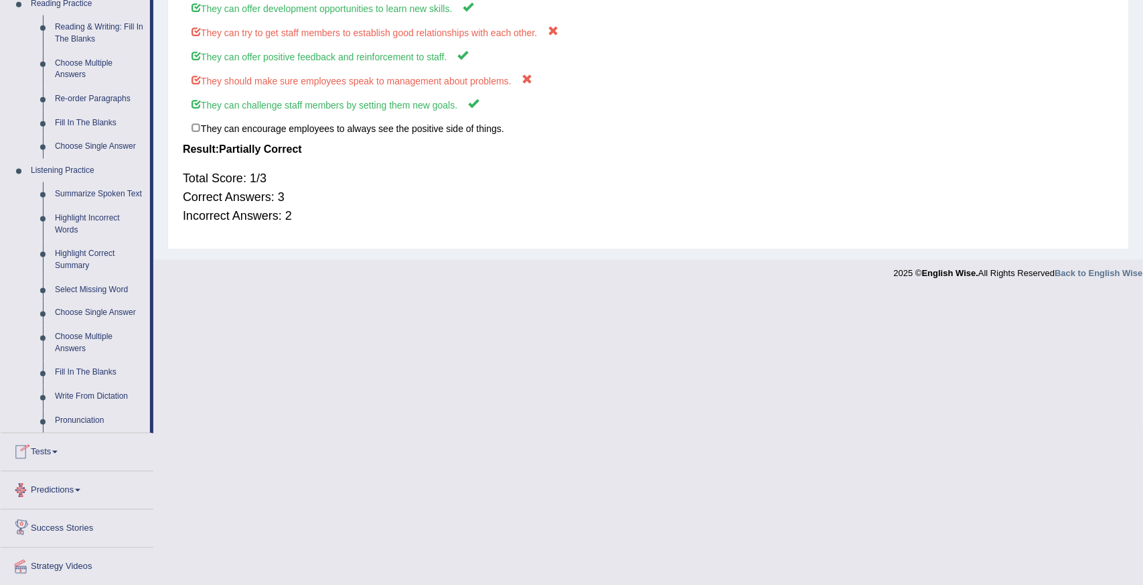
click at [74, 532] on link "Success Stories" at bounding box center [77, 526] width 153 height 33
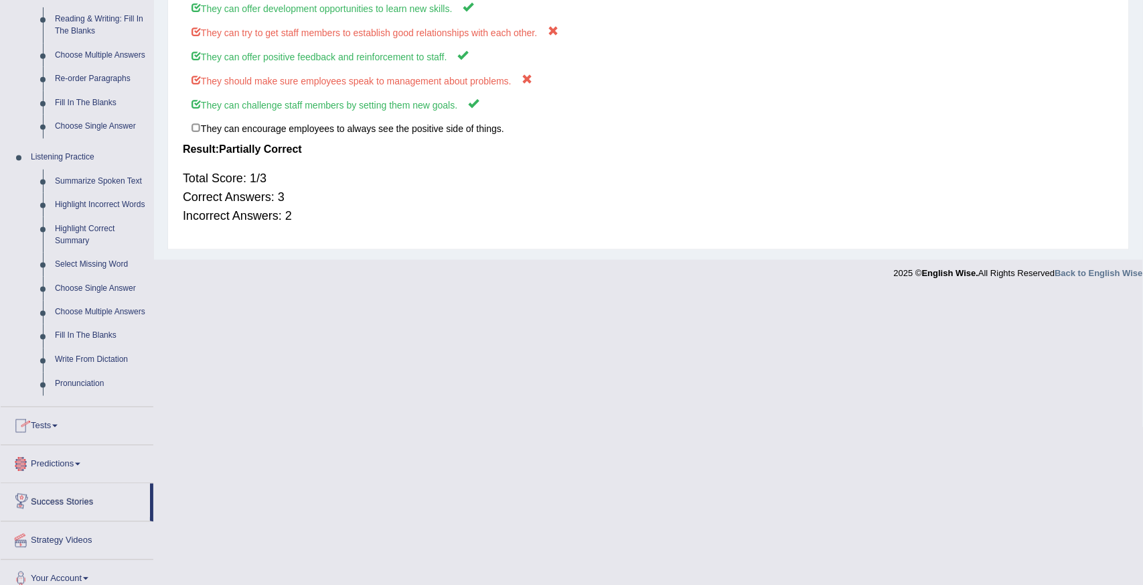
scroll to position [362, 0]
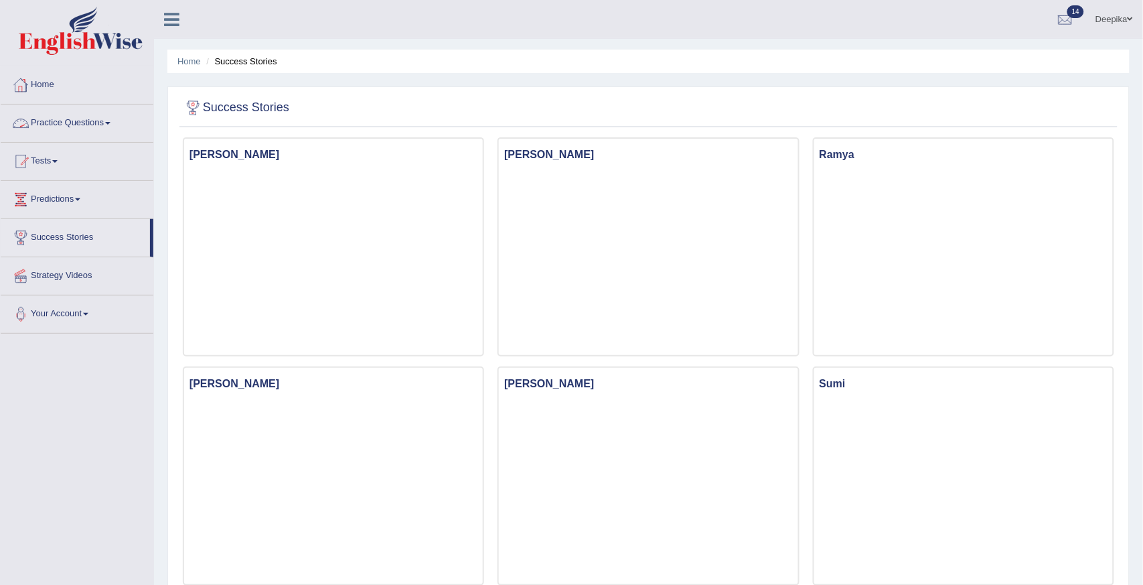
click at [110, 117] on link "Practice Questions" at bounding box center [77, 120] width 153 height 33
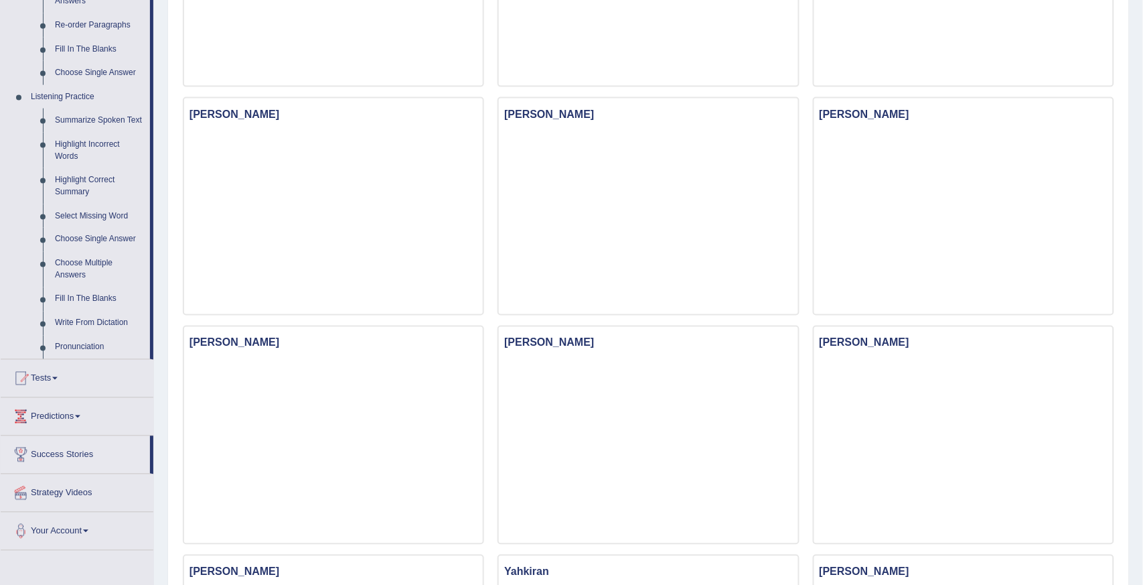
scroll to position [512, 0]
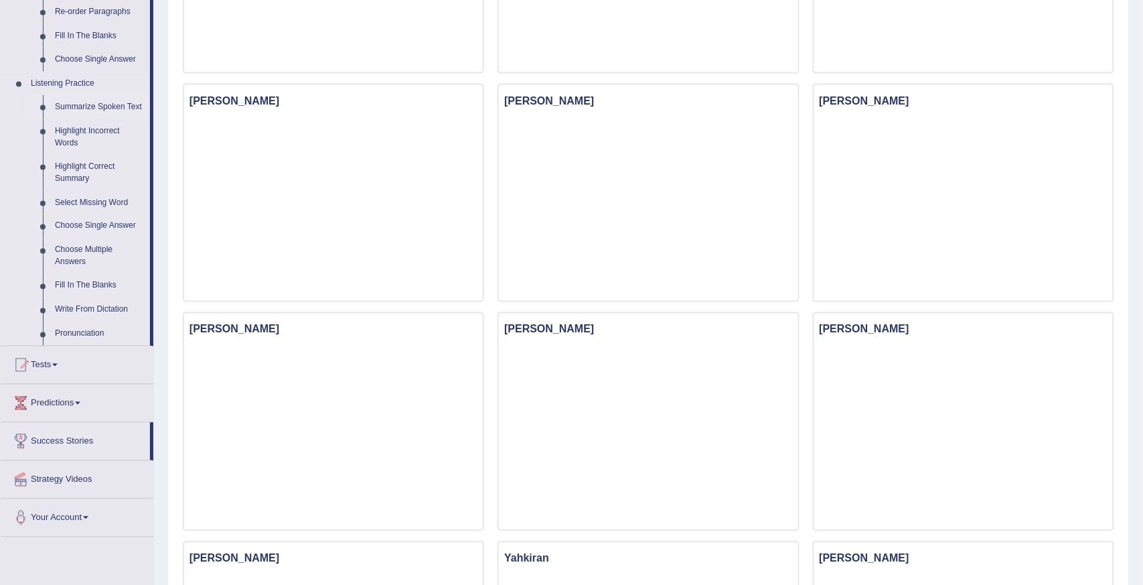
click at [72, 101] on link "Summarize Spoken Text" at bounding box center [99, 107] width 101 height 24
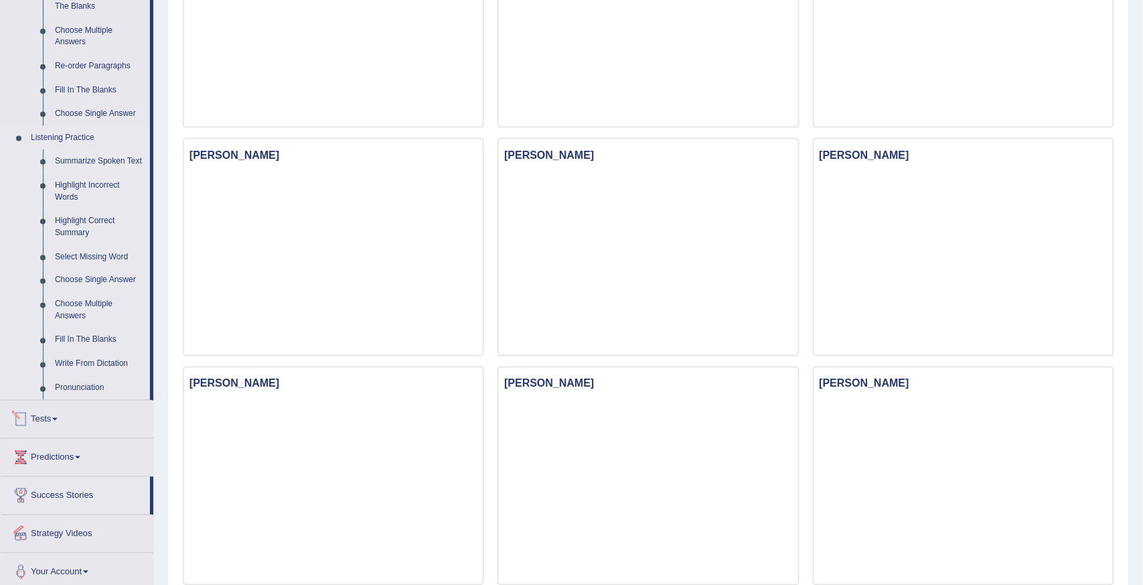
scroll to position [891, 0]
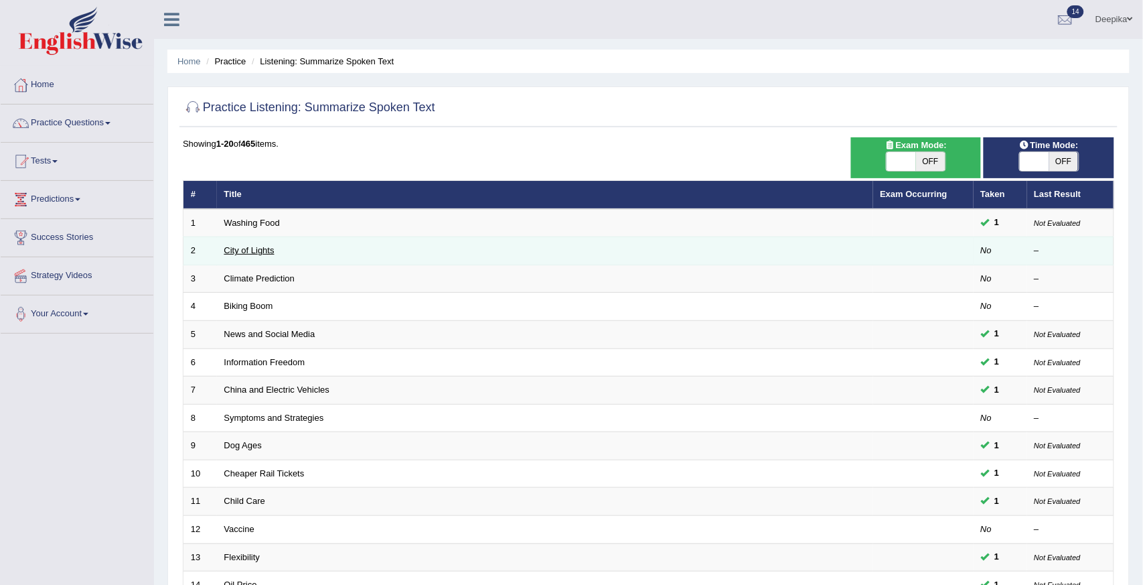
click at [262, 246] on link "City of Lights" at bounding box center [249, 250] width 50 height 10
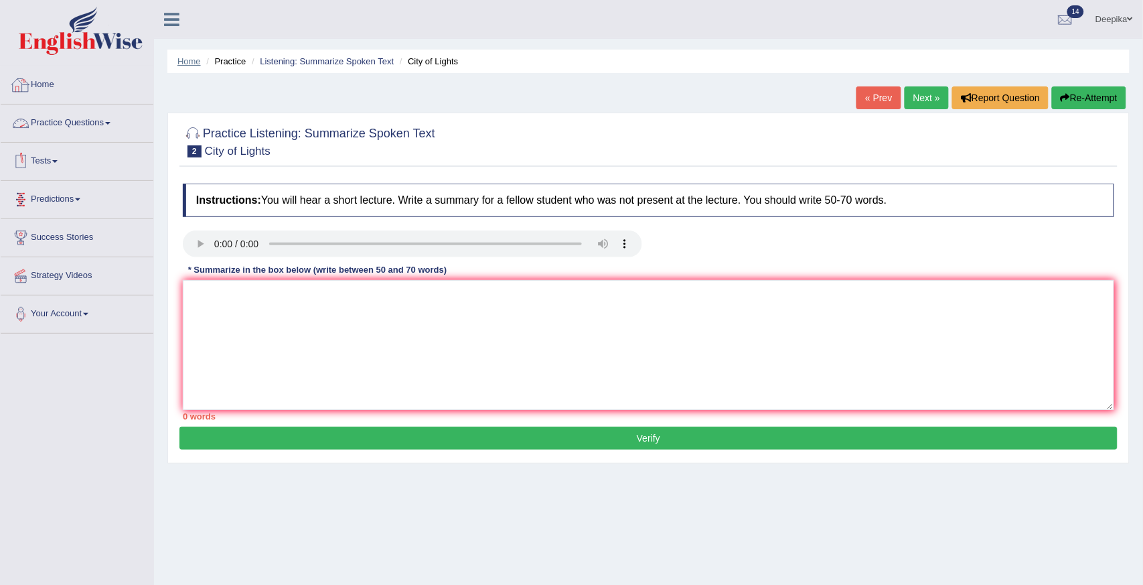
click at [188, 56] on link "Home" at bounding box center [188, 61] width 23 height 10
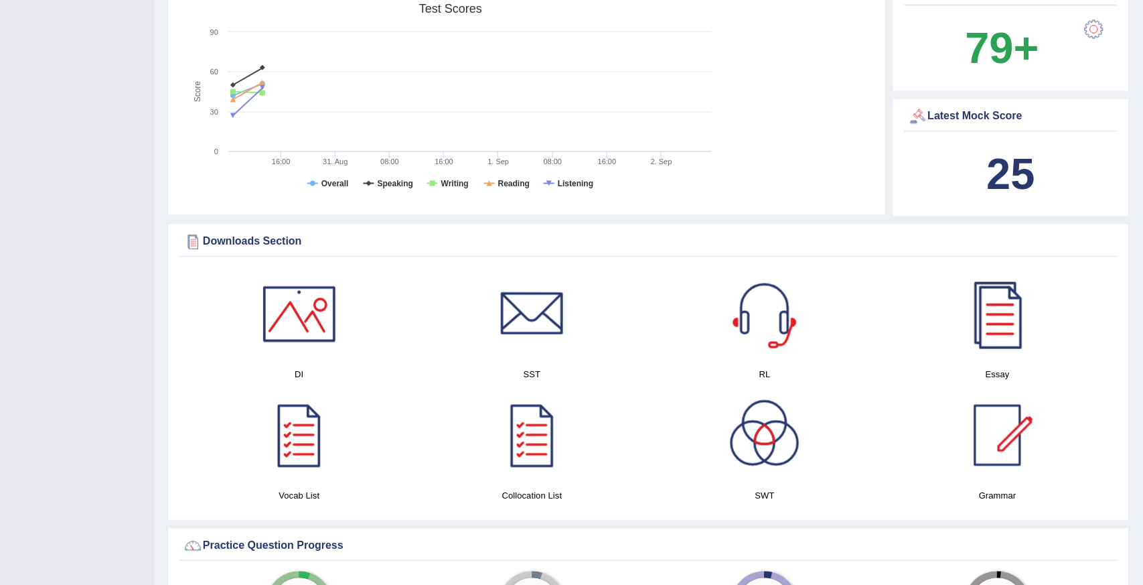
scroll to position [629, 0]
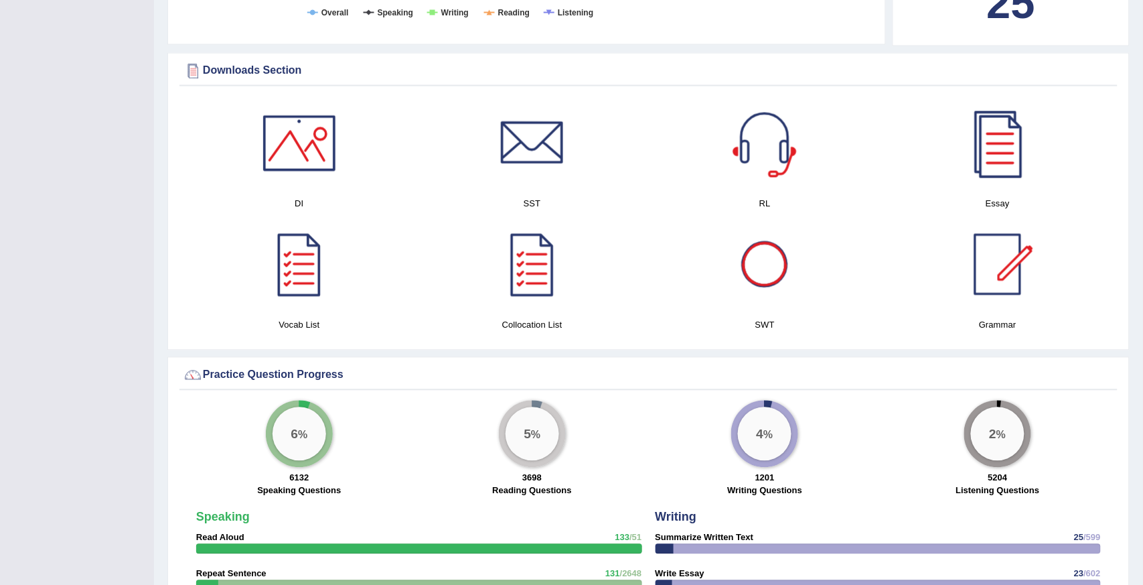
click at [758, 278] on div at bounding box center [765, 265] width 94 height 94
click at [549, 144] on div at bounding box center [532, 143] width 94 height 94
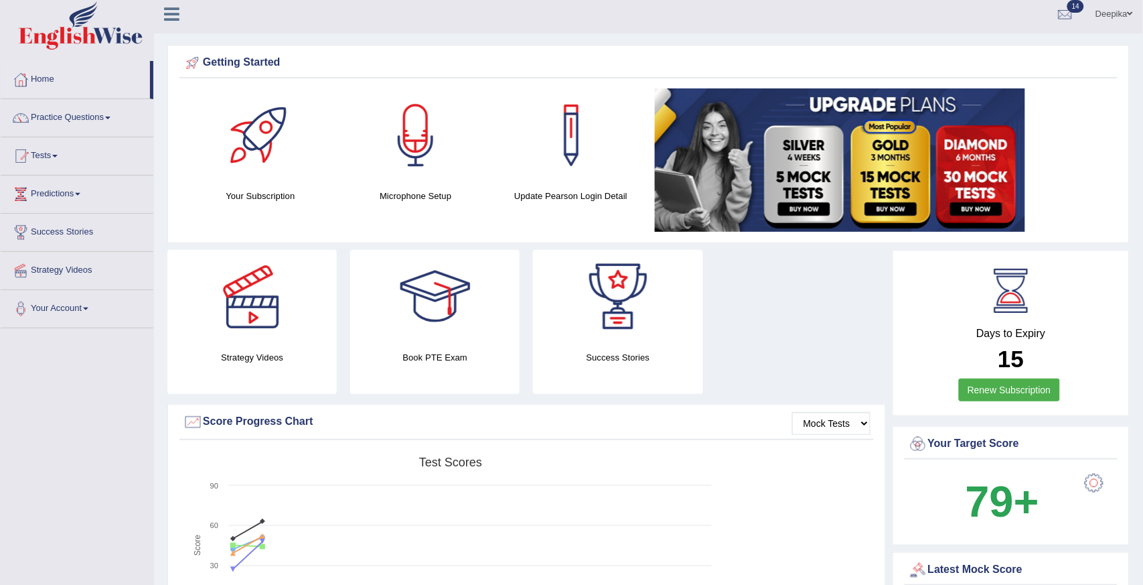
scroll to position [0, 0]
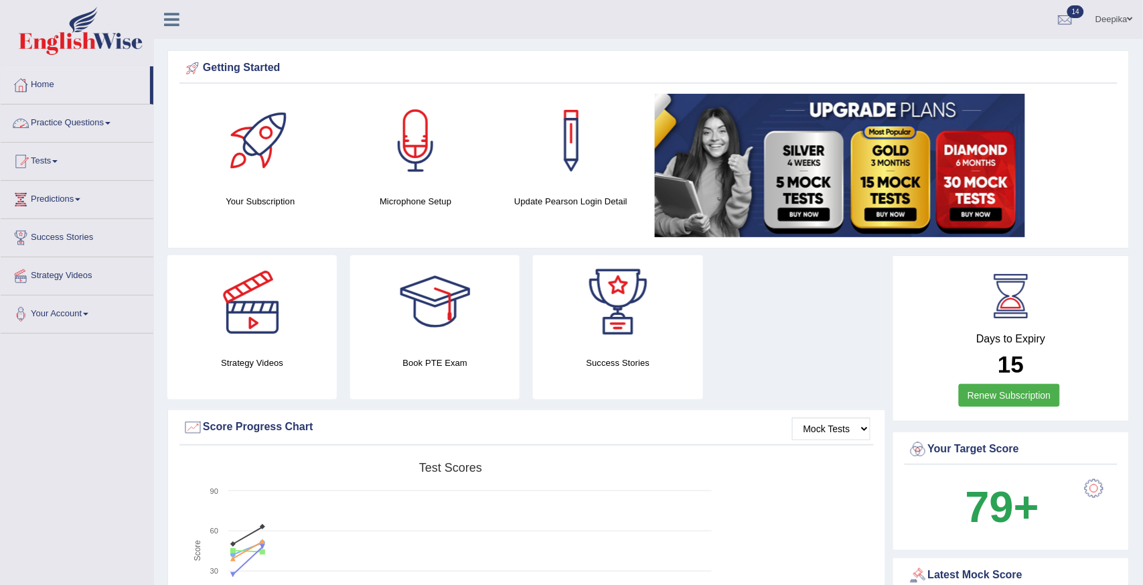
click at [110, 123] on span at bounding box center [107, 123] width 5 height 3
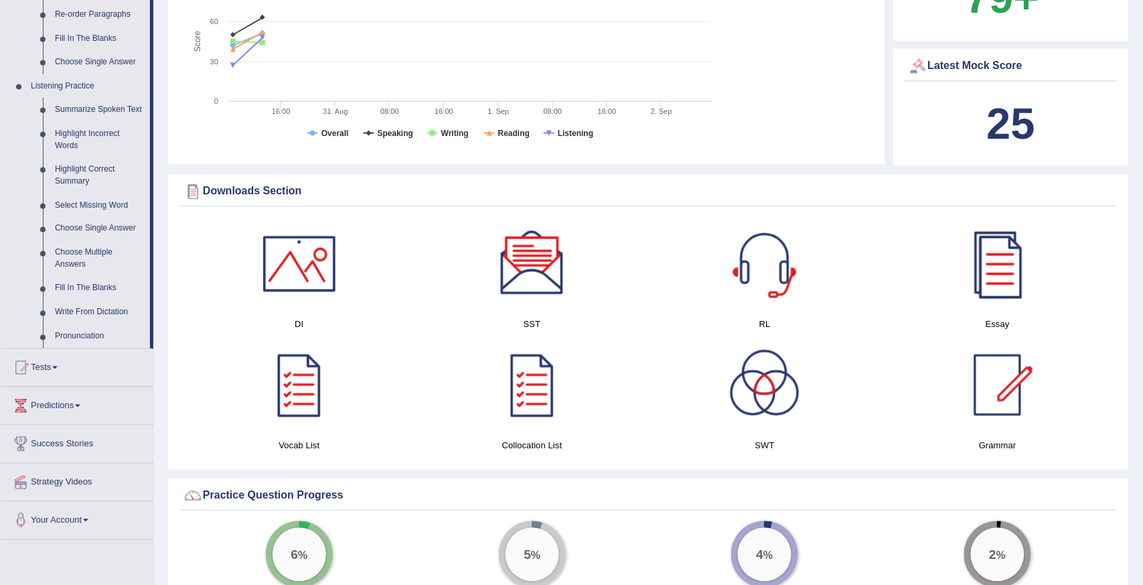
scroll to position [512, 0]
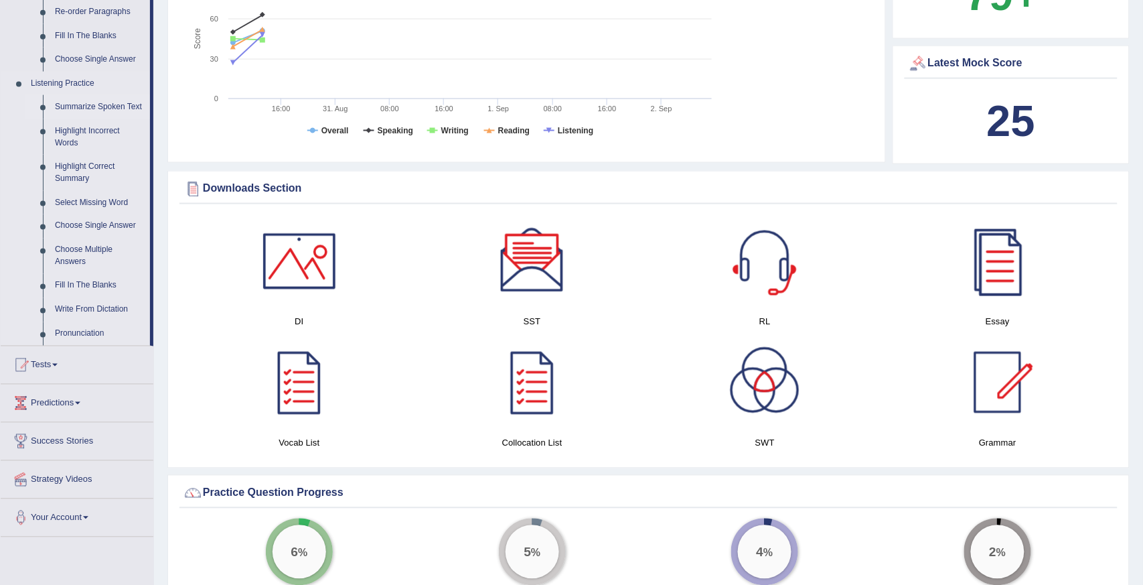
click at [108, 100] on link "Summarize Spoken Text" at bounding box center [99, 107] width 101 height 24
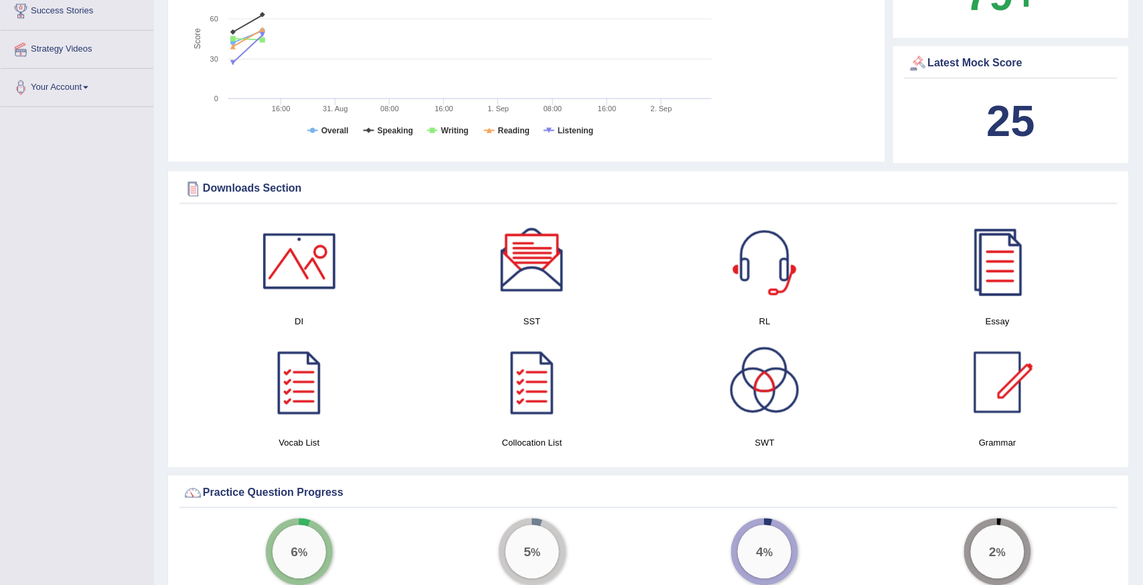
scroll to position [165, 0]
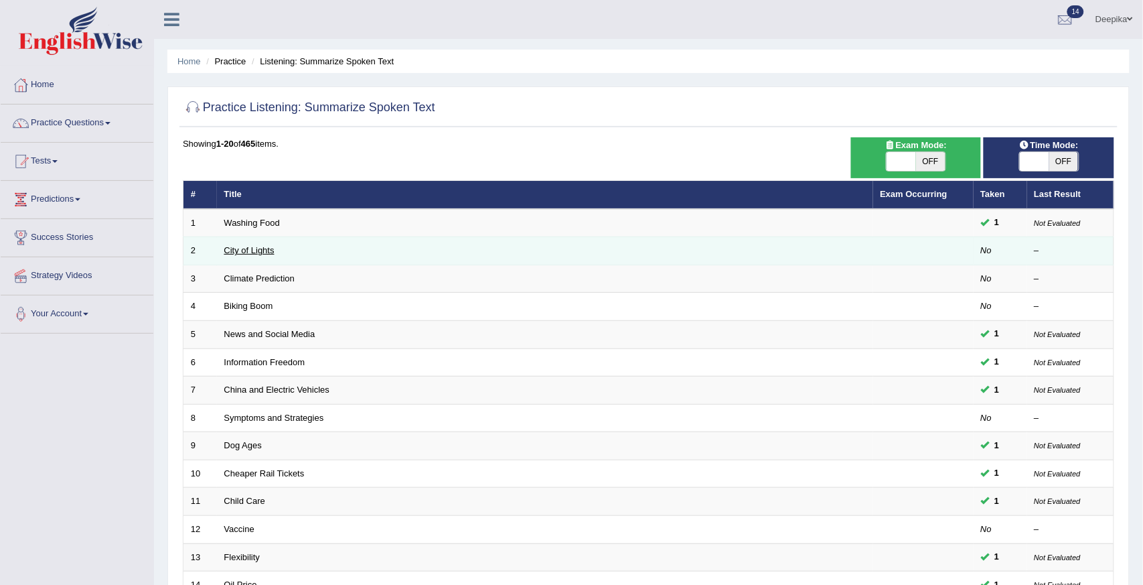
click at [248, 249] on link "City of Lights" at bounding box center [249, 250] width 50 height 10
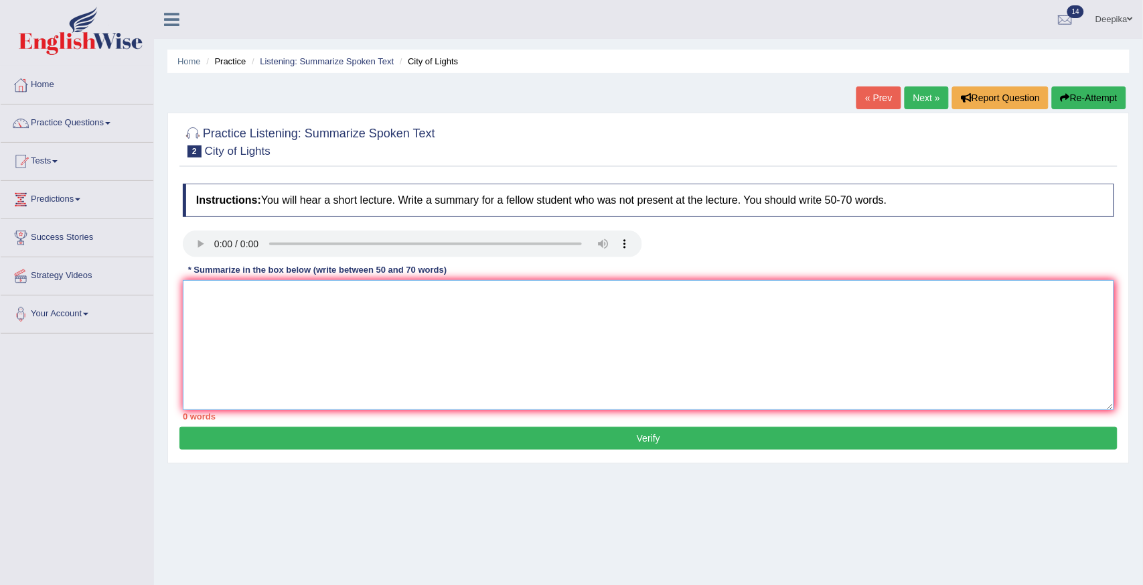
click at [200, 298] on textarea at bounding box center [648, 345] width 931 height 130
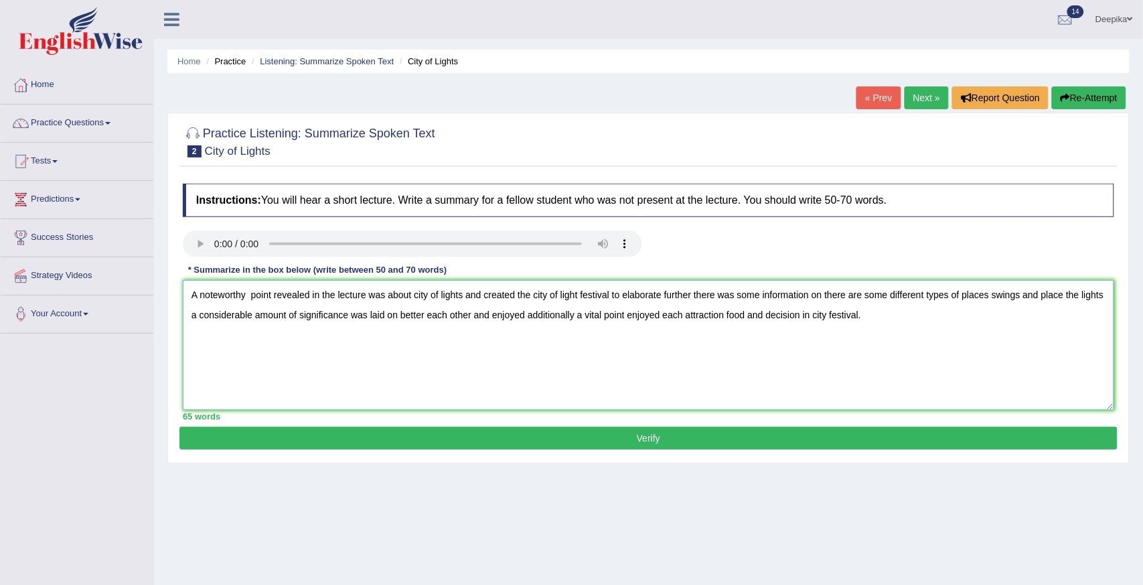
type textarea "A noteworthy point revealed in the lecture was about city of lights and created…"
click at [350, 437] on button "Verify" at bounding box center [648, 438] width 938 height 23
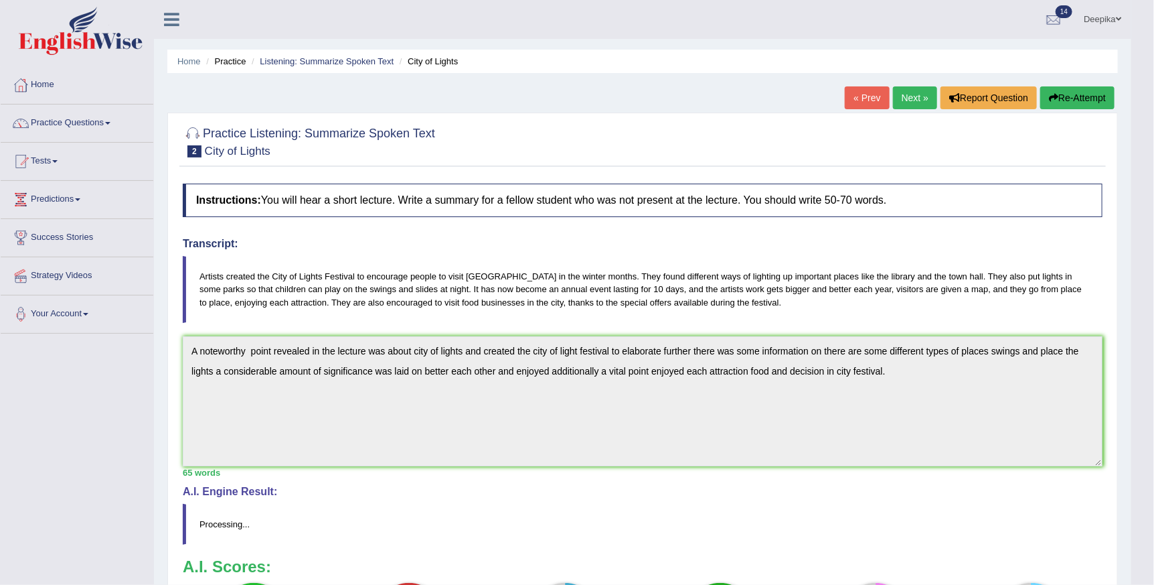
click at [0, 0] on div "Checking spelling/grammar..." at bounding box center [0, 0] width 0 height 0
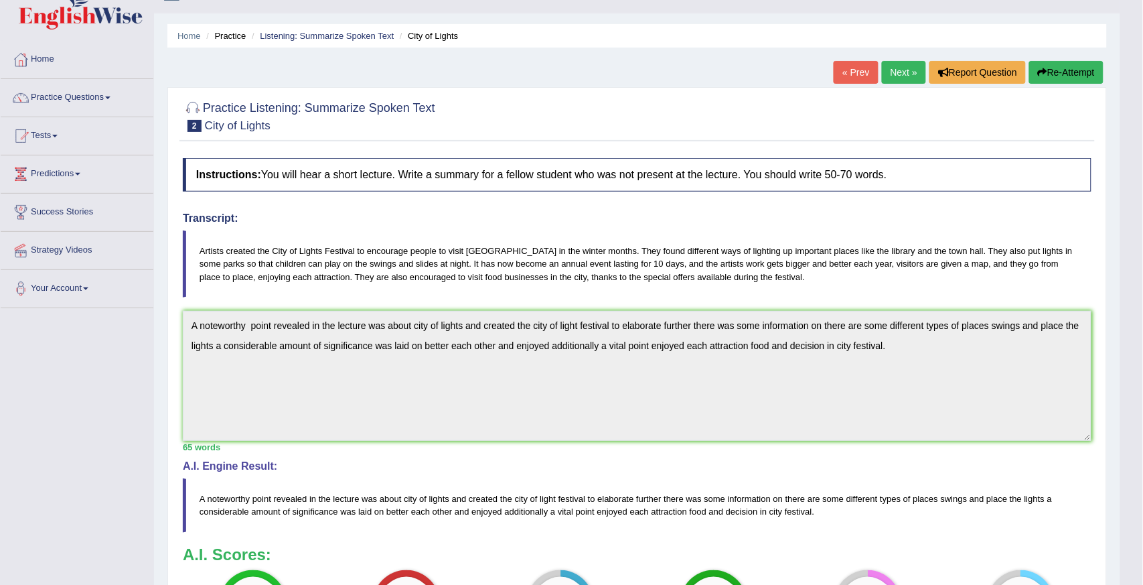
scroll to position [14, 0]
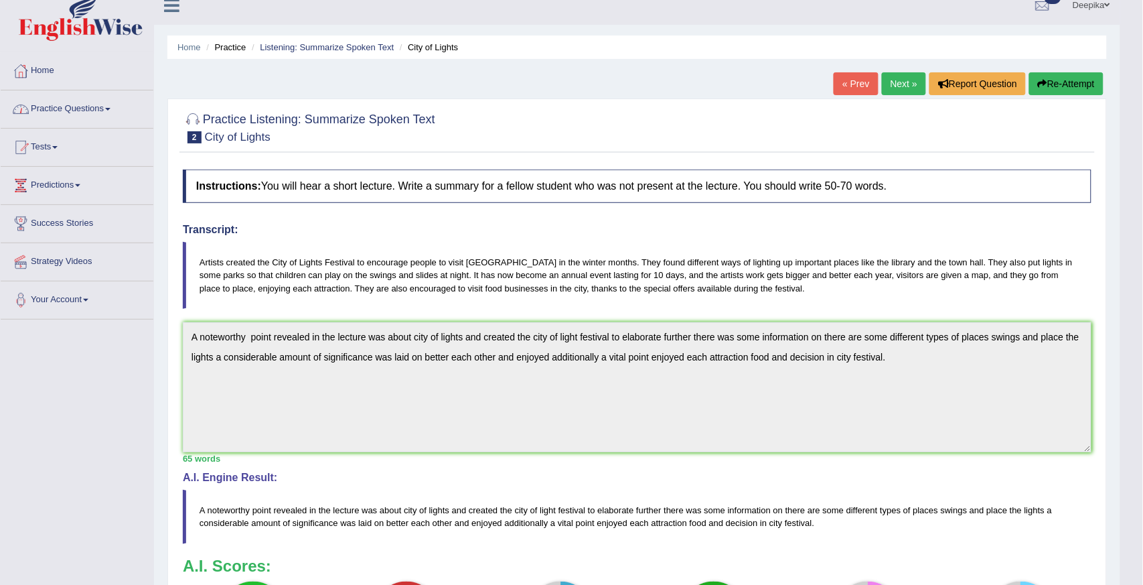
click at [108, 109] on link "Practice Questions" at bounding box center [77, 106] width 153 height 33
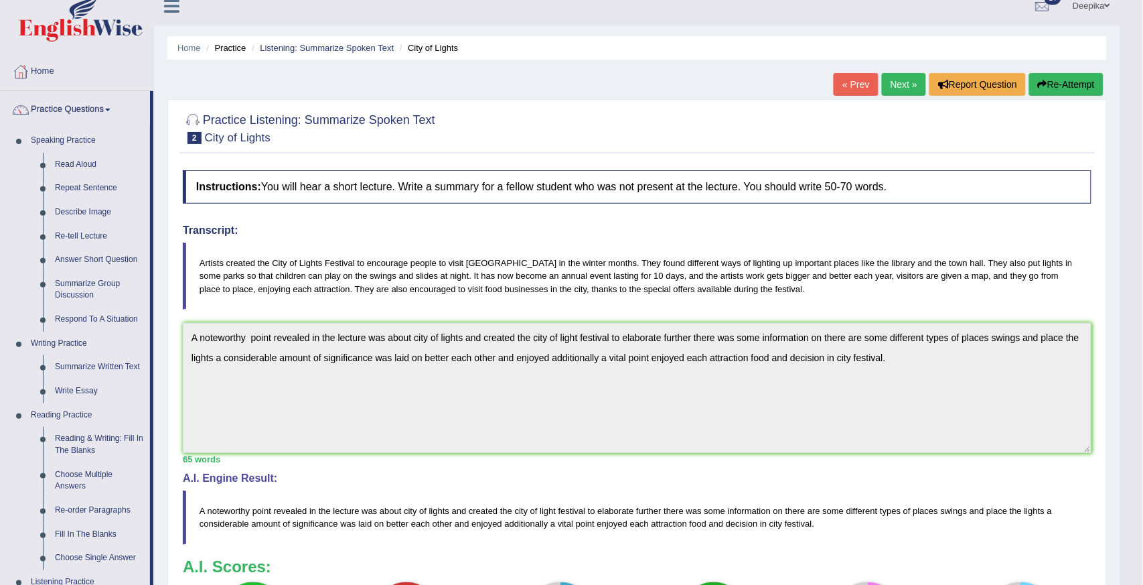
scroll to position [10, 0]
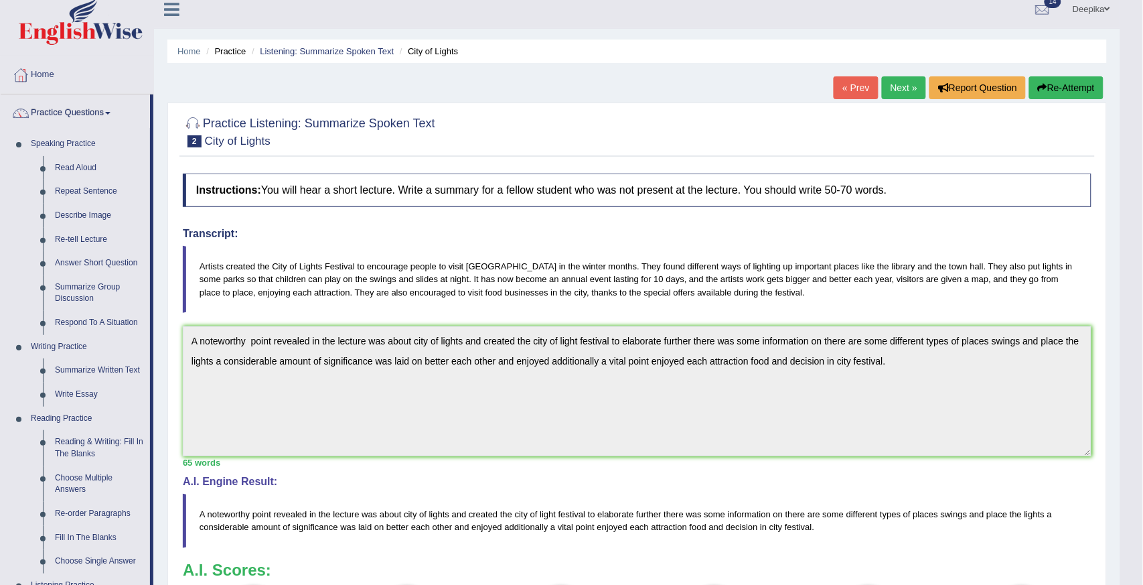
click at [909, 86] on link "Next »" at bounding box center [904, 87] width 44 height 23
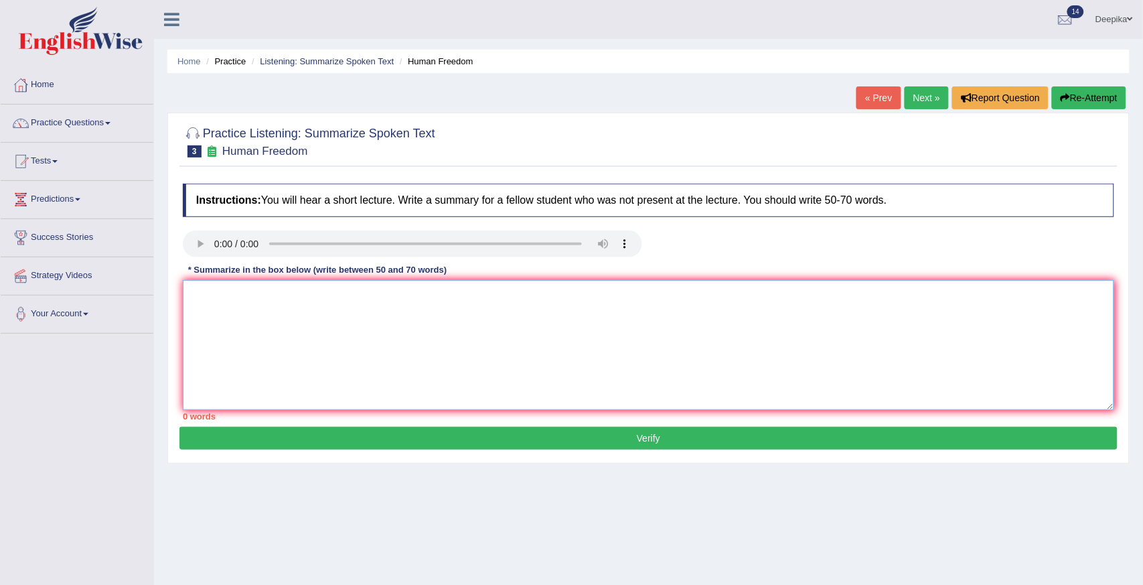
click at [199, 282] on textarea at bounding box center [648, 345] width 931 height 130
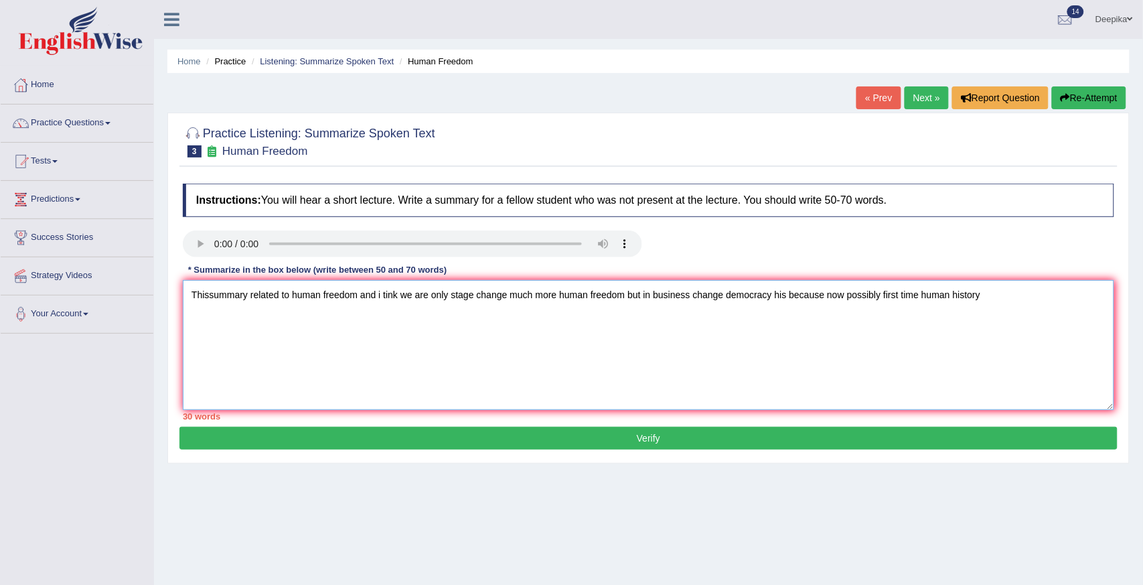
click at [208, 293] on textarea "Thissummary related to human freedom and i tink we are only stage change much m…" at bounding box center [648, 345] width 931 height 130
click at [990, 291] on textarea "This summary related to human freedom and i tink we are only stage change much …" at bounding box center [648, 345] width 931 height 130
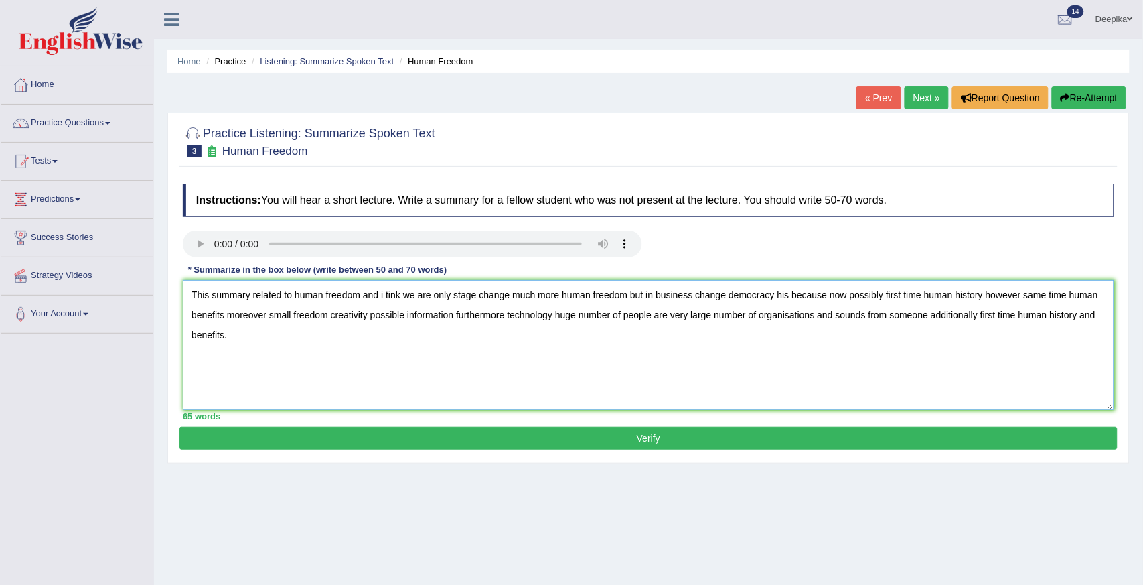
type textarea "This summary related to human freedom and i tink we are only stage change much …"
click at [794, 437] on button "Verify" at bounding box center [648, 438] width 938 height 23
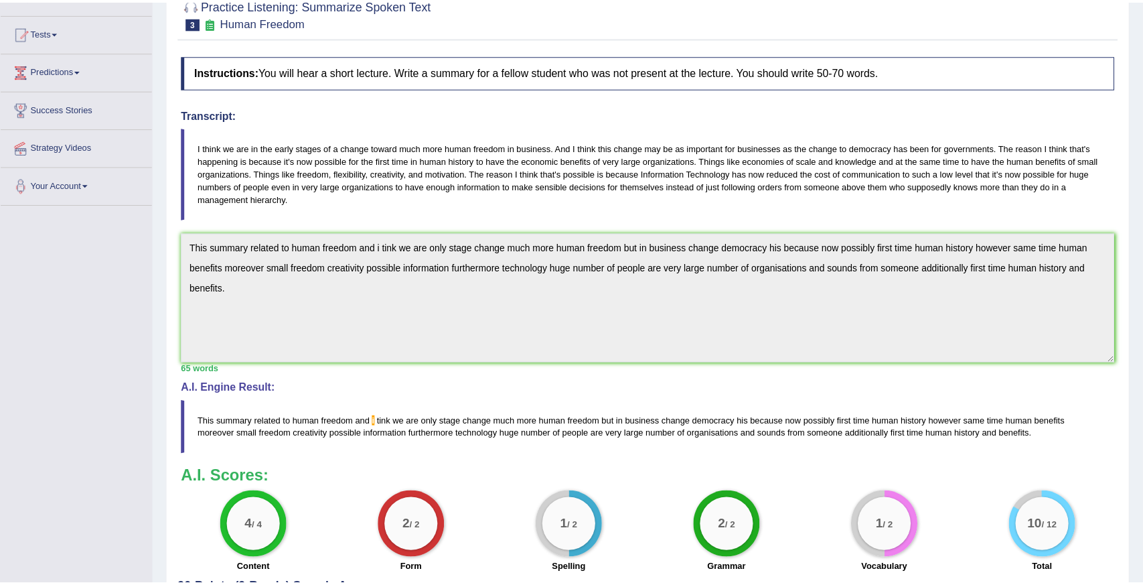
scroll to position [252, 0]
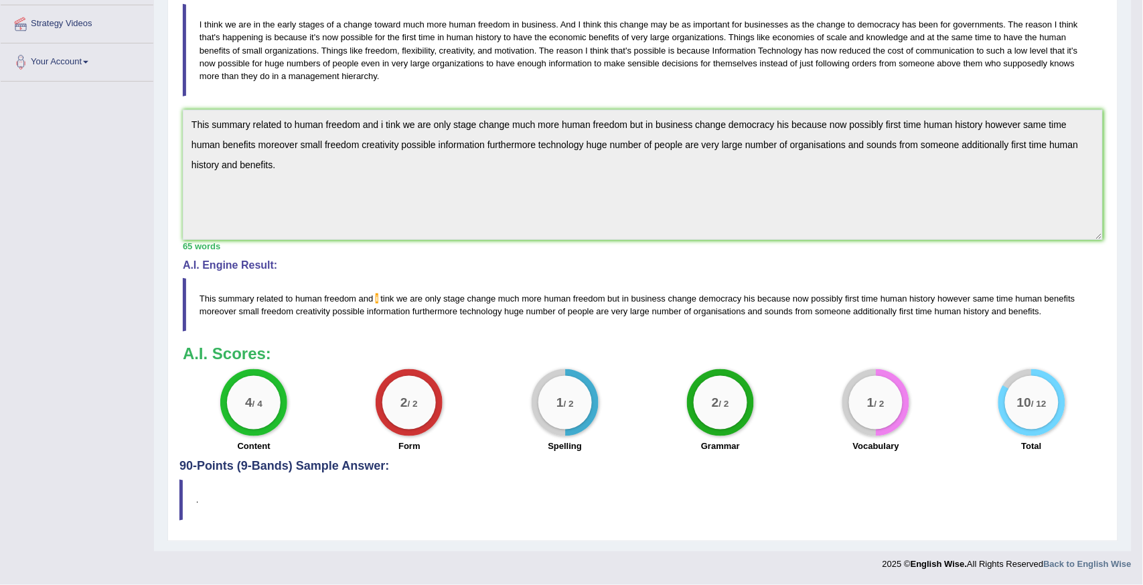
click at [1142, 333] on html "Toggle navigation Home Practice Questions Speaking Practice Read Aloud Repeat S…" at bounding box center [571, 40] width 1143 height 585
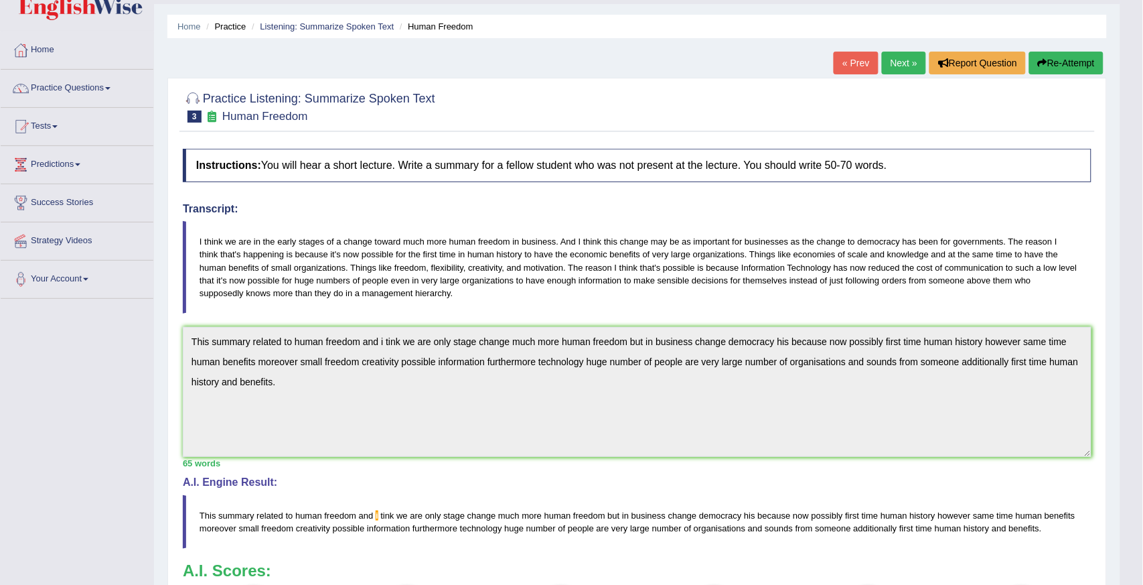
scroll to position [29, 0]
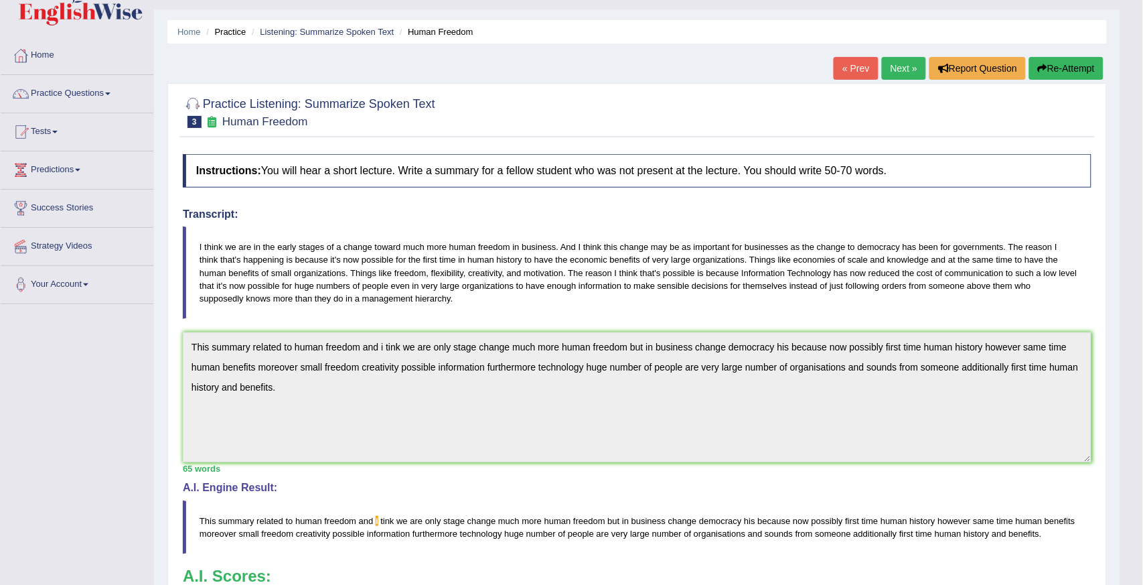
click at [1059, 60] on button "Re-Attempt" at bounding box center [1066, 68] width 74 height 23
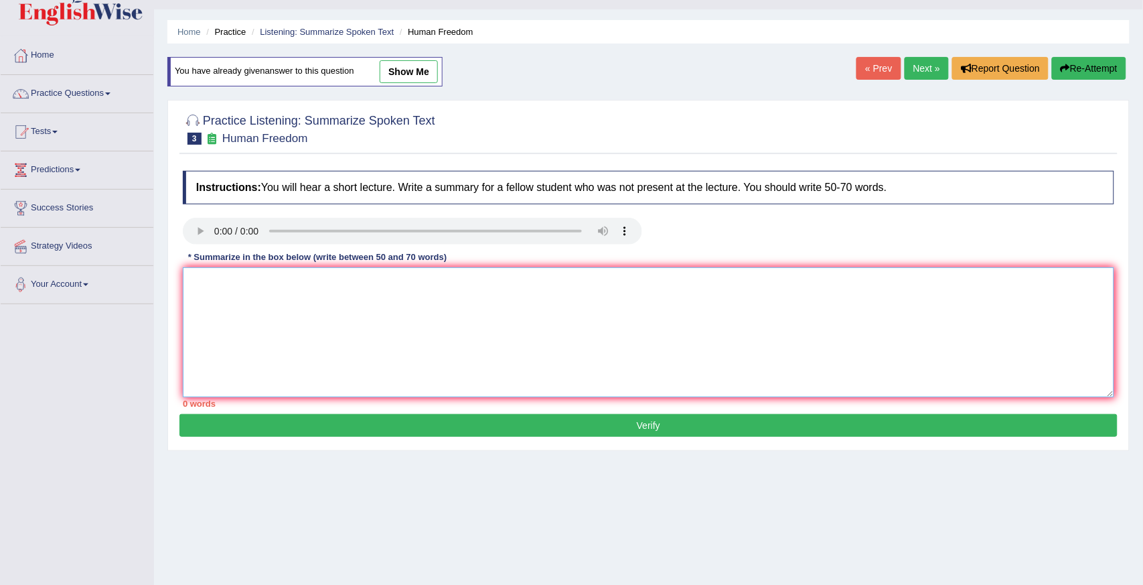
click at [192, 275] on textarea at bounding box center [648, 332] width 931 height 130
click at [708, 280] on textarea "The lecture was mainly about the human freedom .Then the speaker talked about h…" at bounding box center [648, 332] width 931 height 130
click at [865, 282] on textarea "The lecture was mainly about the human freedom .Then the speaker talked about h…" at bounding box center [648, 332] width 931 height 130
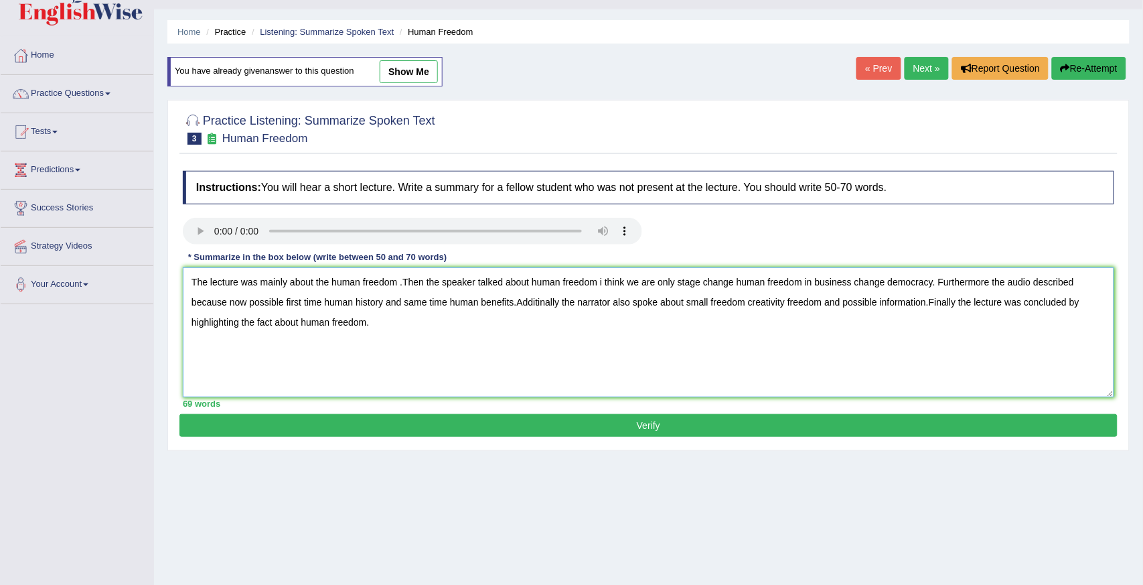
type textarea "The lecture was mainly about the human freedom .Then the speaker talked about h…"
click at [808, 416] on button "Verify" at bounding box center [648, 425] width 938 height 23
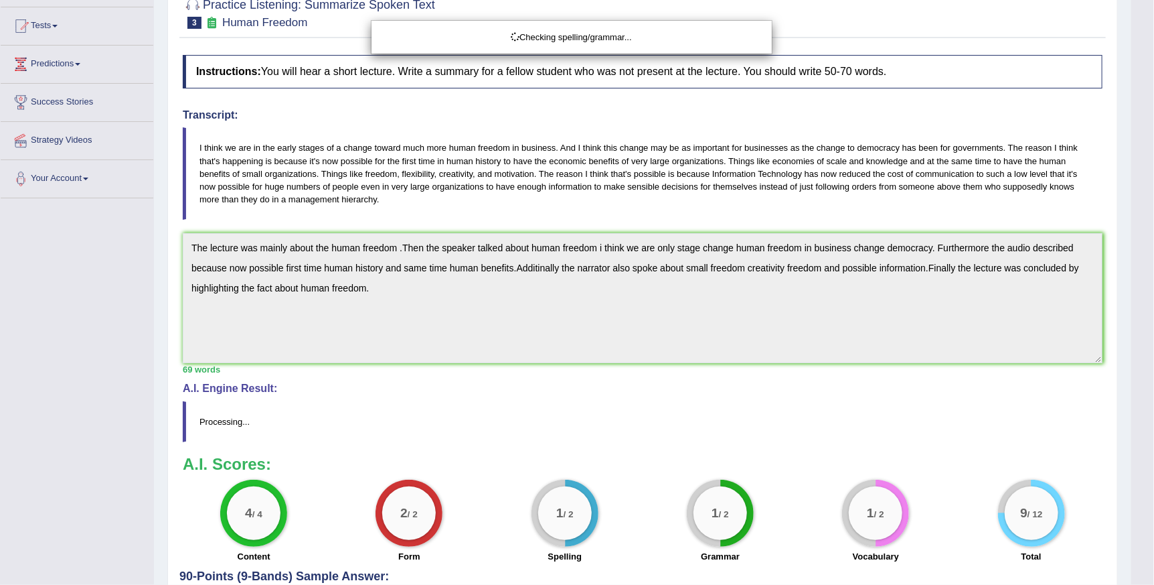
click at [1142, 552] on div "Checking spelling/grammar..." at bounding box center [577, 292] width 1154 height 585
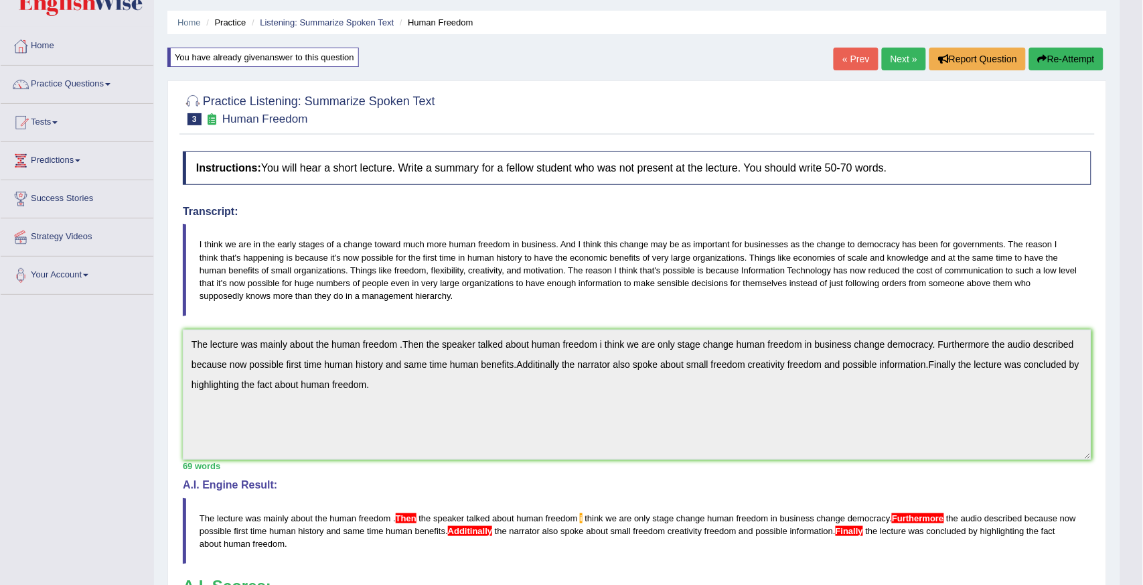
scroll to position [33, 0]
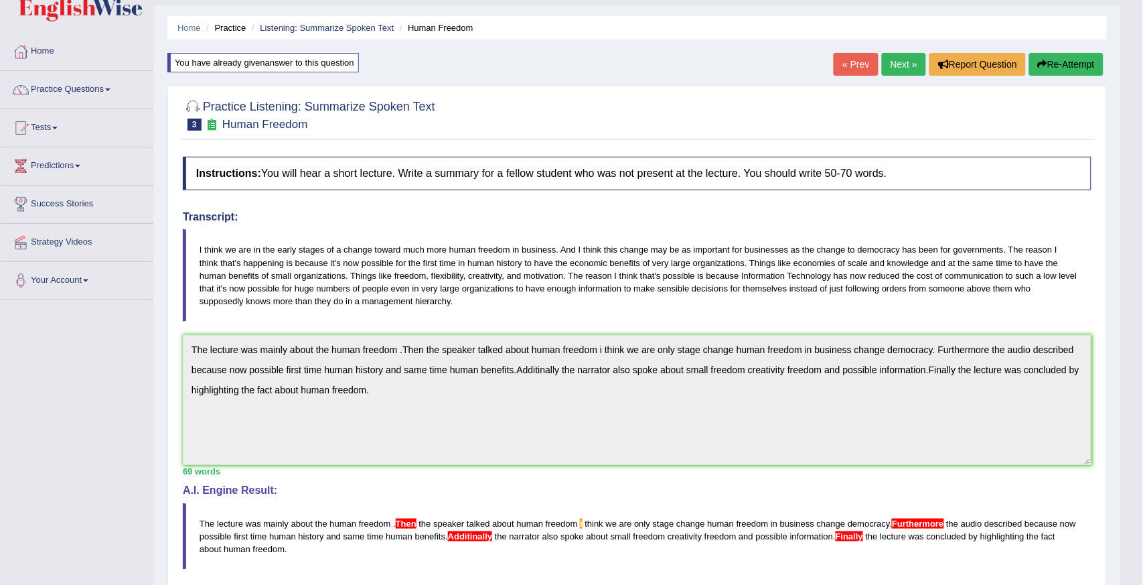
click at [1062, 63] on button "Re-Attempt" at bounding box center [1066, 64] width 74 height 23
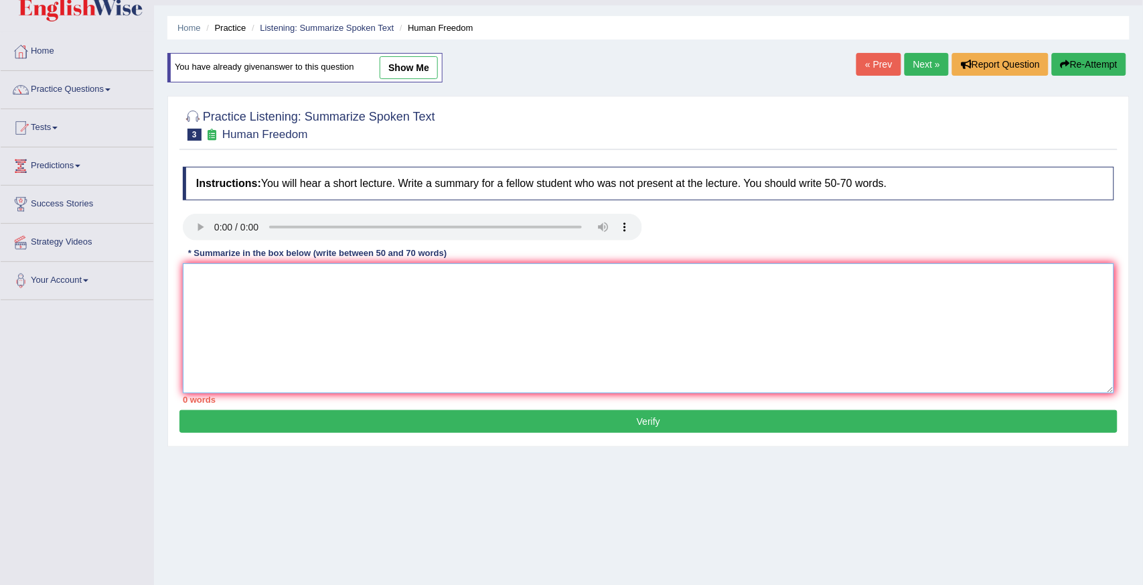
click at [192, 272] on textarea at bounding box center [648, 328] width 931 height 130
type textarea "T"
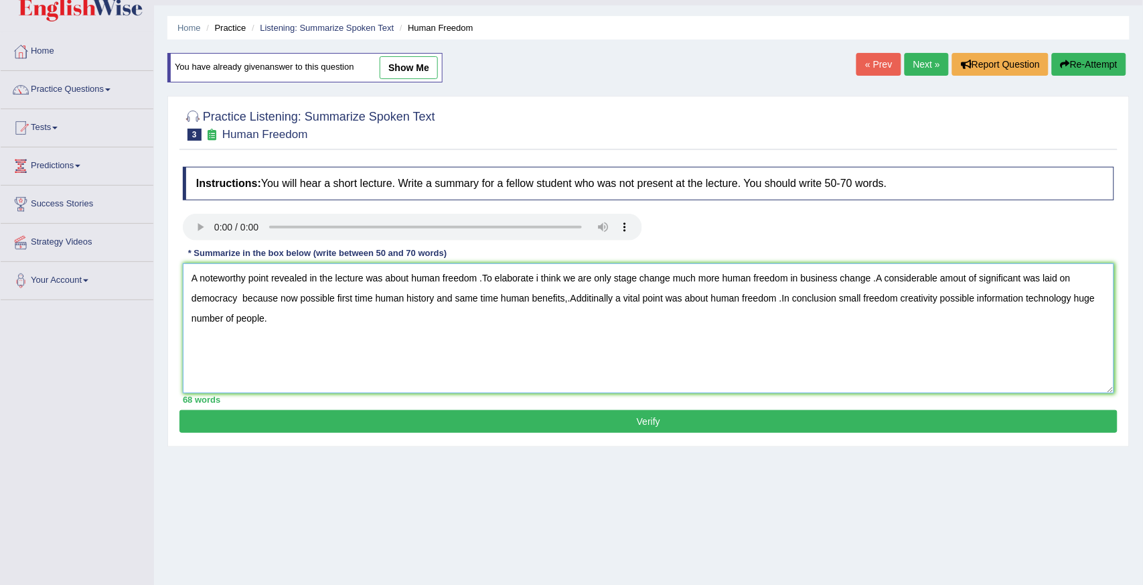
type textarea "A noteworthy point revealed in the lecture was about human freedom .To elaborat…"
click at [521, 410] on button "Verify" at bounding box center [648, 421] width 938 height 23
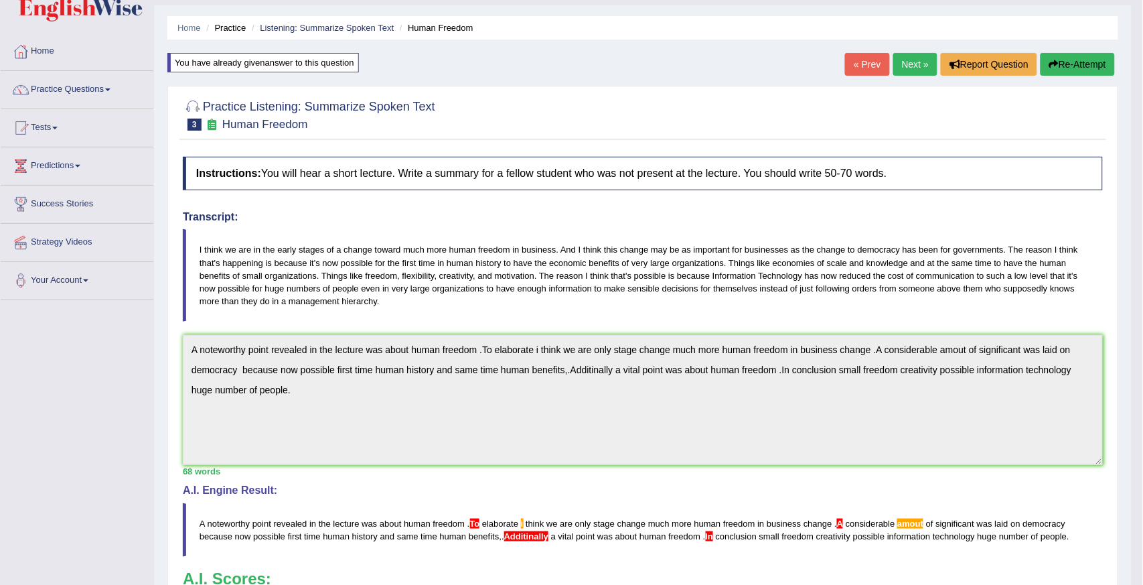
scroll to position [27, 0]
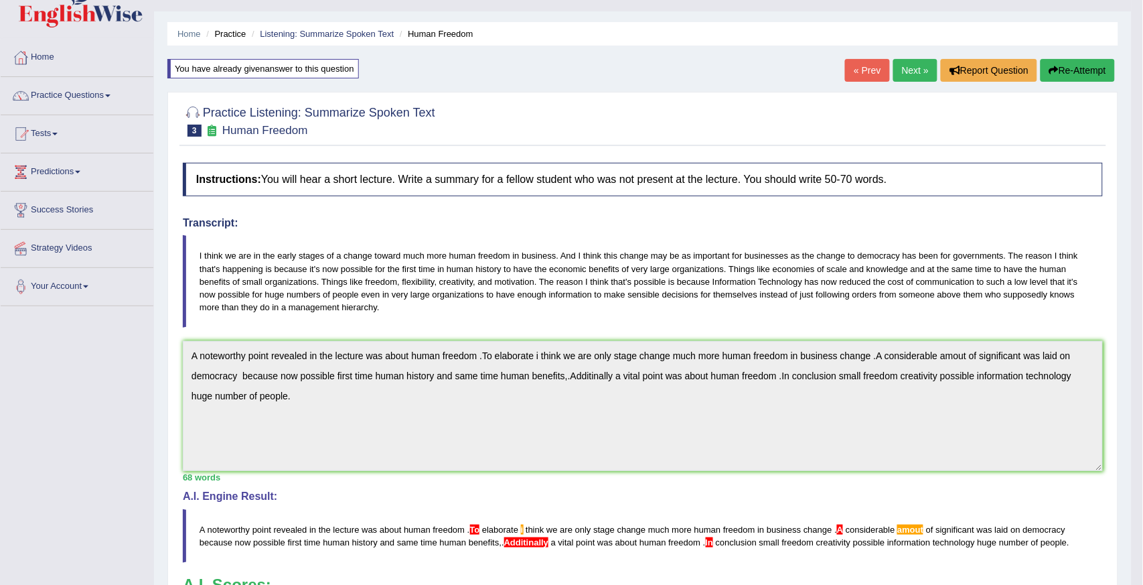
click at [1067, 71] on button "Re-Attempt" at bounding box center [1078, 70] width 74 height 23
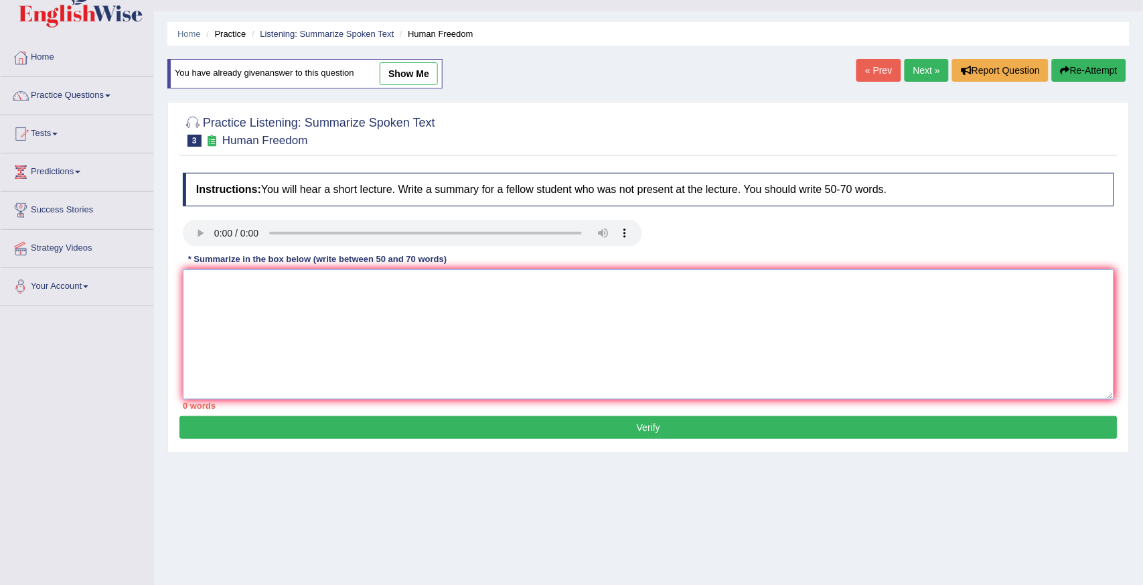
click at [194, 285] on textarea at bounding box center [648, 334] width 931 height 130
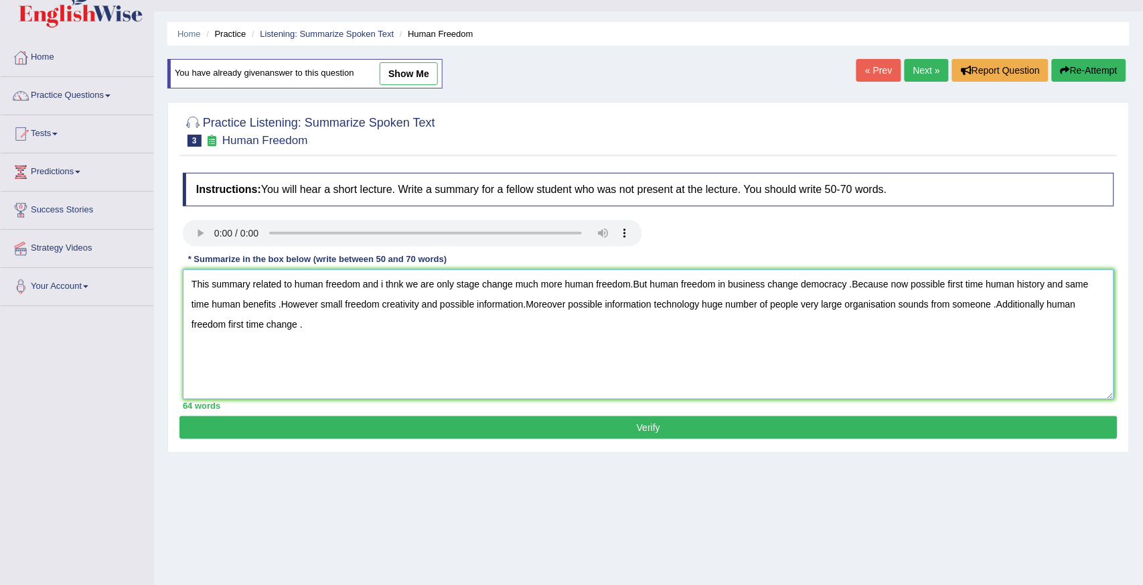
type textarea "This summary related to human freedom and i thnk we are only stage change much …"
click at [484, 430] on button "Verify" at bounding box center [648, 427] width 938 height 23
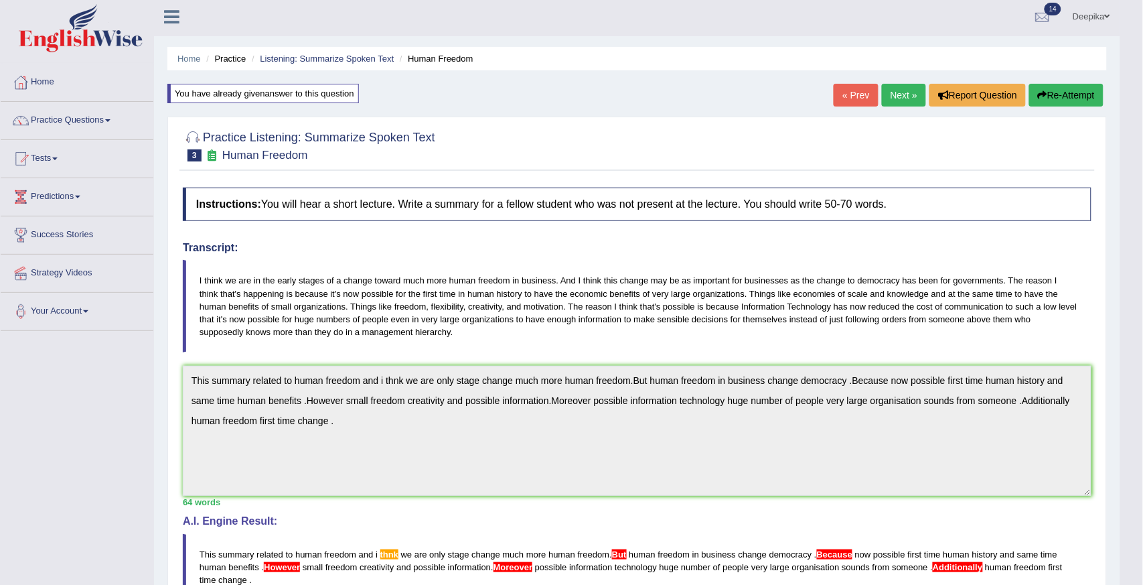
scroll to position [1, 0]
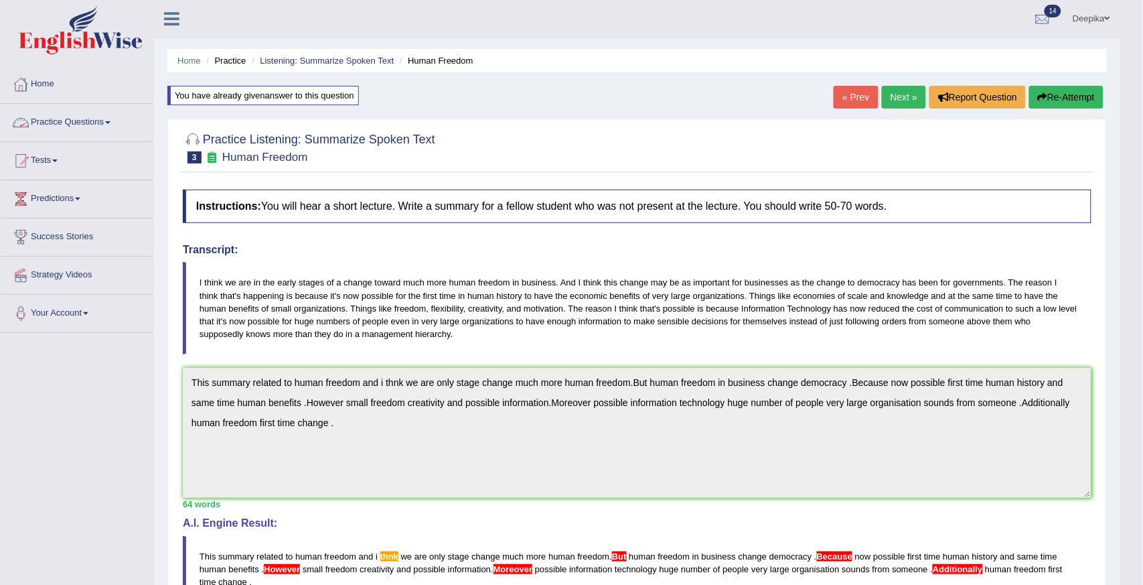
click at [109, 117] on link "Practice Questions" at bounding box center [77, 120] width 153 height 33
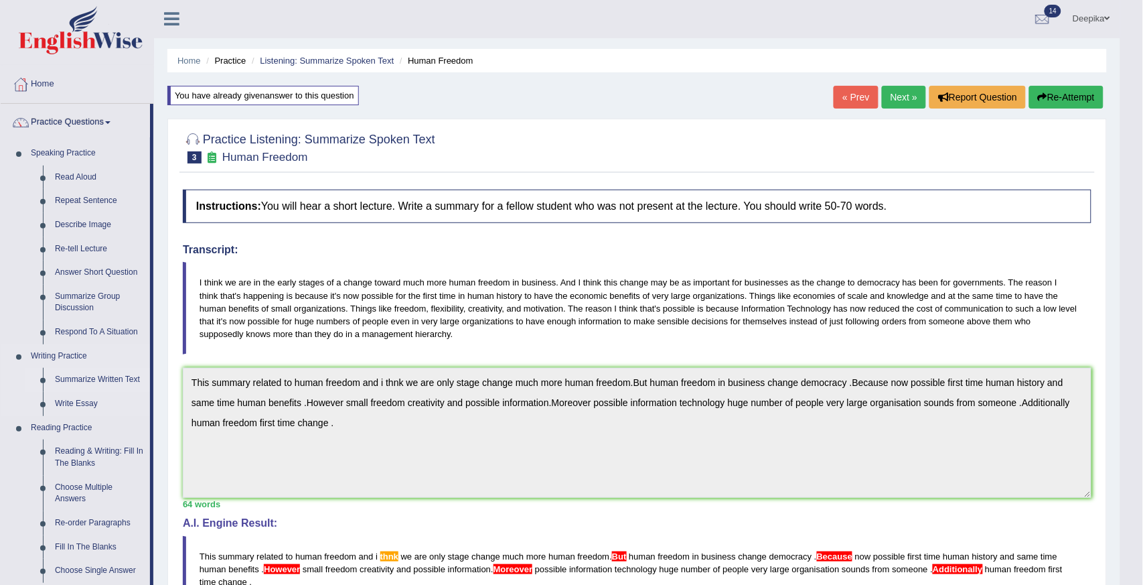
click at [72, 378] on link "Summarize Written Text" at bounding box center [99, 380] width 101 height 24
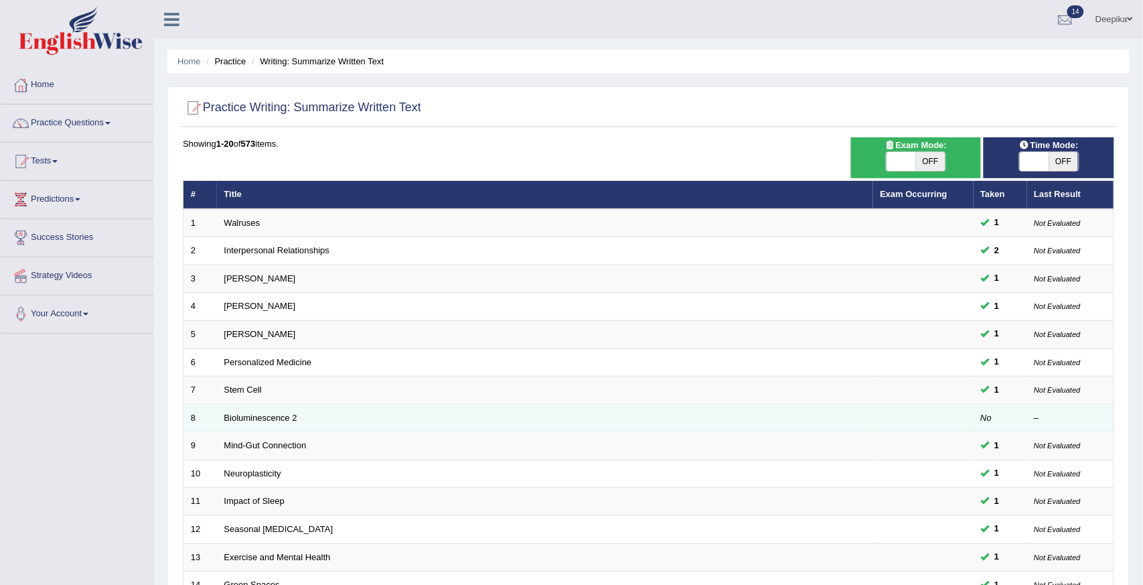
click at [301, 415] on td "Bioluminescence 2" at bounding box center [545, 418] width 656 height 28
click at [275, 416] on link "Bioluminescence 2" at bounding box center [260, 417] width 73 height 10
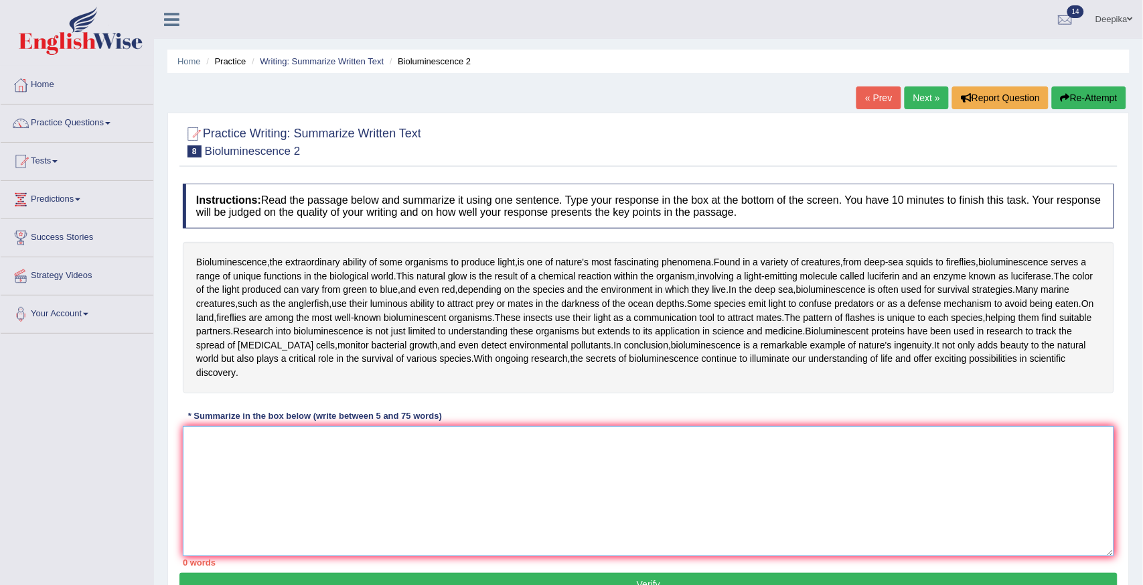
click at [196, 440] on textarea at bounding box center [648, 491] width 931 height 130
type textarea "this summary"
click at [378, 583] on button "Verify" at bounding box center [648, 584] width 938 height 23
